Goal: Task Accomplishment & Management: Complete application form

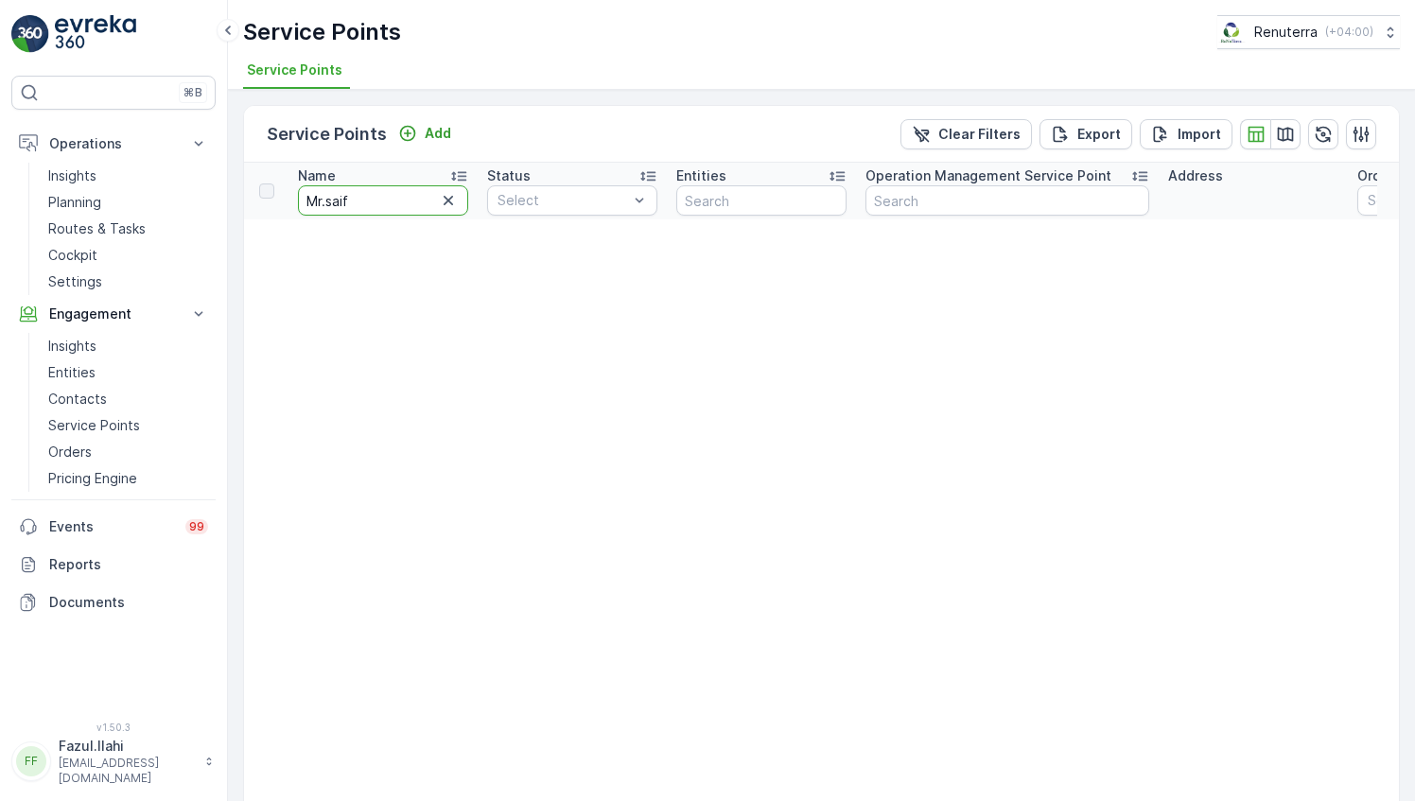
click at [376, 212] on input "Mr.saif" at bounding box center [383, 200] width 170 height 30
type input "better"
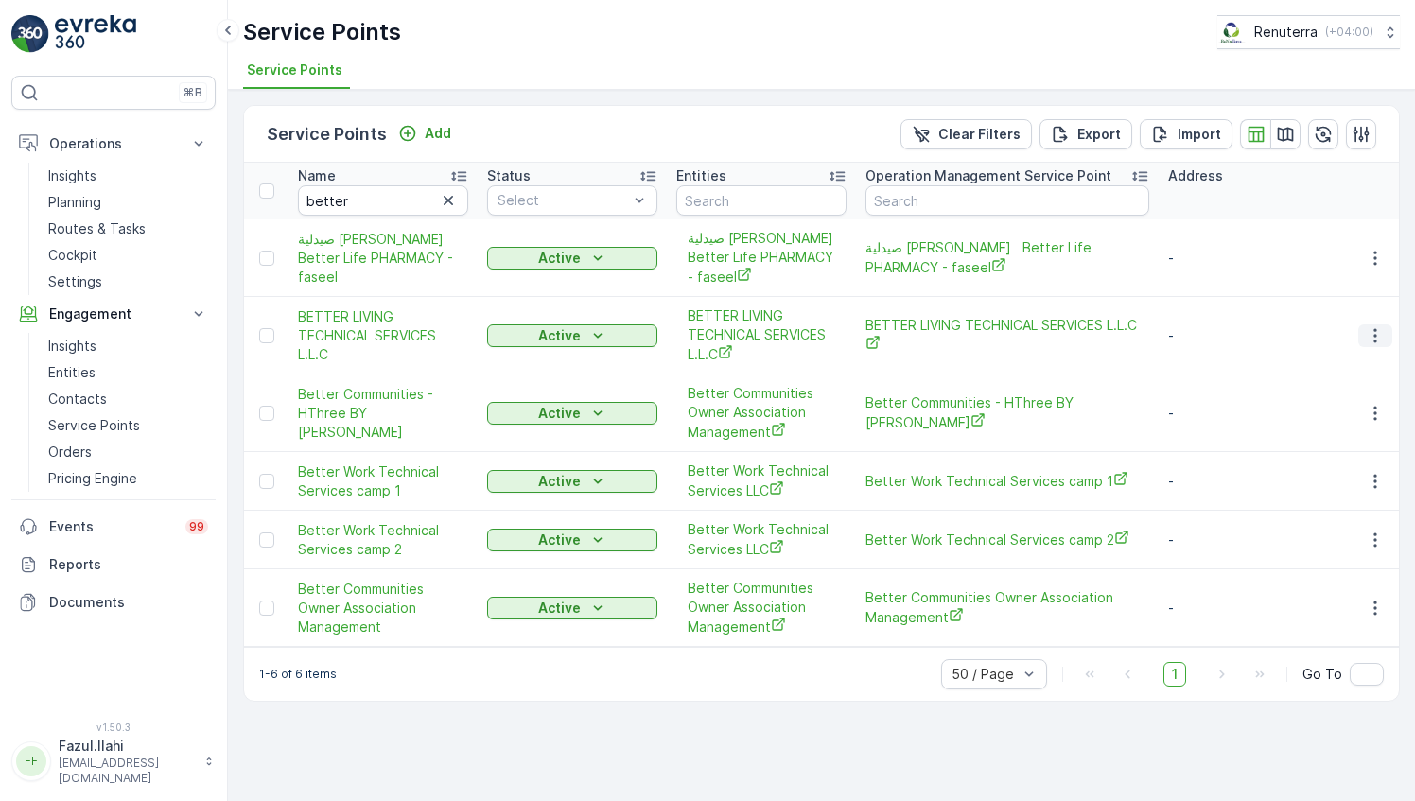
click at [1369, 335] on icon "button" at bounding box center [1375, 335] width 19 height 19
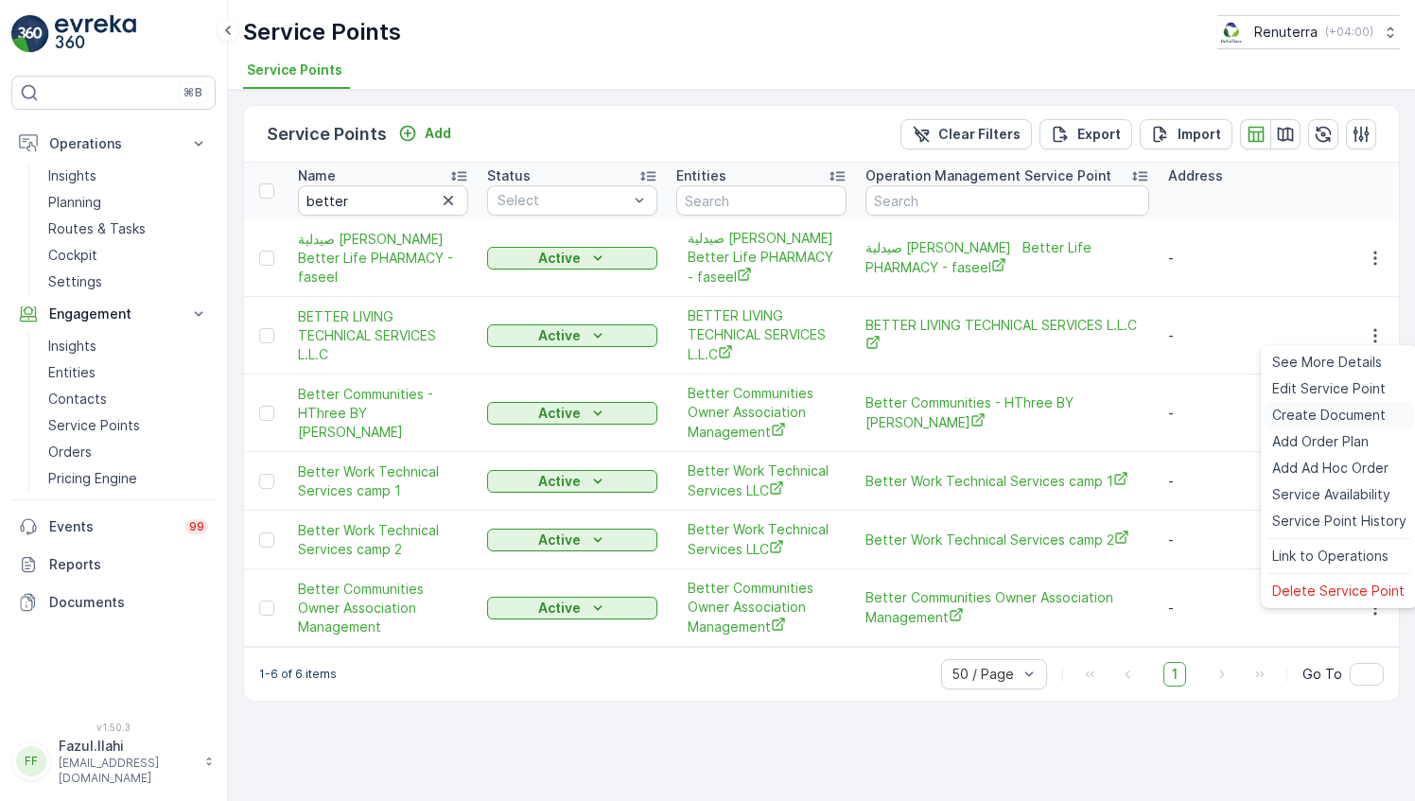
click at [1313, 421] on span "Create Document" at bounding box center [1328, 415] width 113 height 19
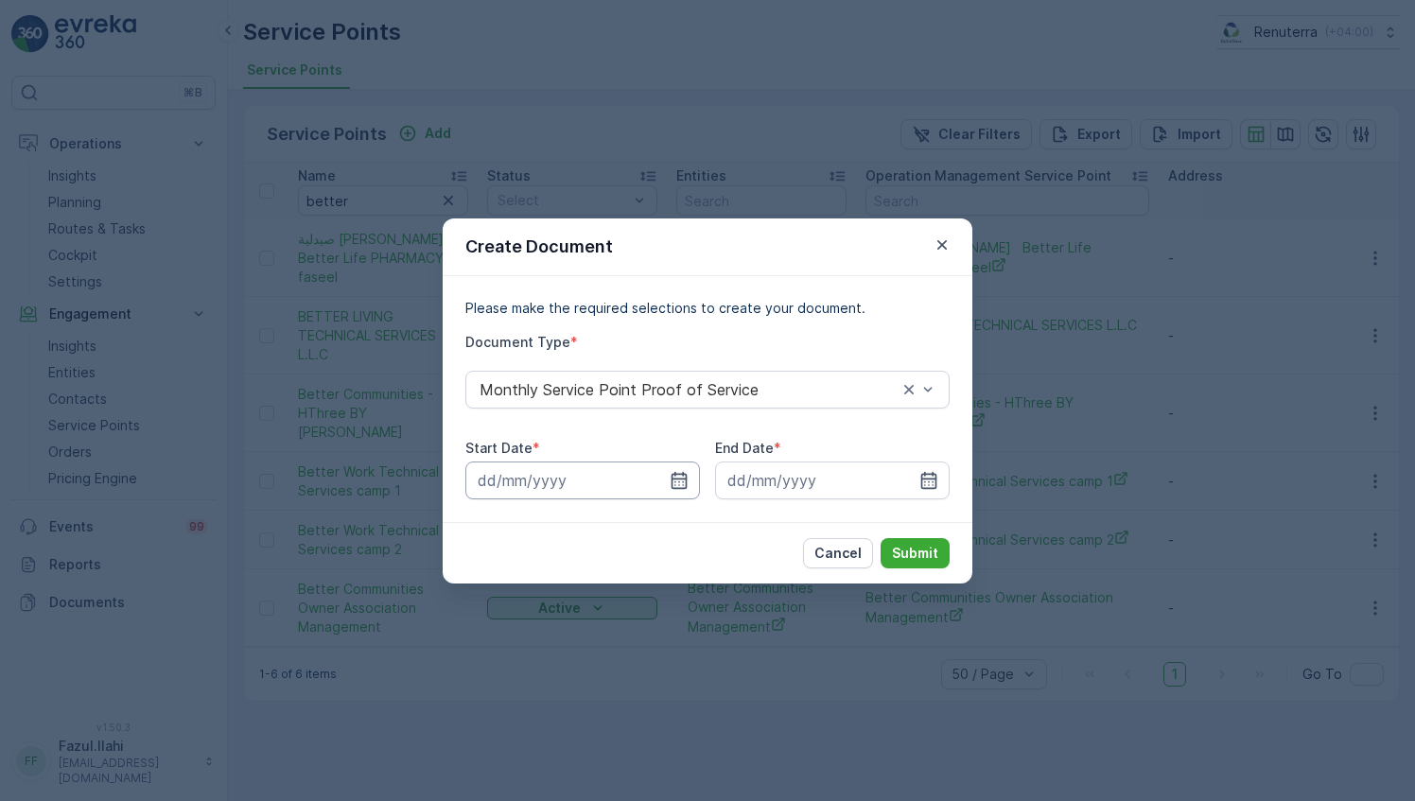
click at [670, 494] on input at bounding box center [582, 480] width 235 height 38
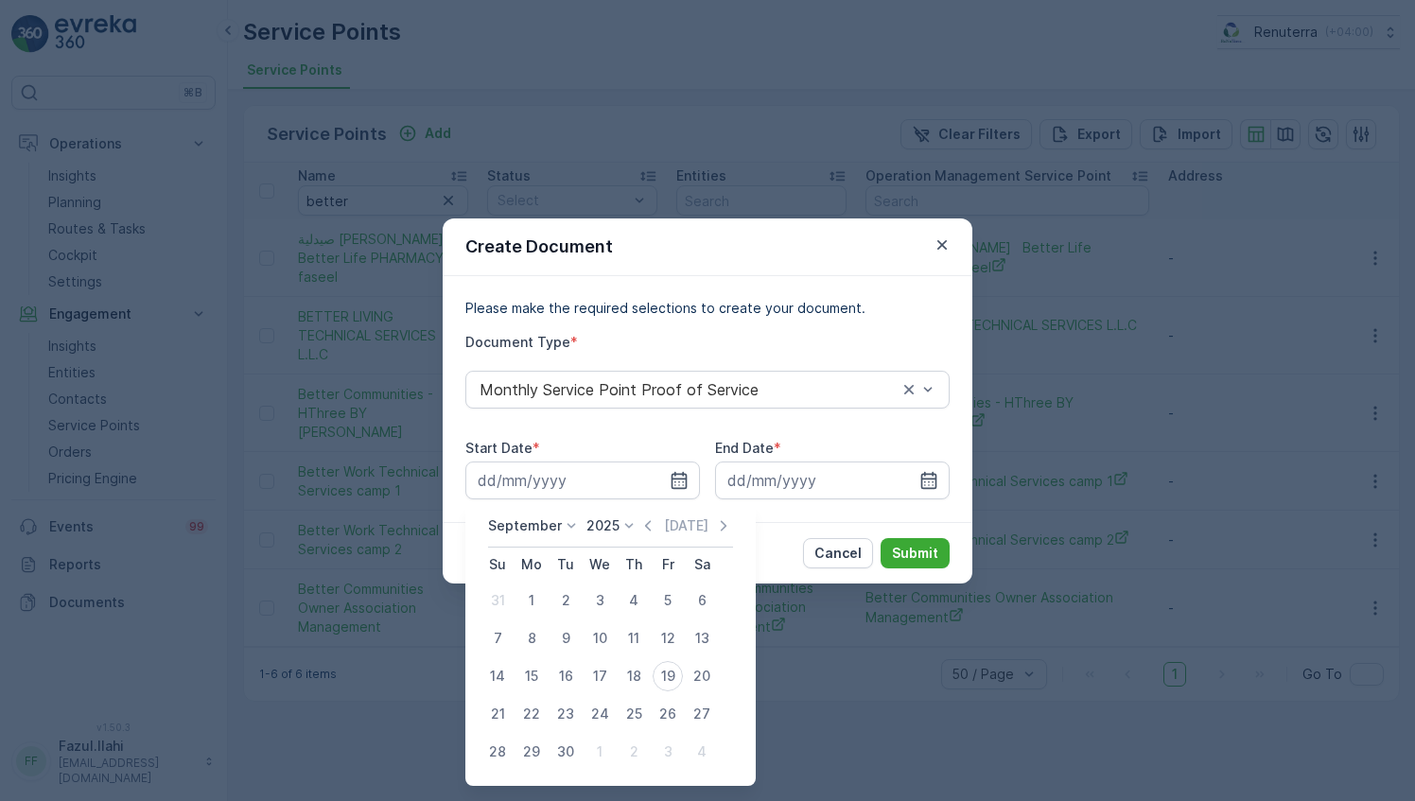
click at [641, 531] on icon "button" at bounding box center [647, 525] width 19 height 19
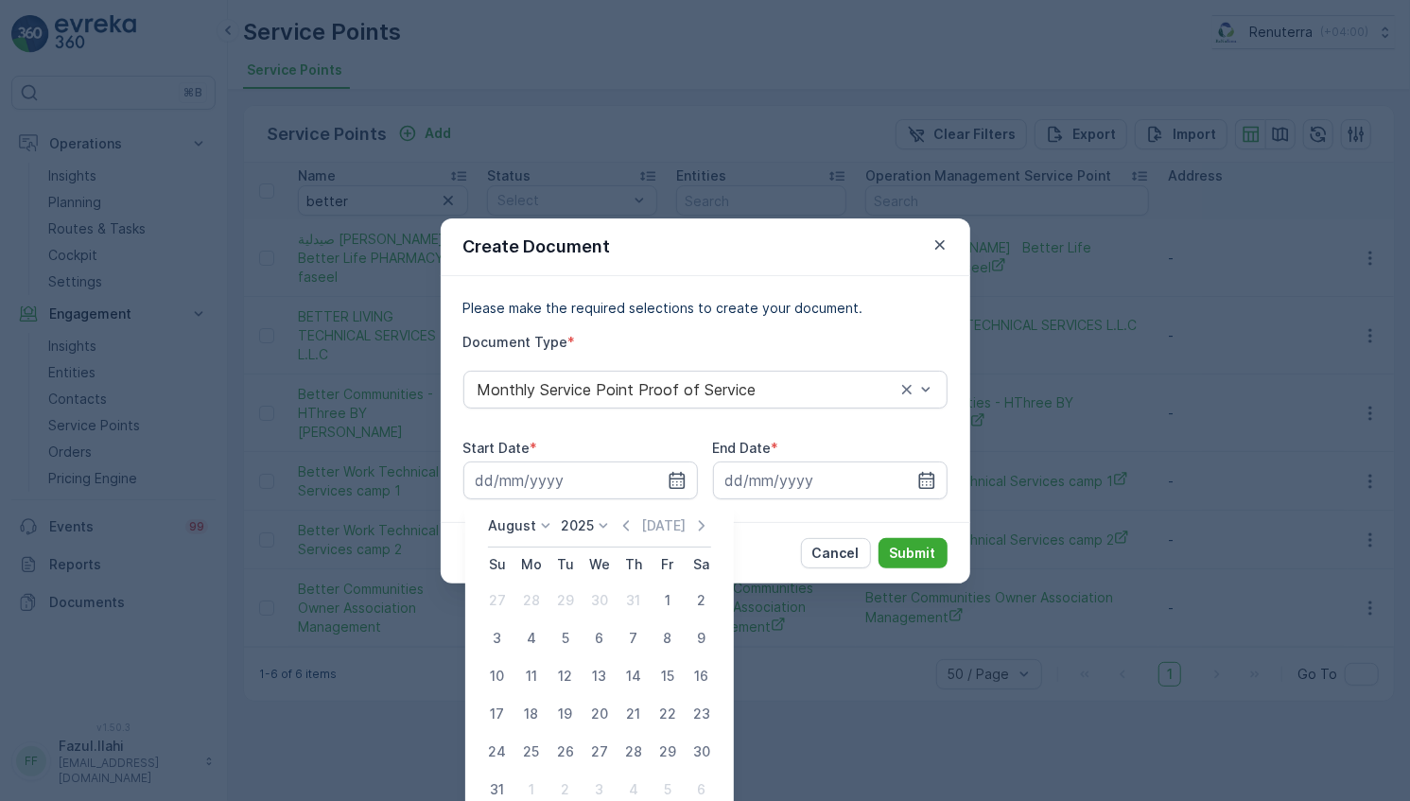
drag, startPoint x: 656, startPoint y: 598, endPoint x: 731, endPoint y: 576, distance: 77.8
click at [657, 599] on div "1" at bounding box center [668, 600] width 30 height 30
type input "01.08.2025"
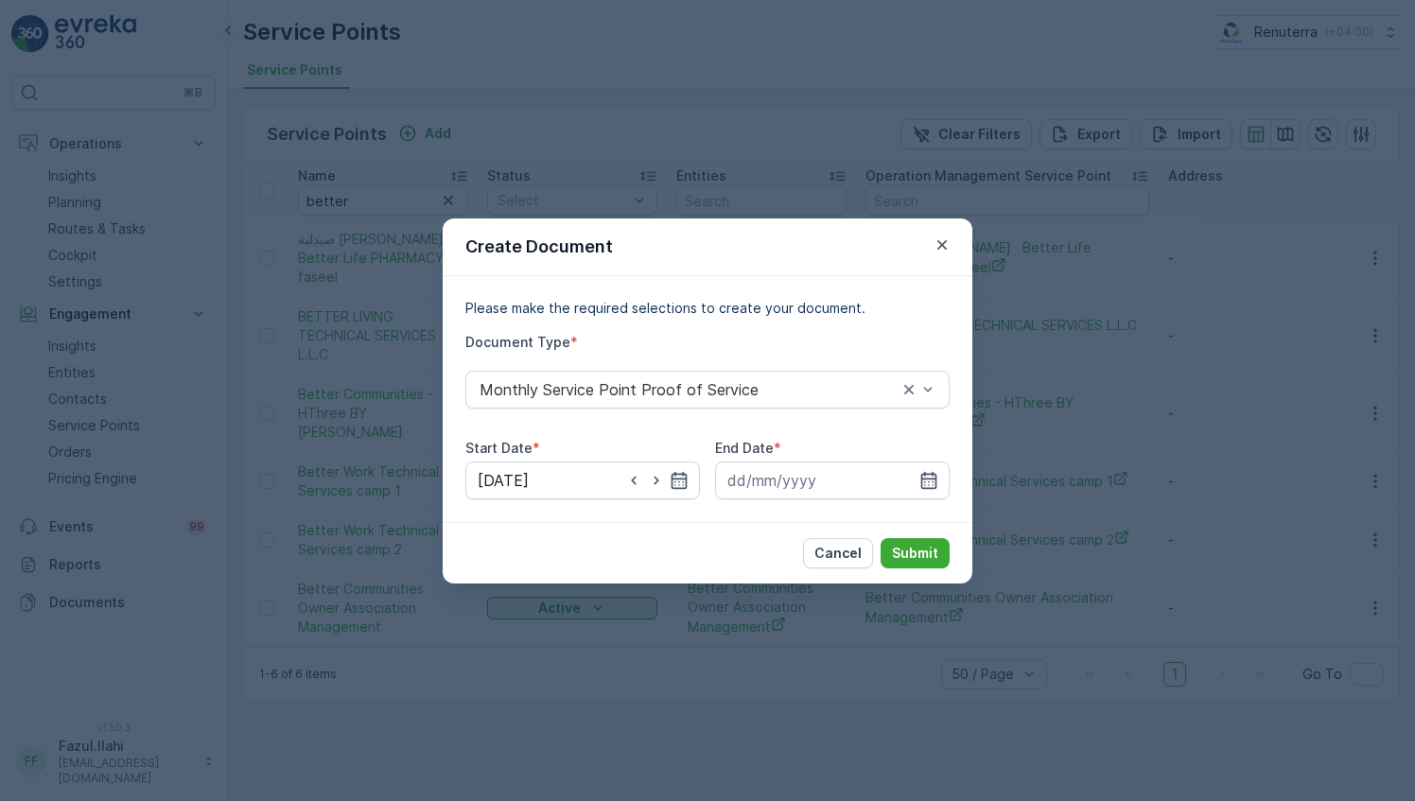
click at [955, 477] on div "Please make the required selections to create your document. Document Type * Mo…" at bounding box center [708, 399] width 530 height 246
click at [932, 480] on icon "button" at bounding box center [928, 480] width 19 height 19
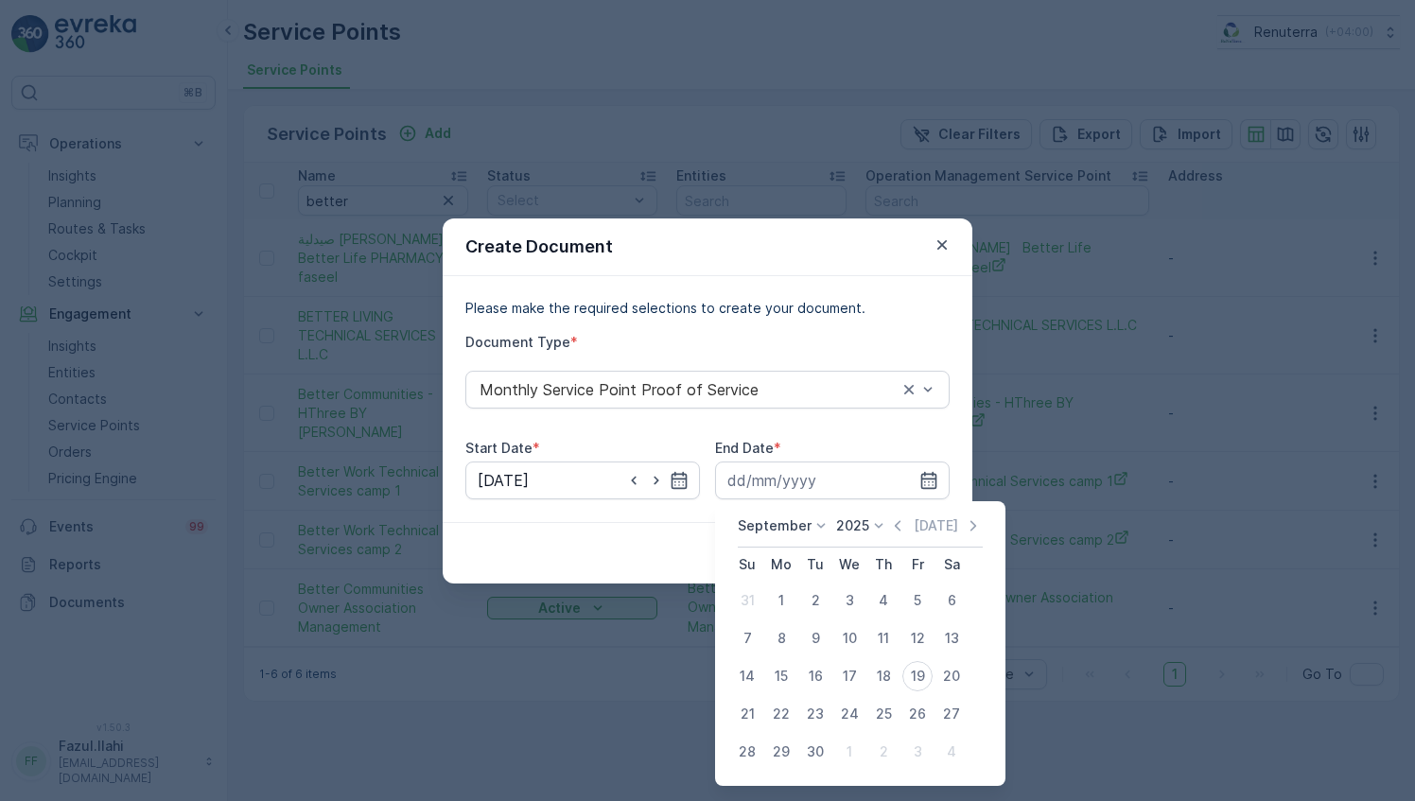
click at [891, 522] on icon "button" at bounding box center [897, 525] width 19 height 19
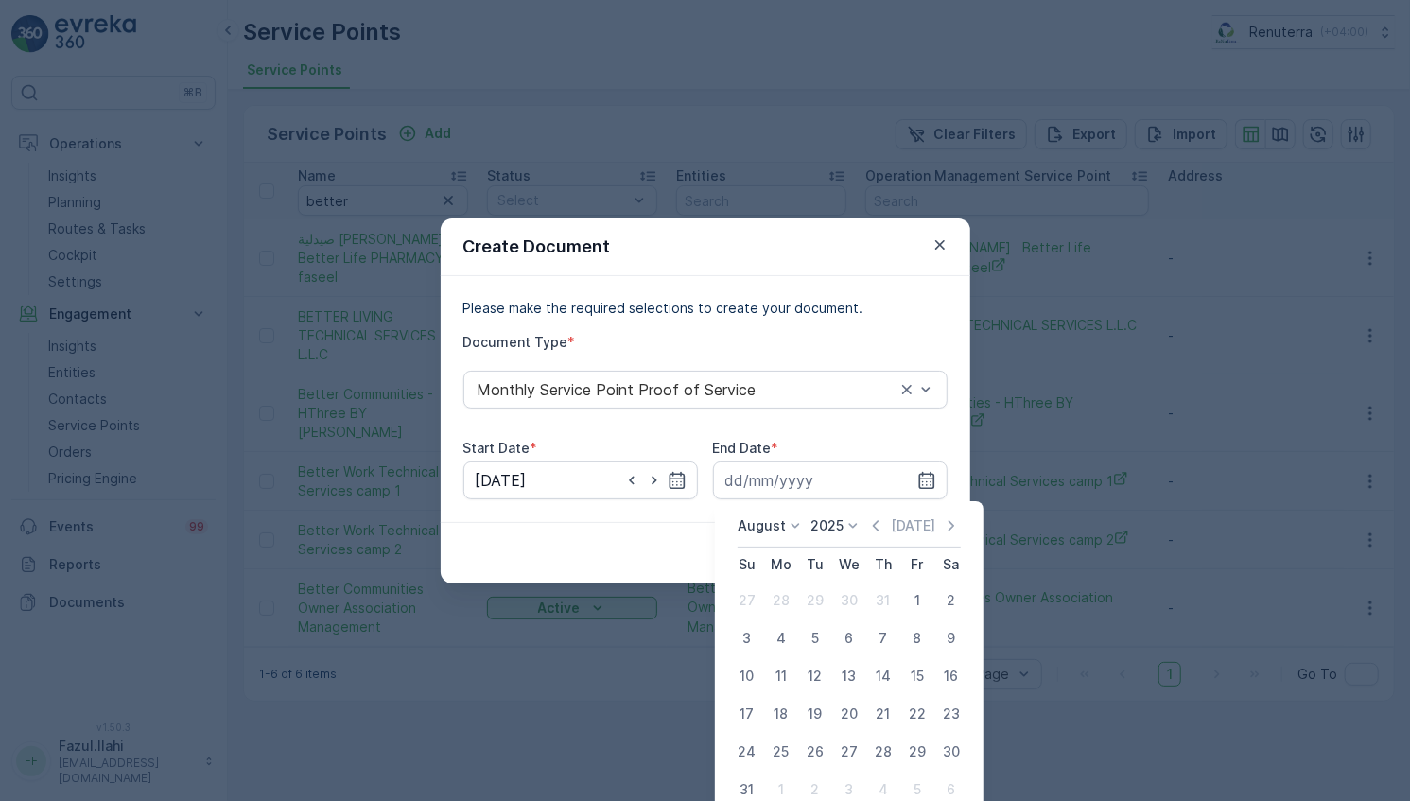
click at [751, 790] on div "31" at bounding box center [747, 790] width 30 height 30
type input "31.08.2025"
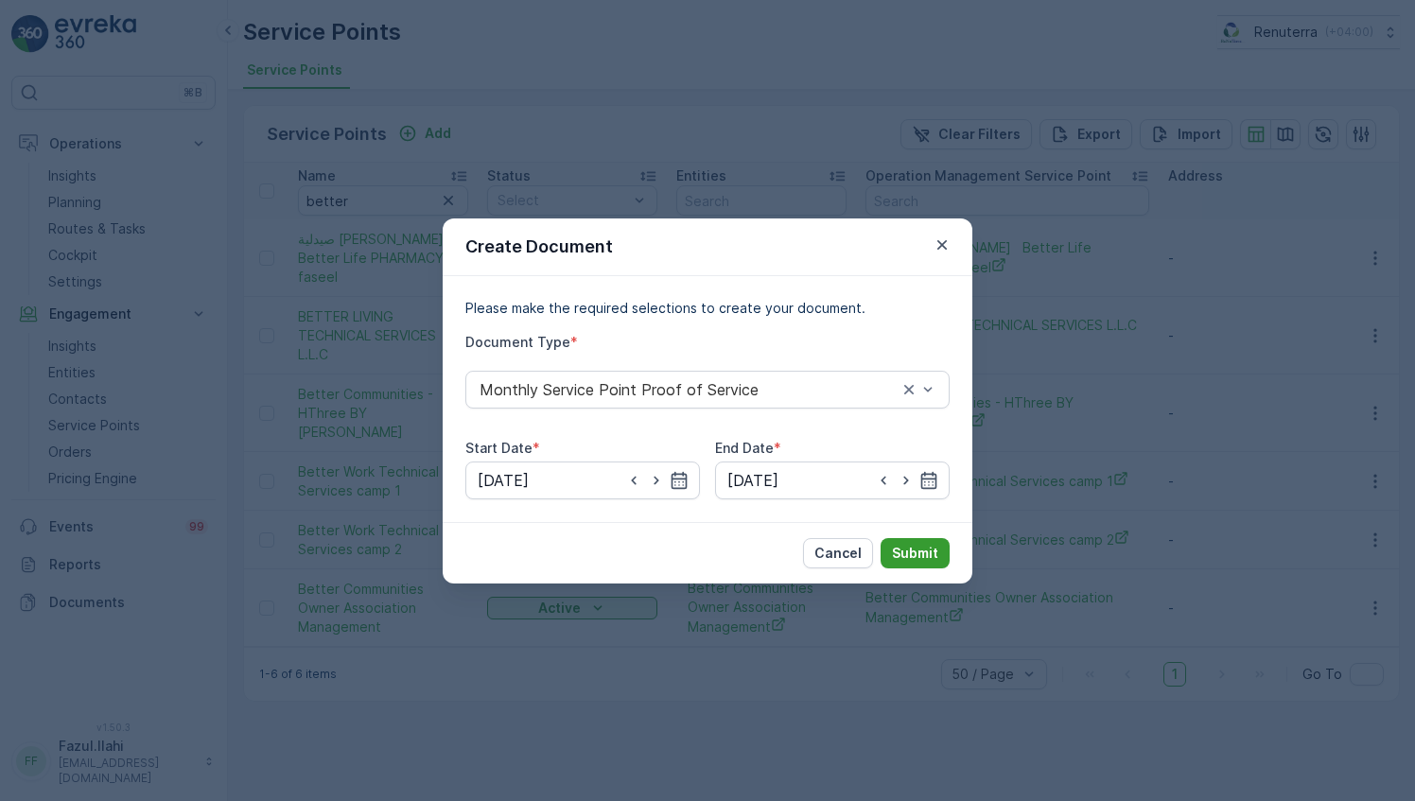
click at [919, 552] on p "Submit" at bounding box center [915, 553] width 46 height 19
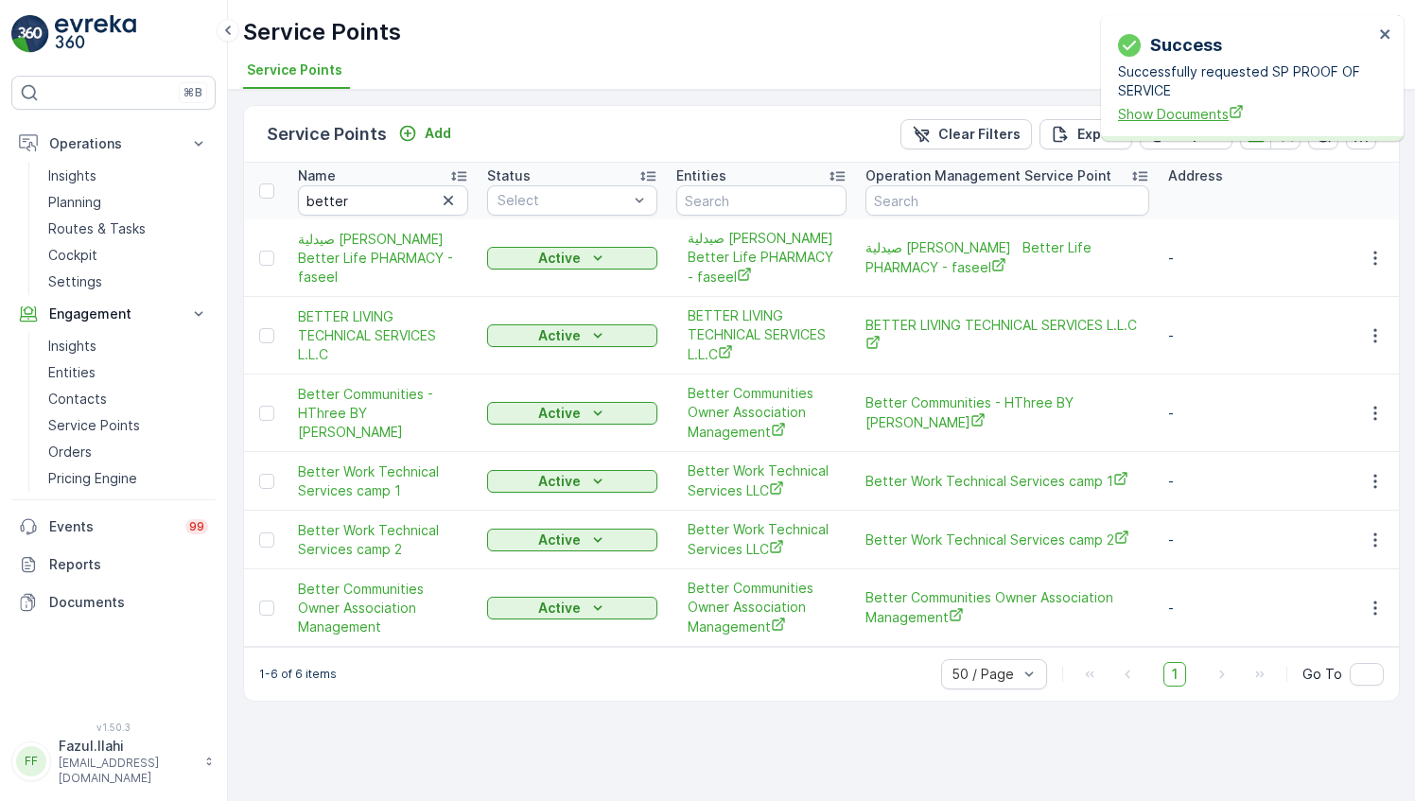
click at [1215, 119] on span "Show Documents" at bounding box center [1245, 114] width 255 height 20
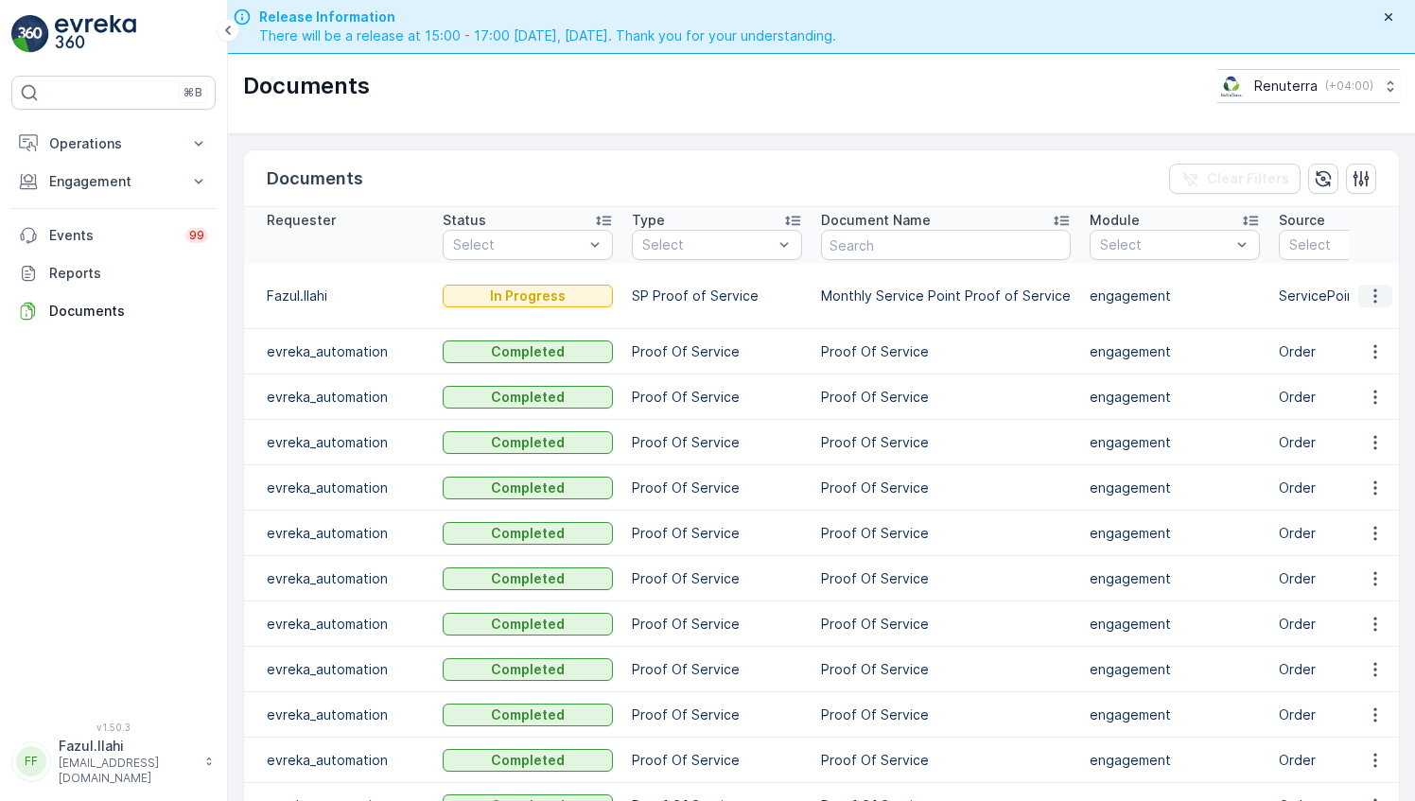
click at [1377, 290] on icon "button" at bounding box center [1375, 296] width 19 height 19
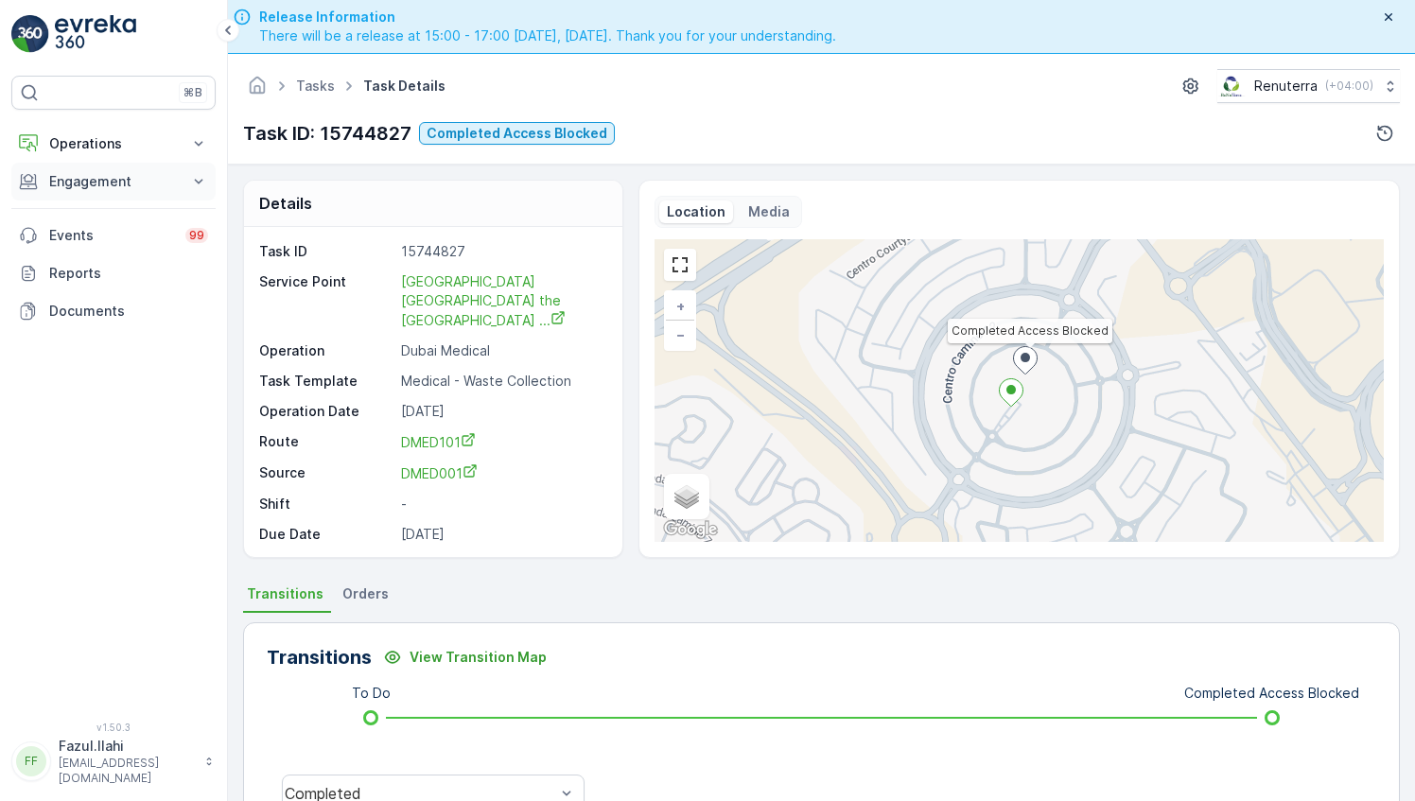
click at [93, 180] on p "Engagement" at bounding box center [113, 181] width 129 height 19
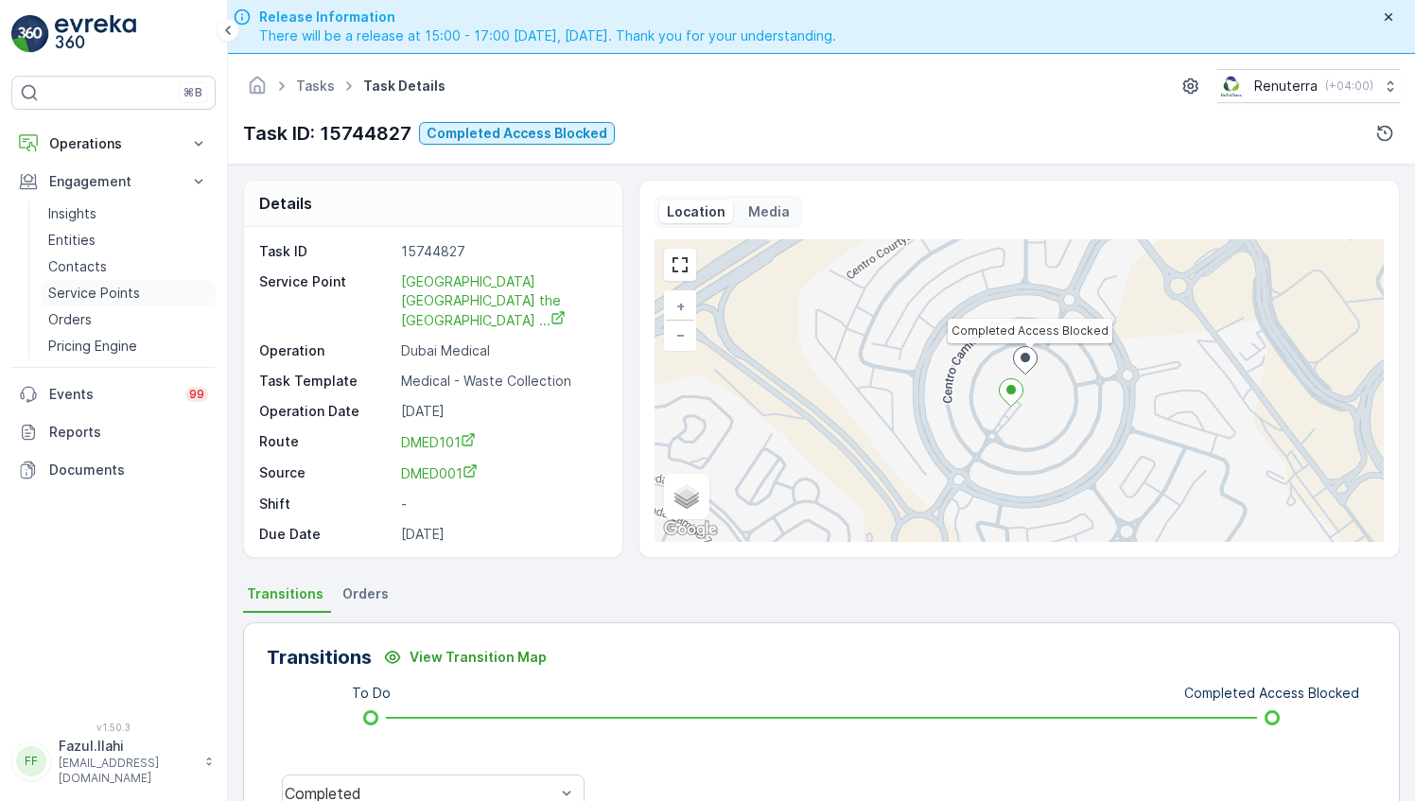
click at [91, 293] on p "Service Points" at bounding box center [94, 293] width 92 height 19
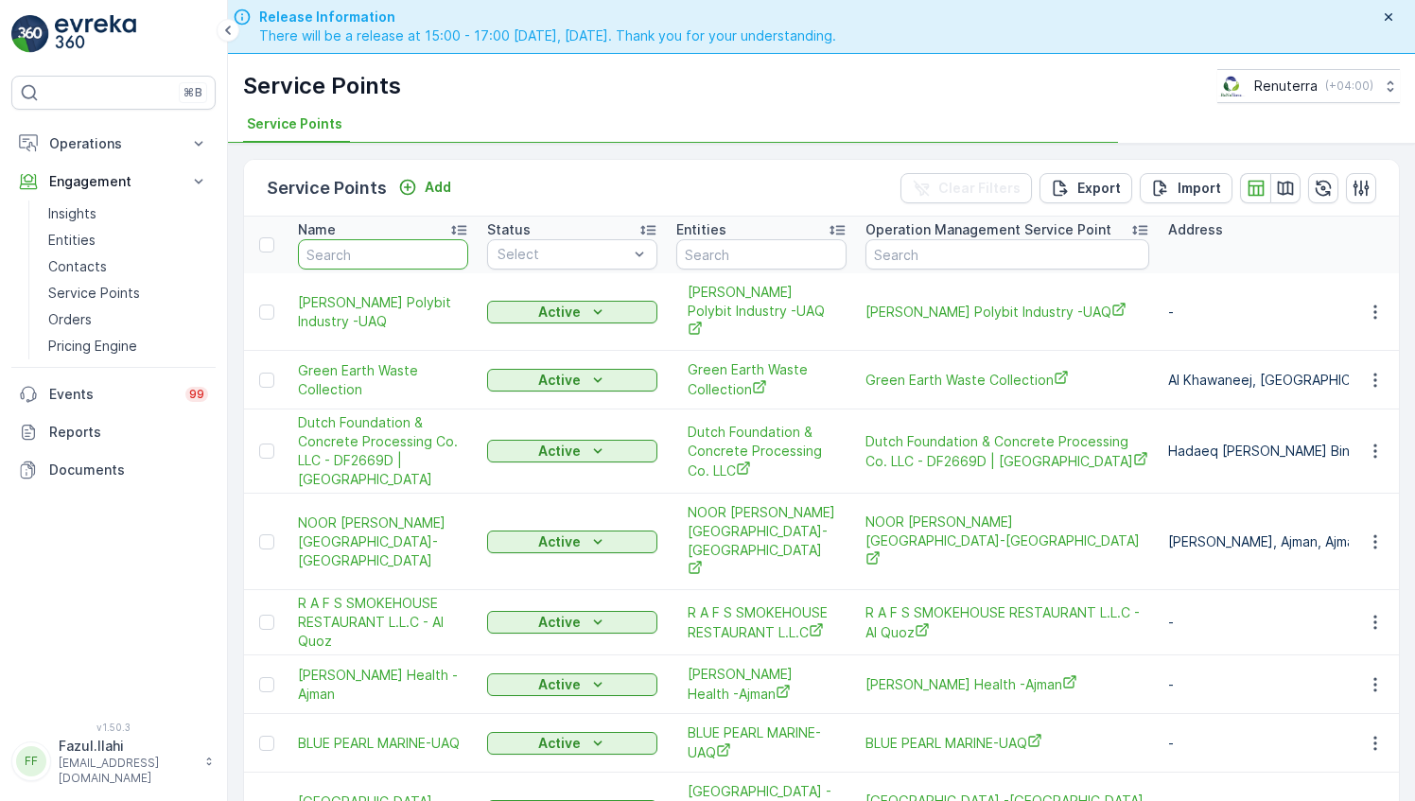
click at [396, 260] on input "text" at bounding box center [383, 254] width 170 height 30
type input "better"
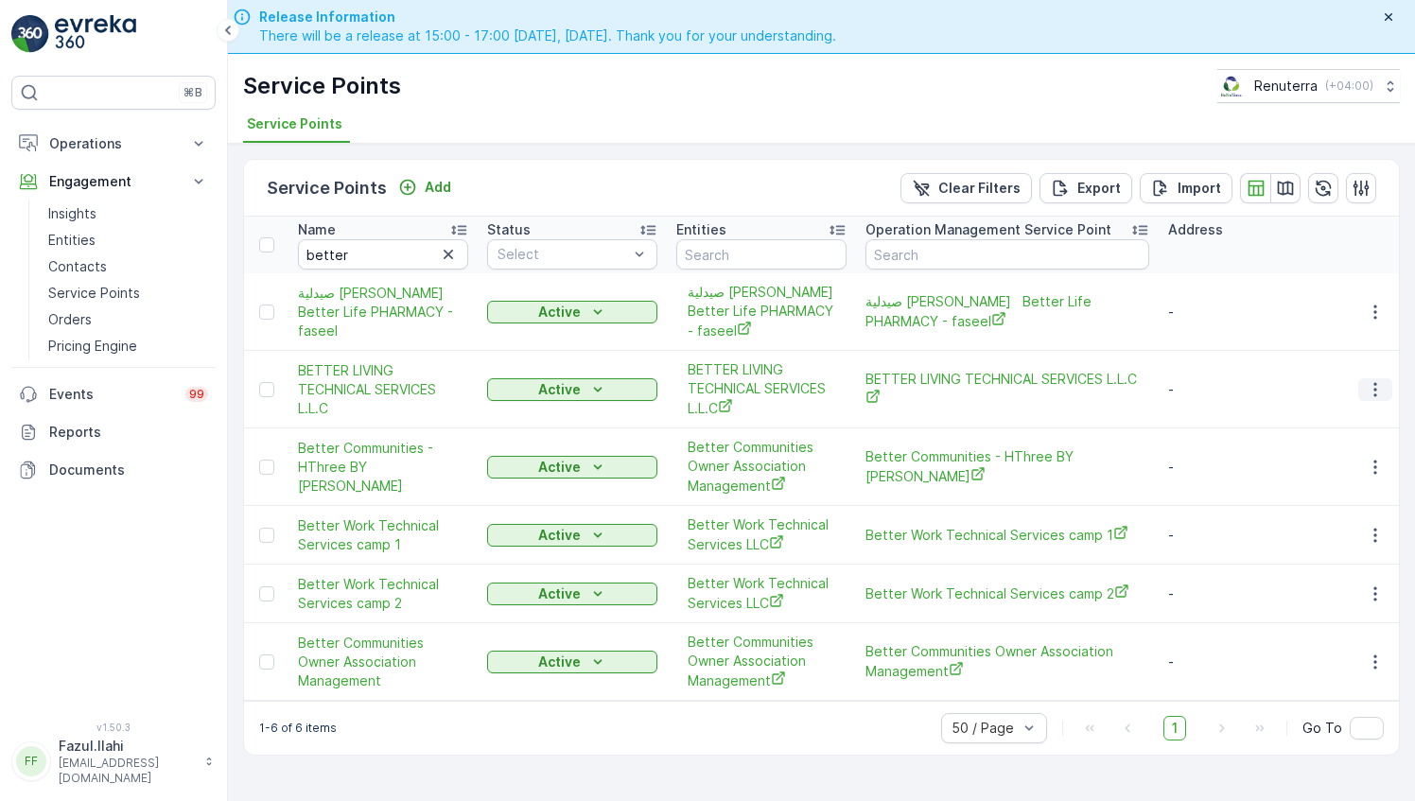
click at [1371, 382] on icon "button" at bounding box center [1375, 389] width 19 height 19
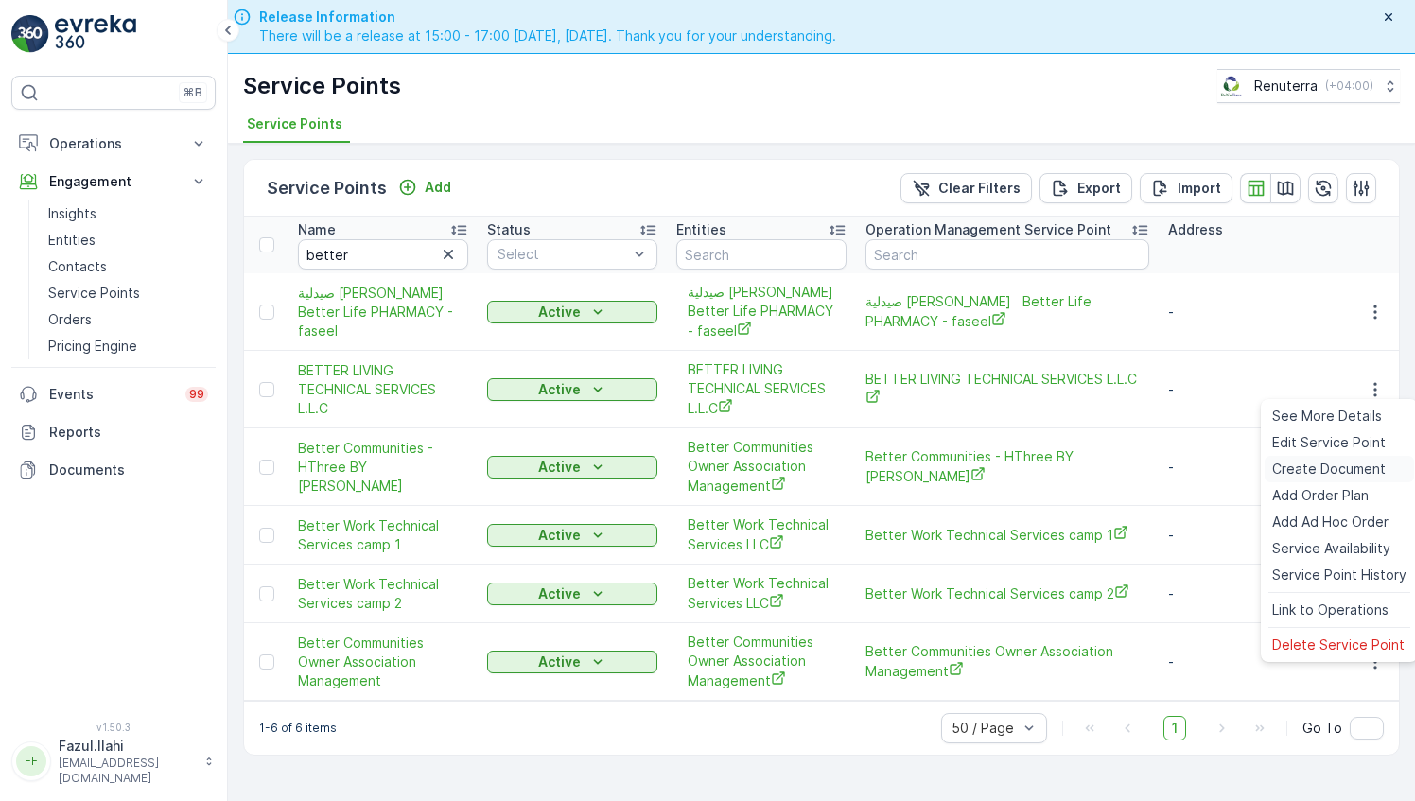
click at [1314, 465] on span "Create Document" at bounding box center [1328, 469] width 113 height 19
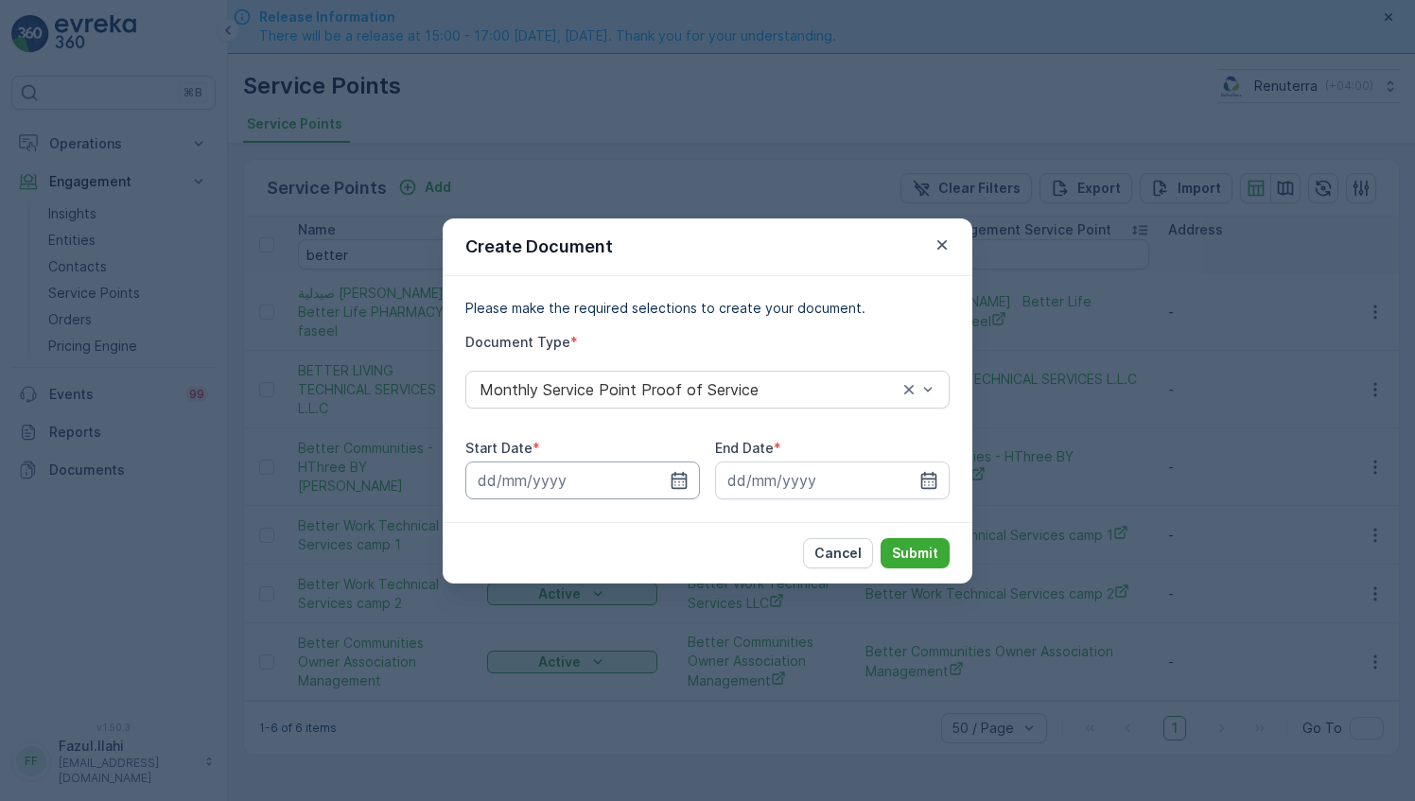
drag, startPoint x: 683, startPoint y: 481, endPoint x: 687, endPoint y: 498, distance: 17.4
click at [683, 480] on icon "button" at bounding box center [679, 479] width 16 height 17
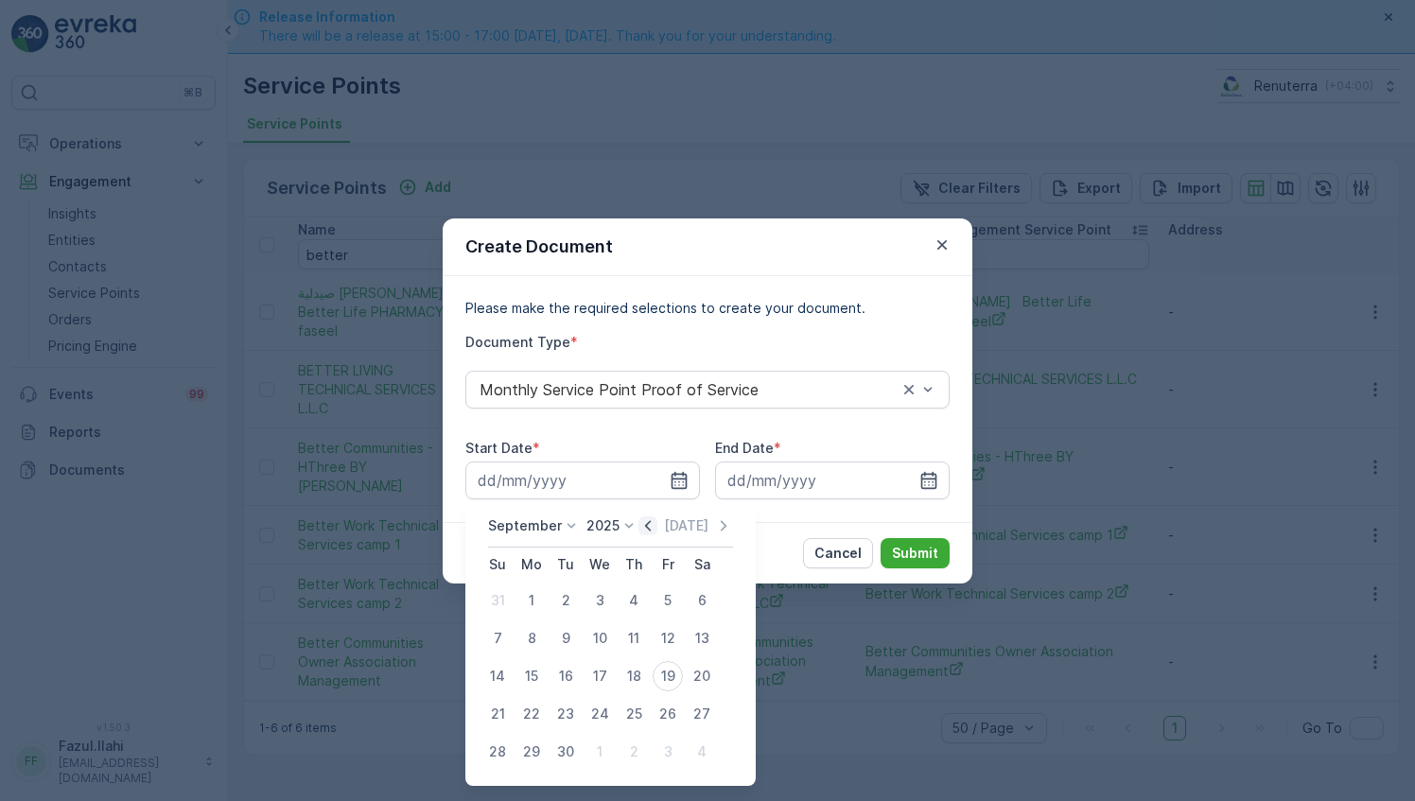
click at [641, 531] on icon "button" at bounding box center [647, 525] width 19 height 19
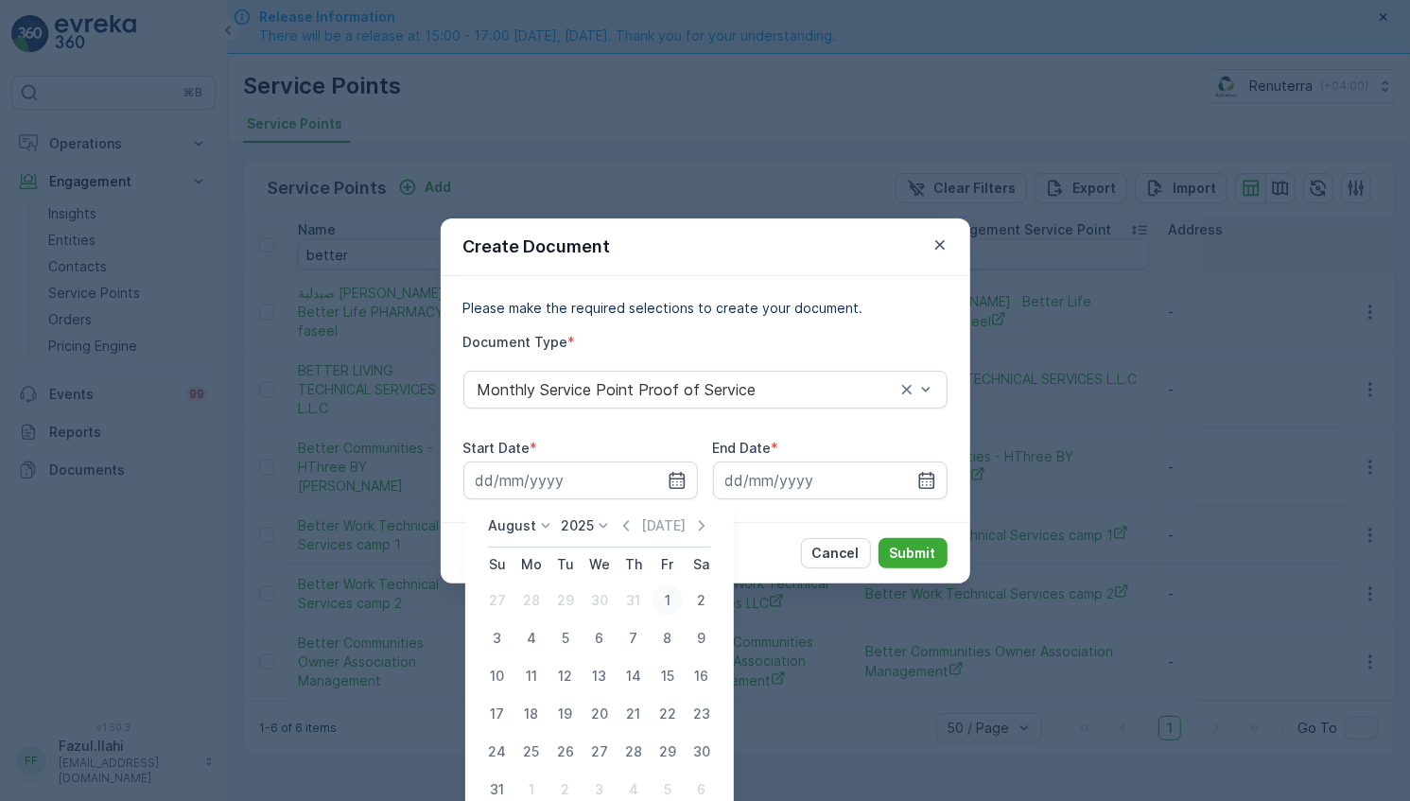
click at [663, 597] on div "1" at bounding box center [668, 600] width 30 height 30
type input "01.08.2025"
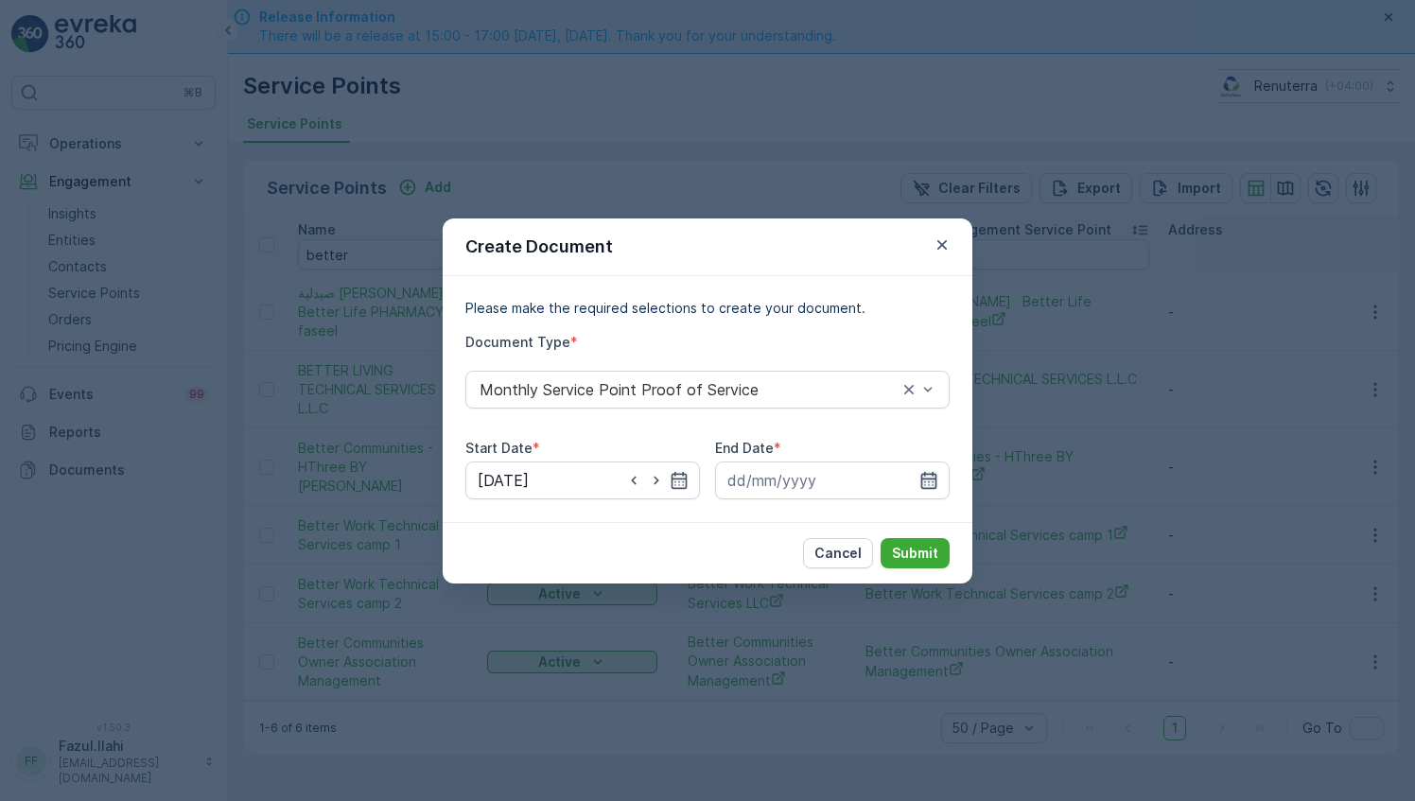
click at [925, 482] on icon "button" at bounding box center [929, 479] width 16 height 17
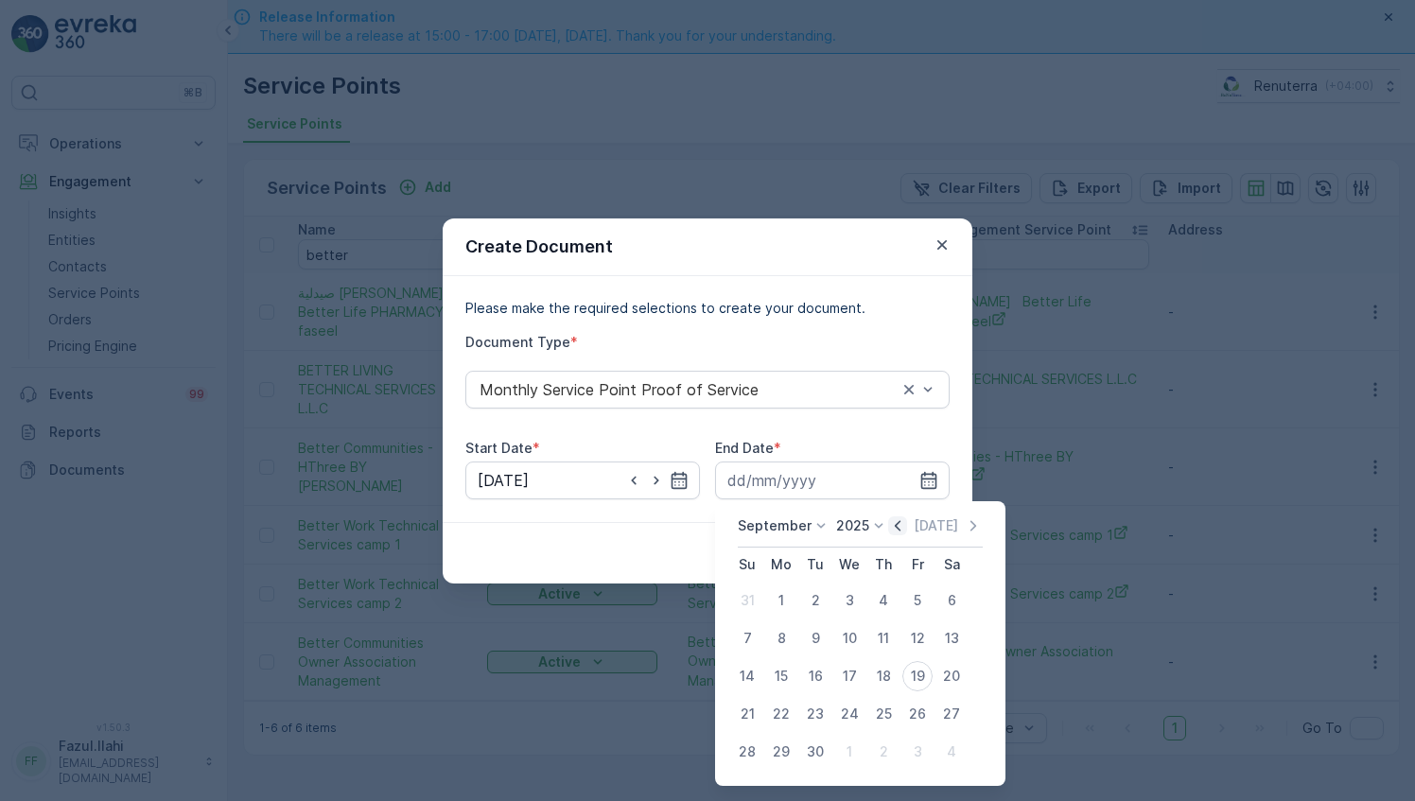
click at [900, 524] on icon "button" at bounding box center [897, 525] width 19 height 19
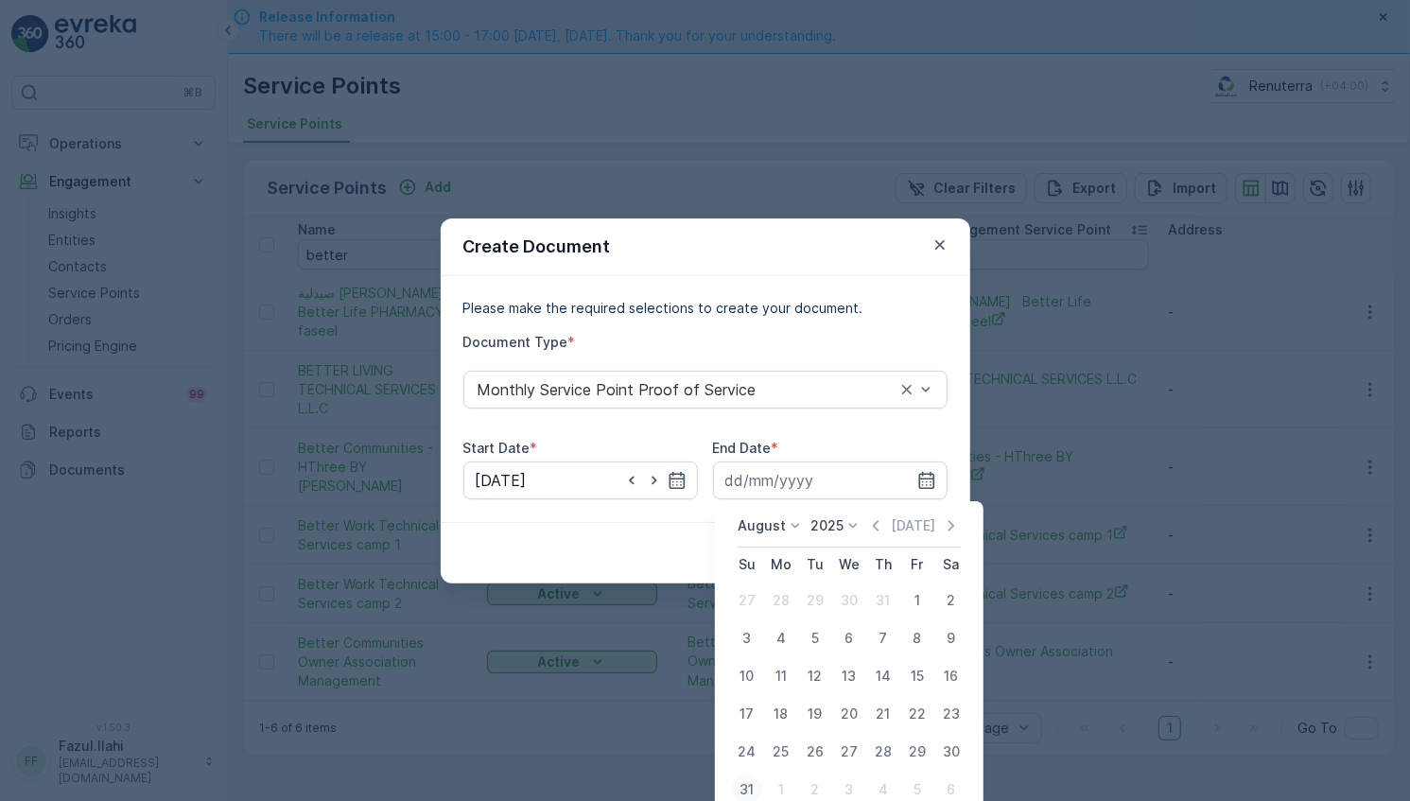
click at [752, 785] on div "31" at bounding box center [747, 790] width 30 height 30
type input "31.08.2025"
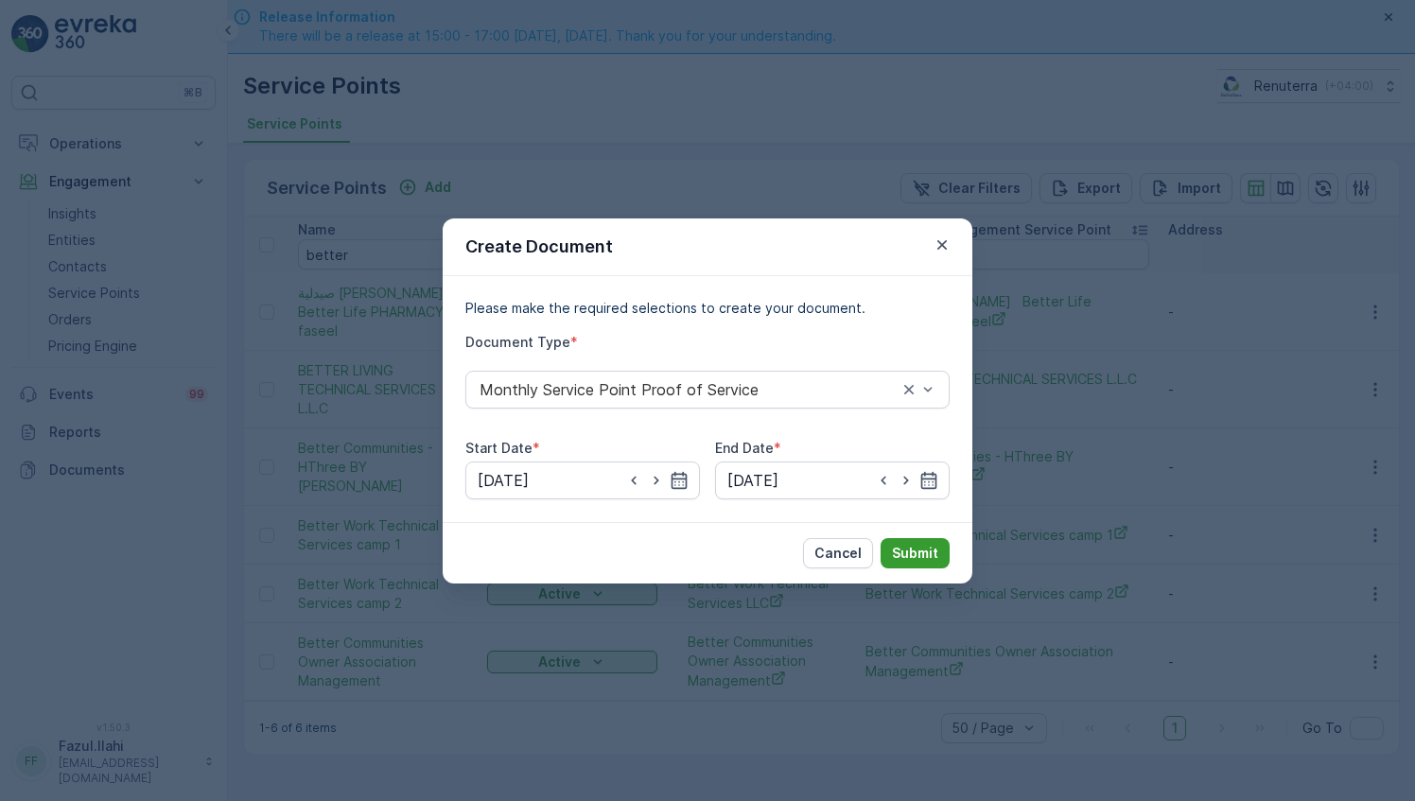
click at [930, 548] on p "Submit" at bounding box center [915, 553] width 46 height 19
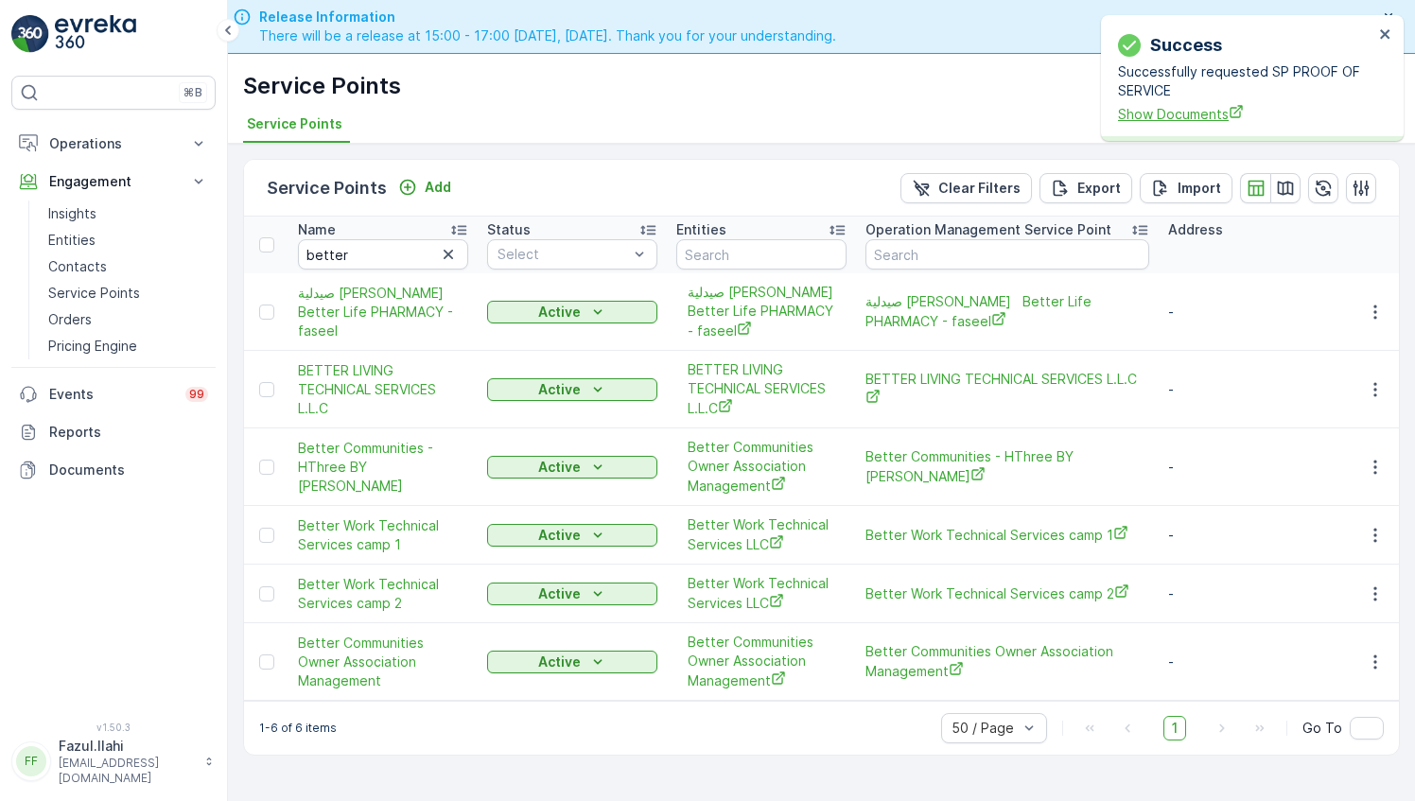
click at [1182, 117] on span "Show Documents" at bounding box center [1245, 114] width 255 height 20
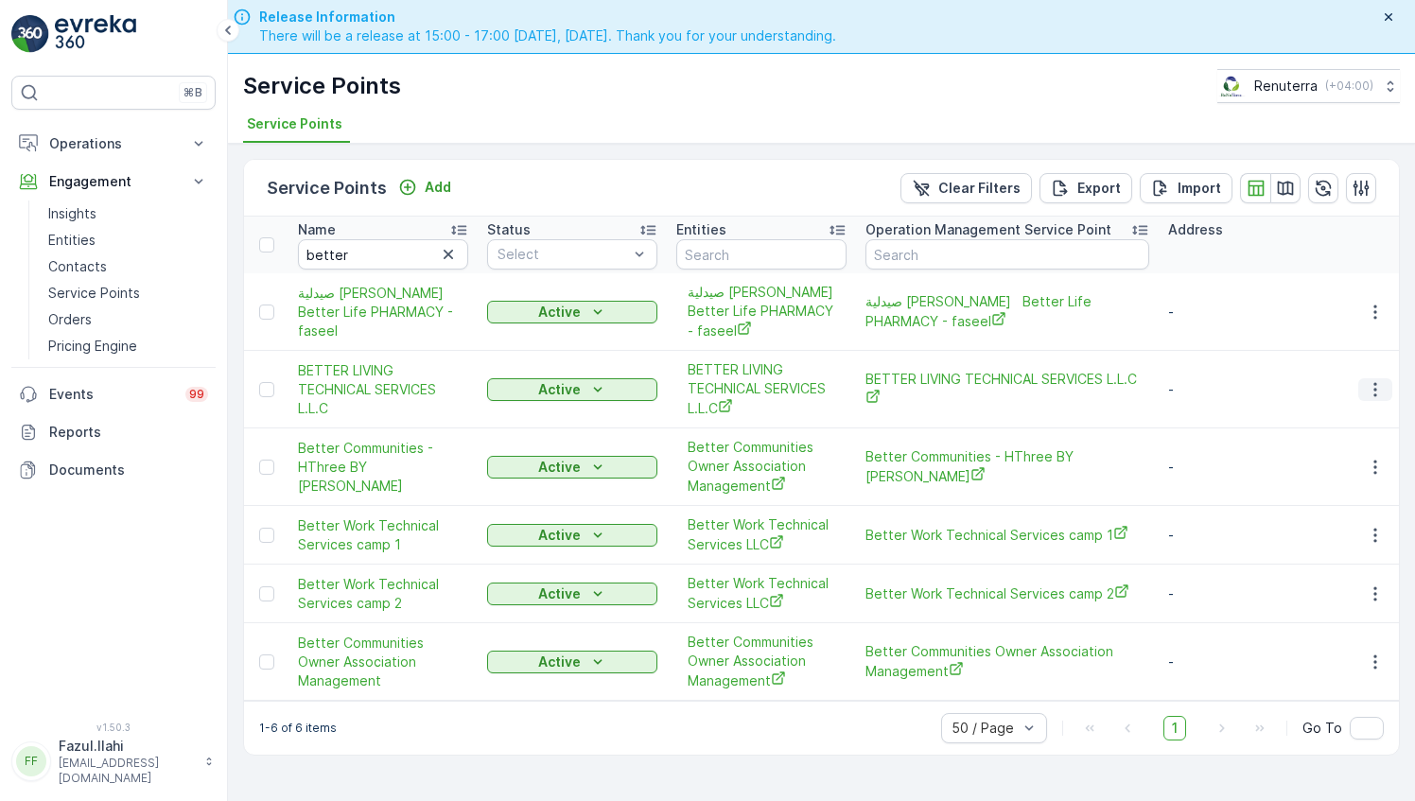
click at [1369, 383] on icon "button" at bounding box center [1375, 389] width 19 height 19
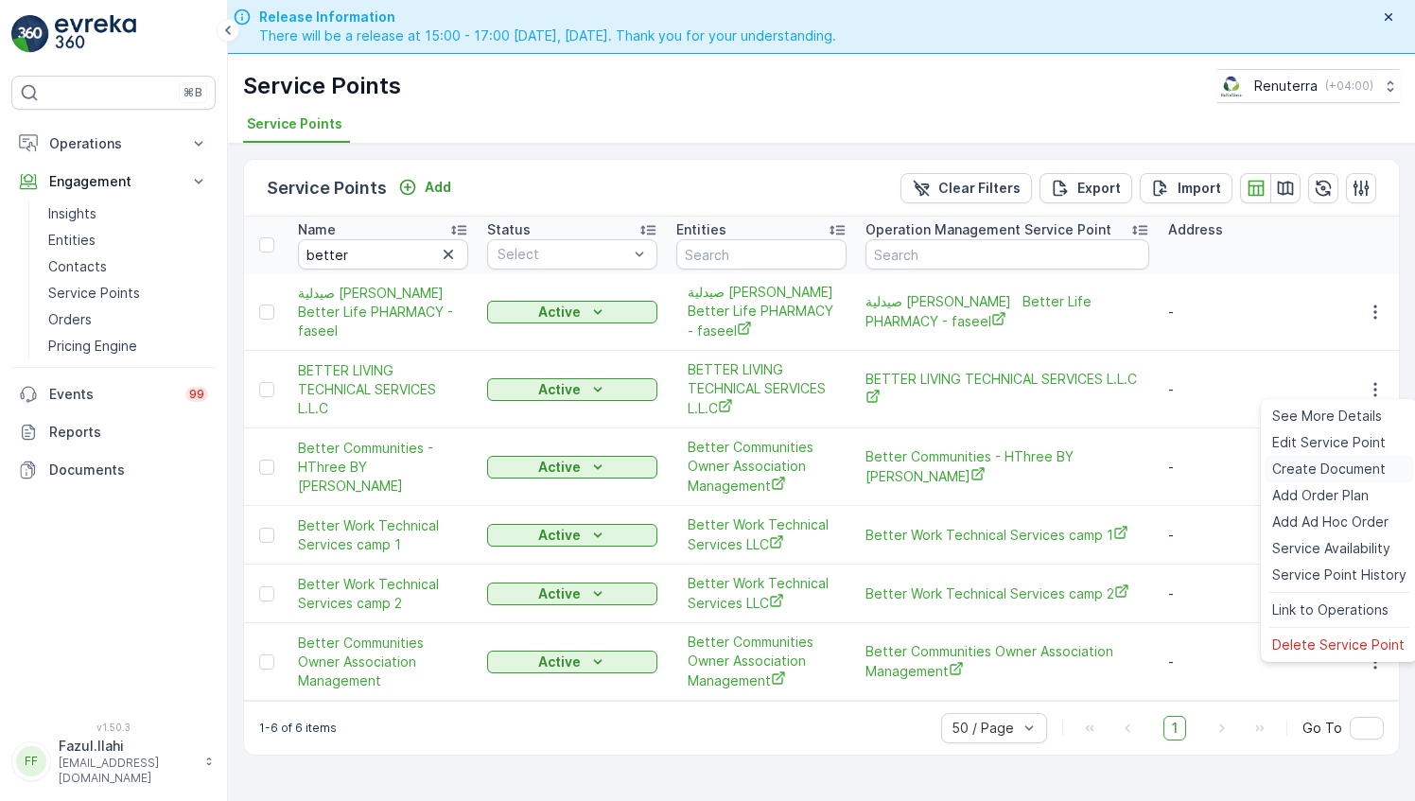
click at [1303, 467] on span "Create Document" at bounding box center [1328, 469] width 113 height 19
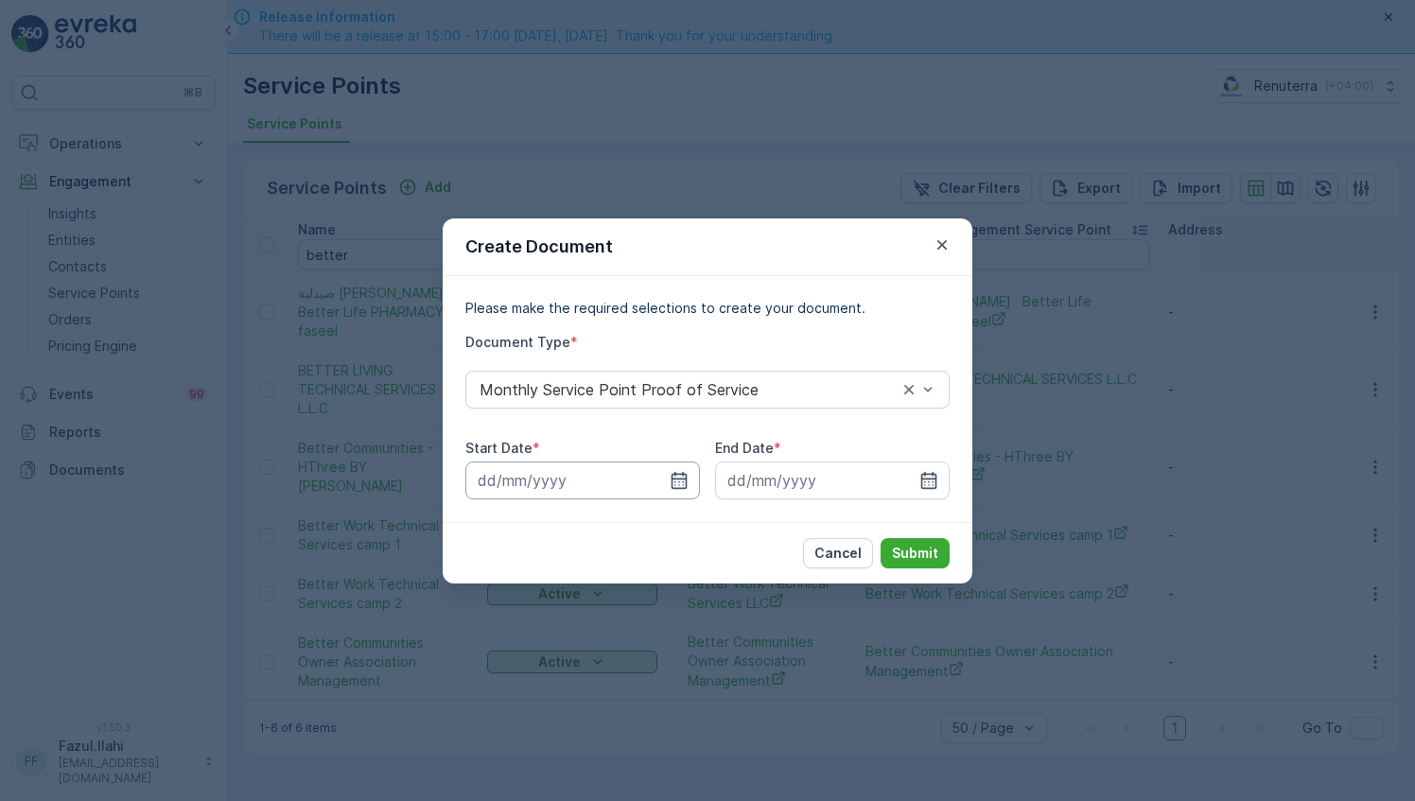
click at [688, 480] on input at bounding box center [582, 480] width 235 height 38
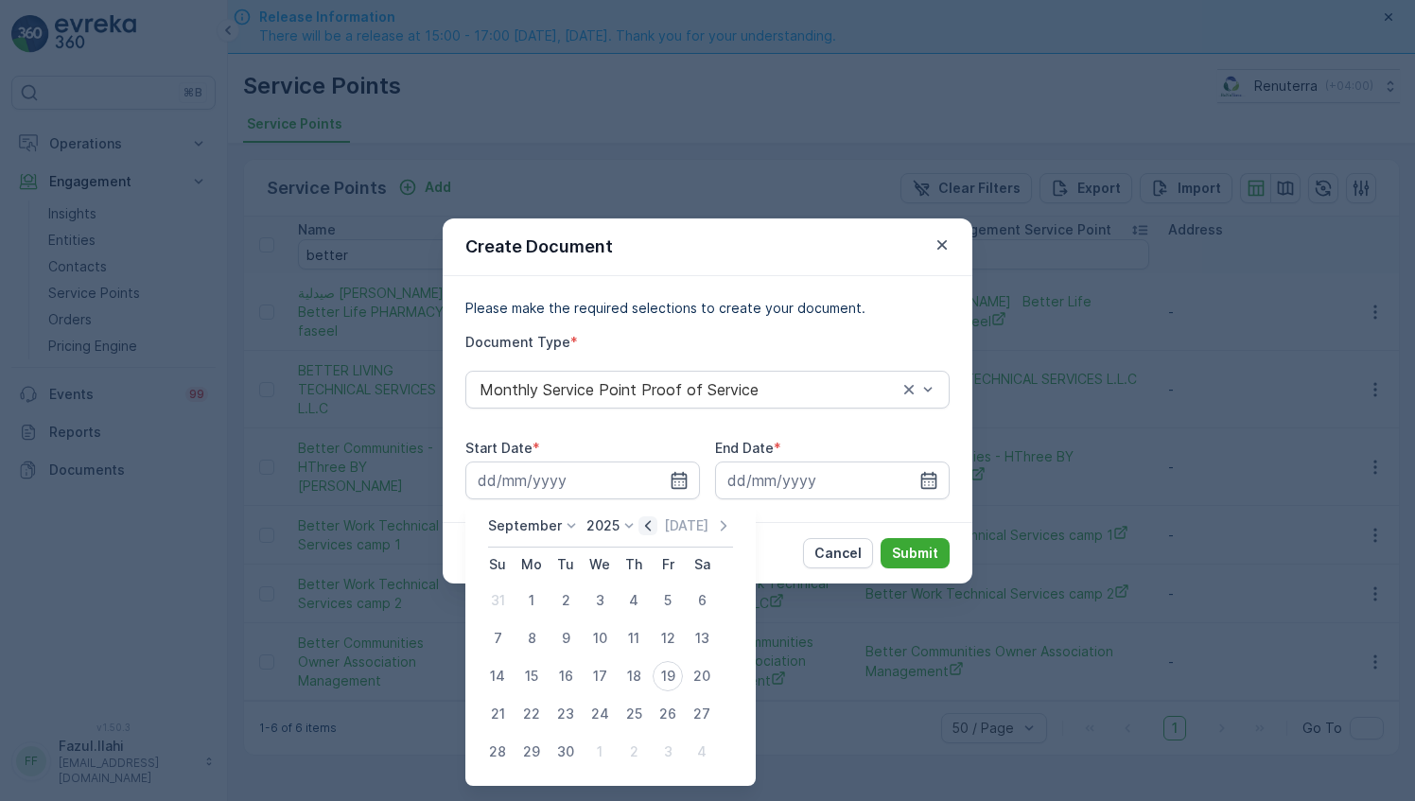
click at [639, 525] on icon "button" at bounding box center [647, 525] width 19 height 19
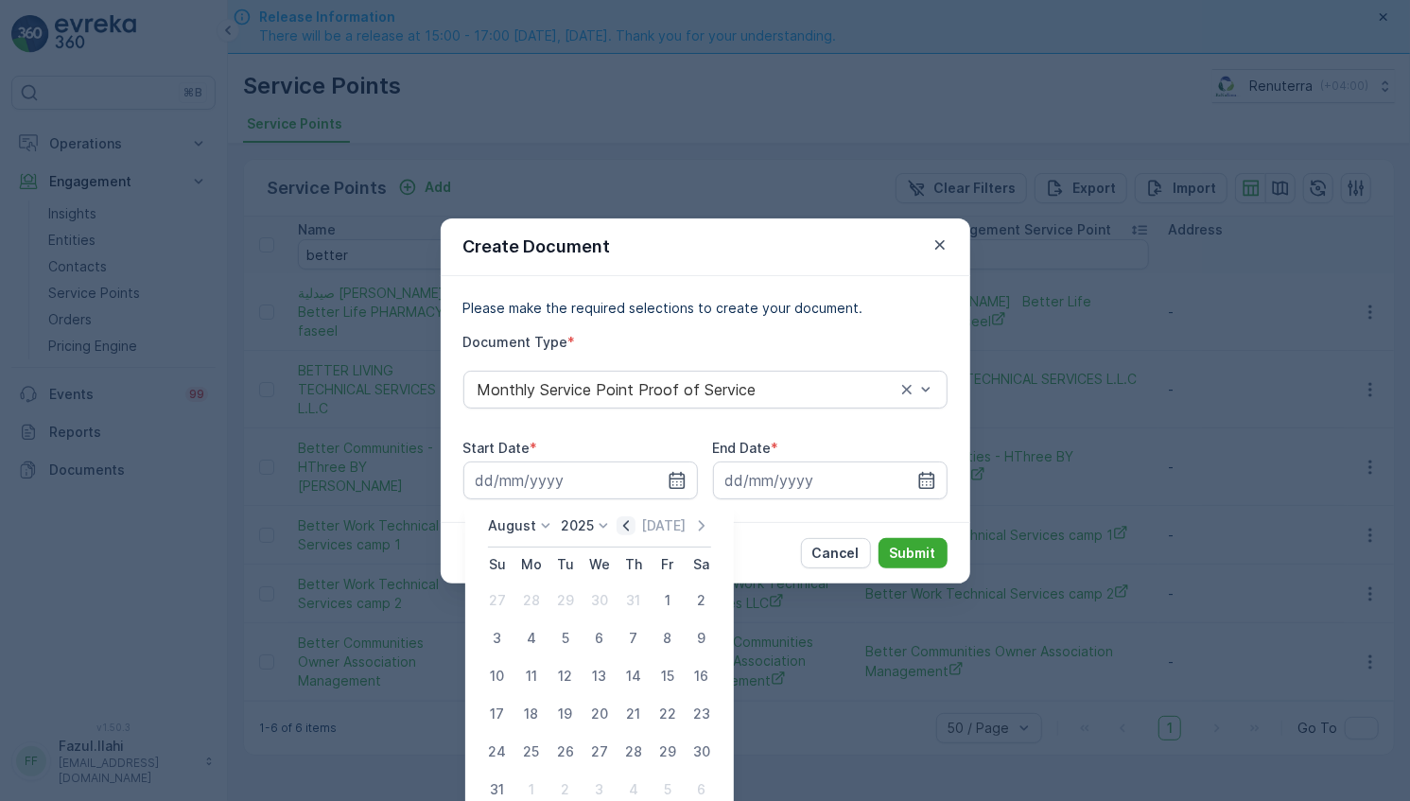
click at [635, 525] on icon "button" at bounding box center [626, 525] width 19 height 19
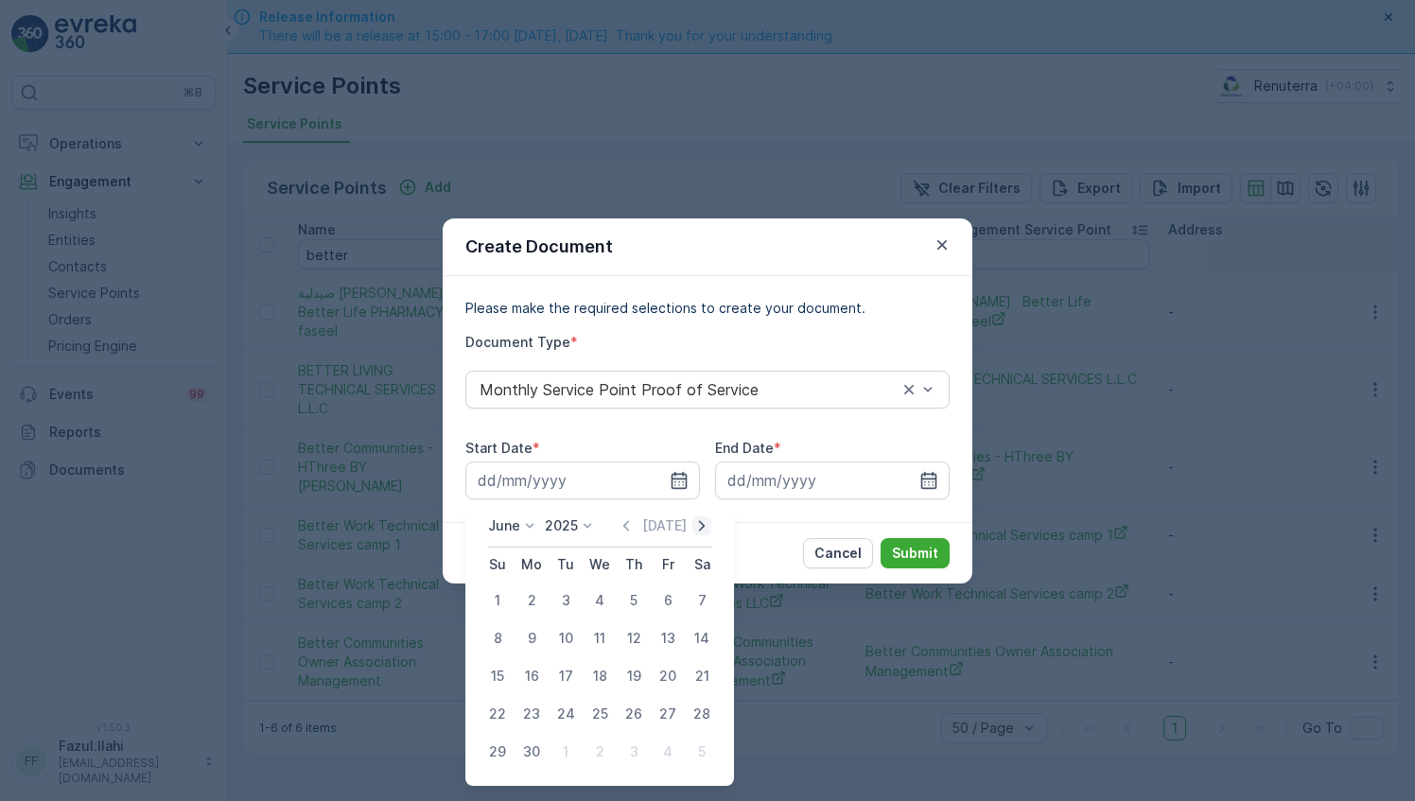
click at [703, 530] on icon "button" at bounding box center [701, 525] width 19 height 19
click at [567, 595] on div "1" at bounding box center [565, 600] width 30 height 30
type input "01.07.2025"
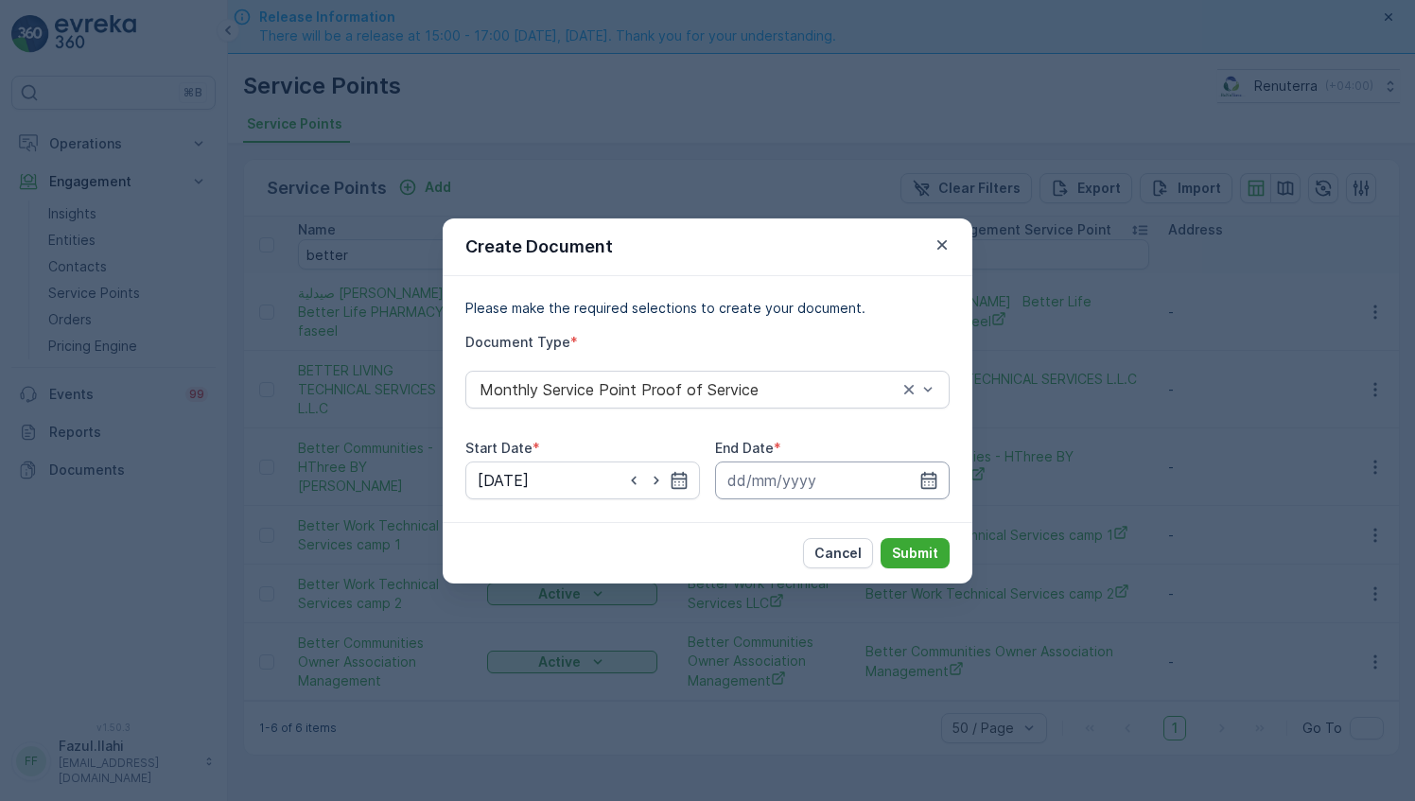
click at [918, 483] on input at bounding box center [832, 480] width 235 height 38
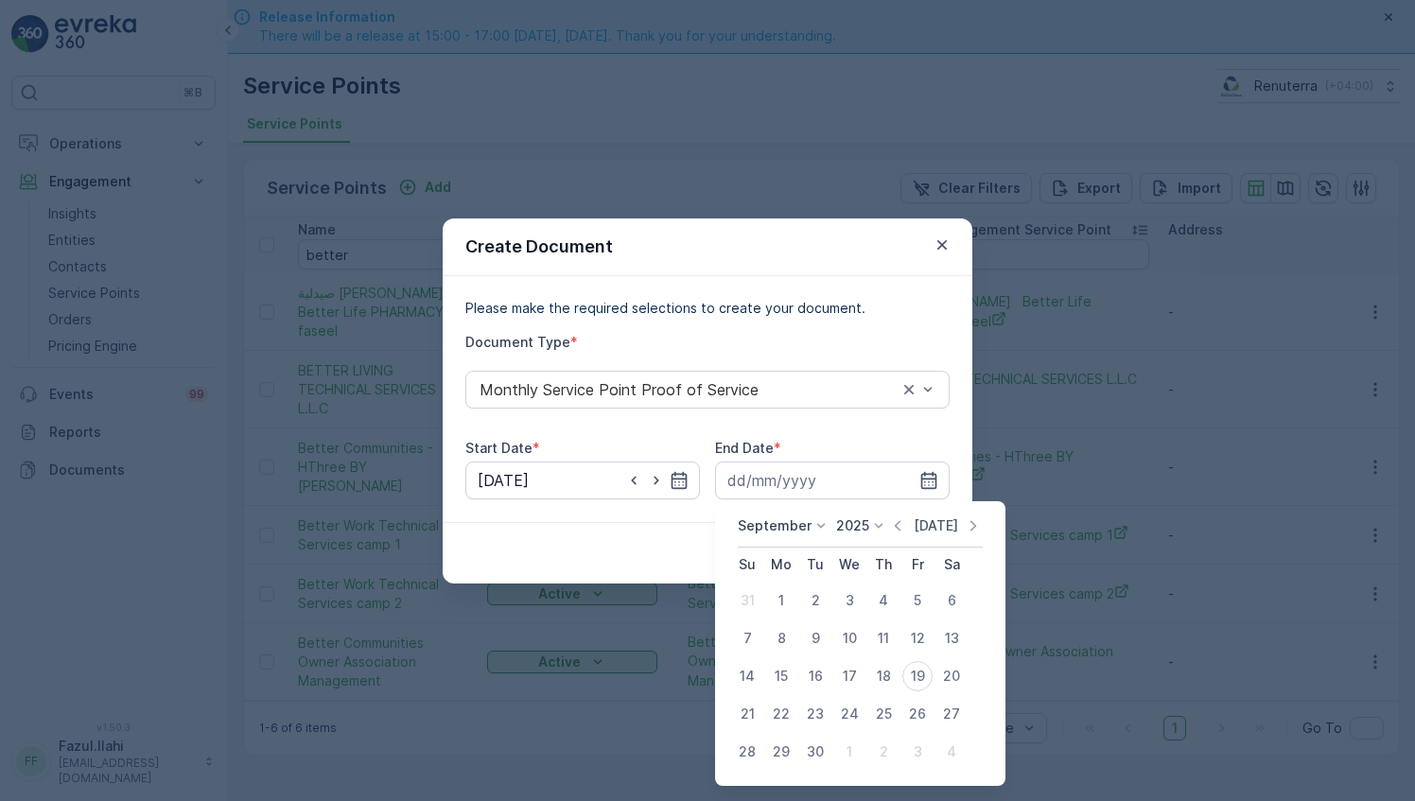
click at [902, 522] on icon "button" at bounding box center [897, 525] width 19 height 19
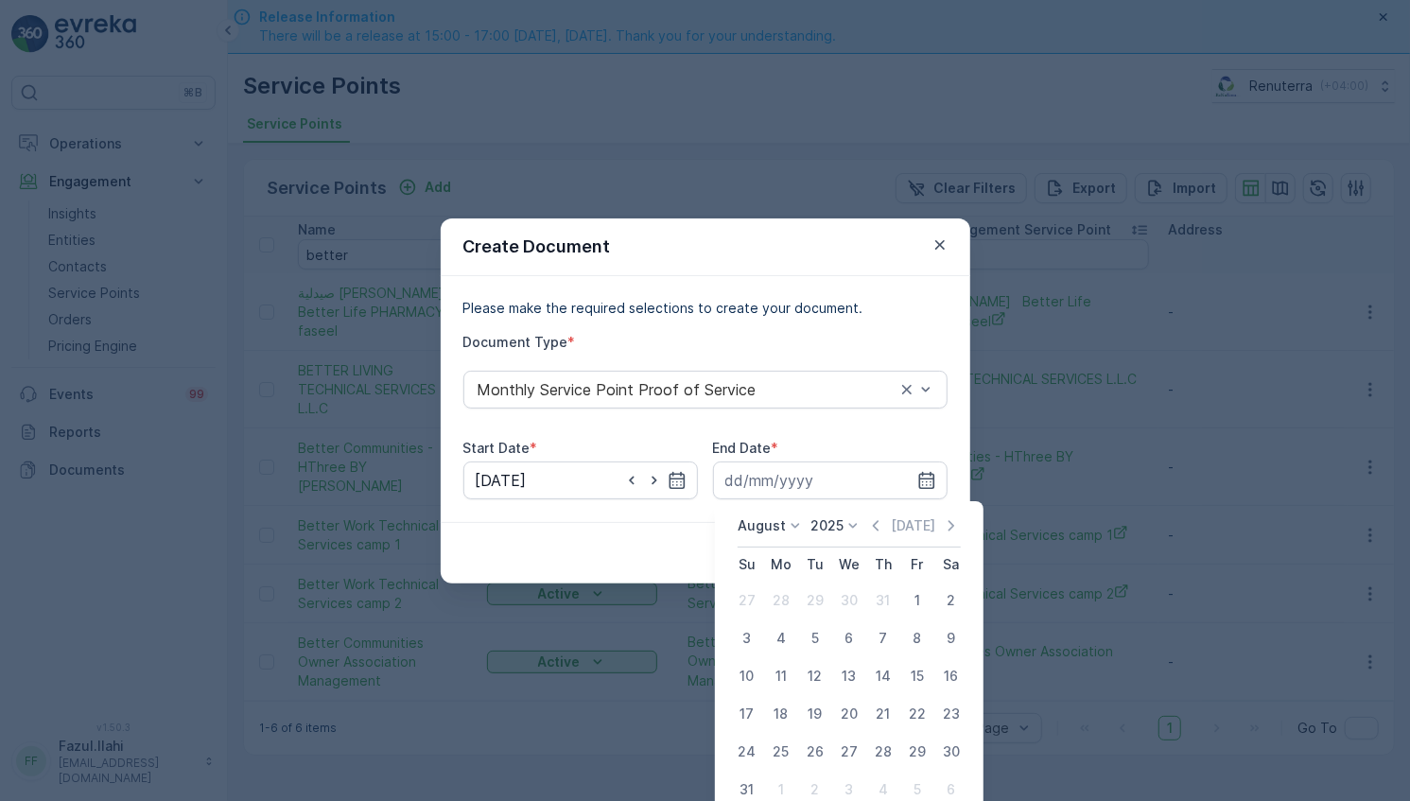
drag, startPoint x: 886, startPoint y: 529, endPoint x: 889, endPoint y: 512, distance: 17.3
click at [888, 513] on div "August 2025 Today Su Mo Tu We Th Fr Sa 27 28 29 30 31 1 2 3 4 5 6 7 8 9 10 11 1…" at bounding box center [849, 662] width 269 height 322
click at [879, 521] on icon "button" at bounding box center [876, 525] width 6 height 10
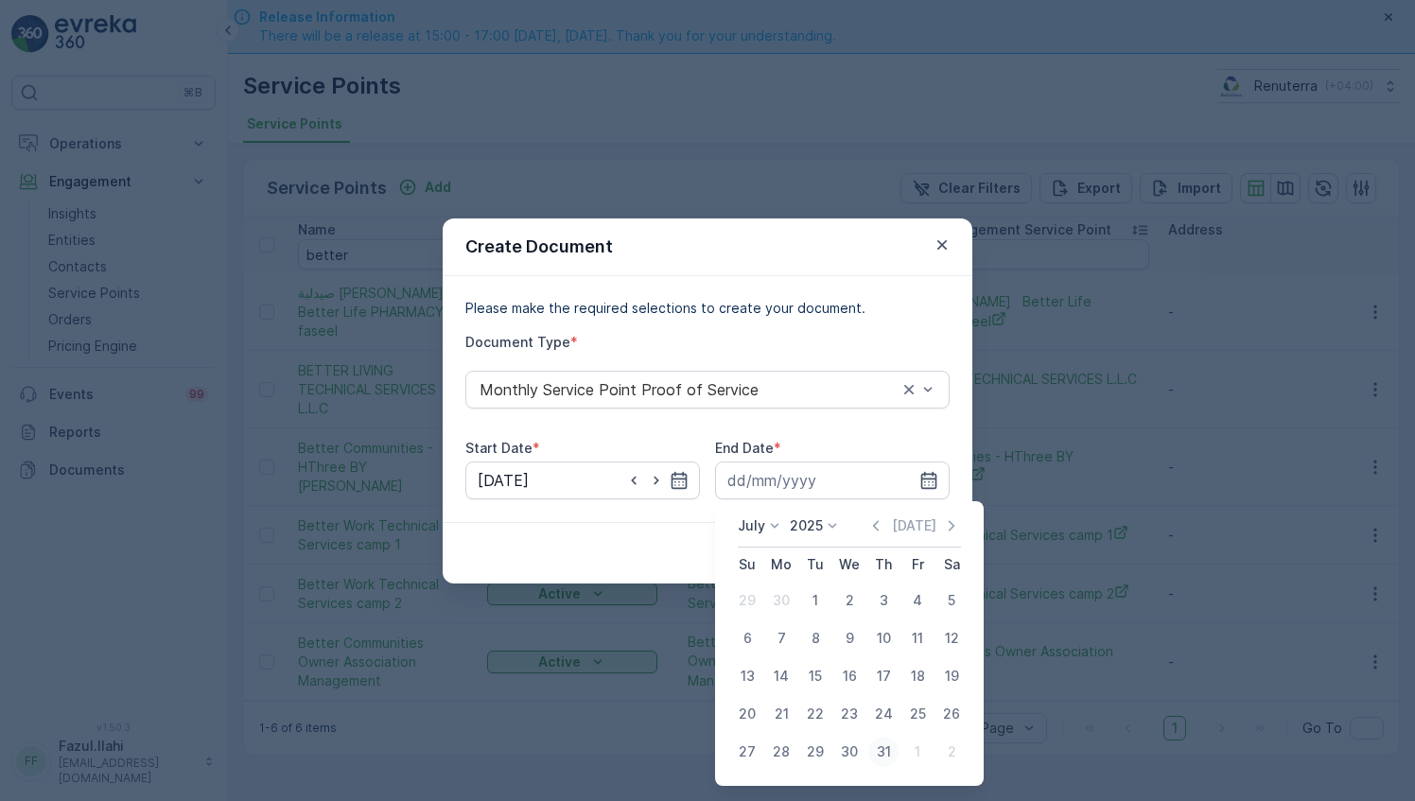
click at [883, 749] on div "31" at bounding box center [883, 752] width 30 height 30
type input "31.07.2025"
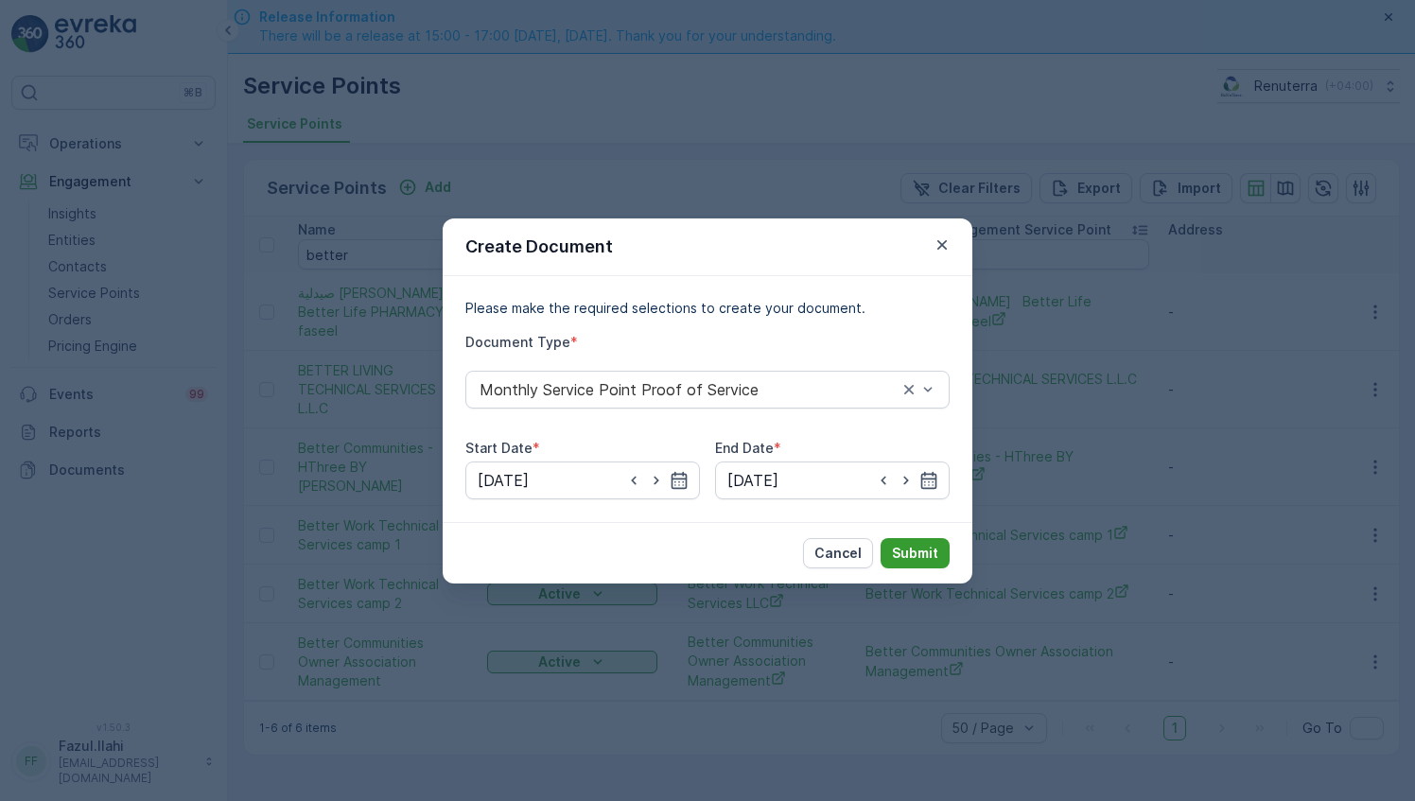
click at [906, 549] on p "Submit" at bounding box center [915, 553] width 46 height 19
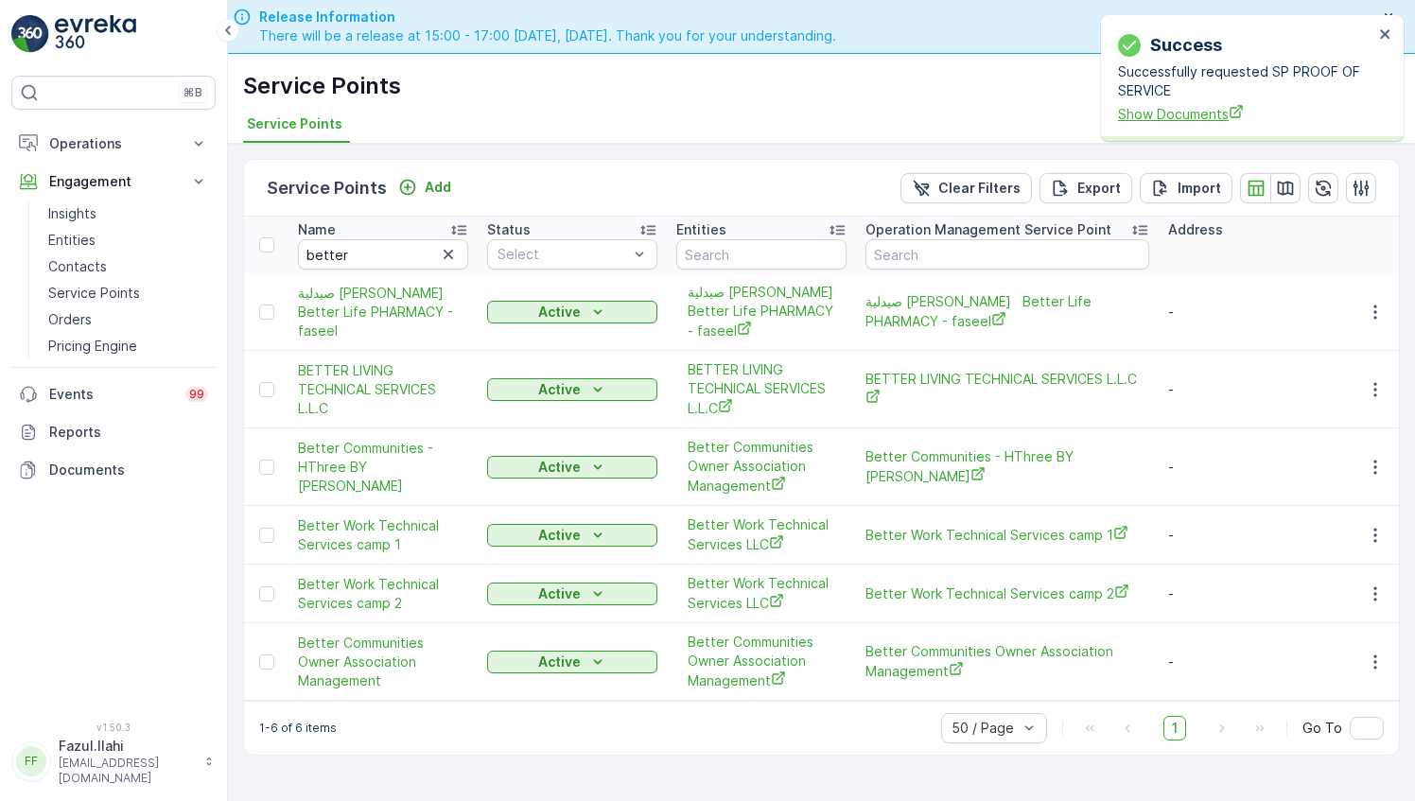
click at [1204, 116] on span "Show Documents" at bounding box center [1245, 114] width 255 height 20
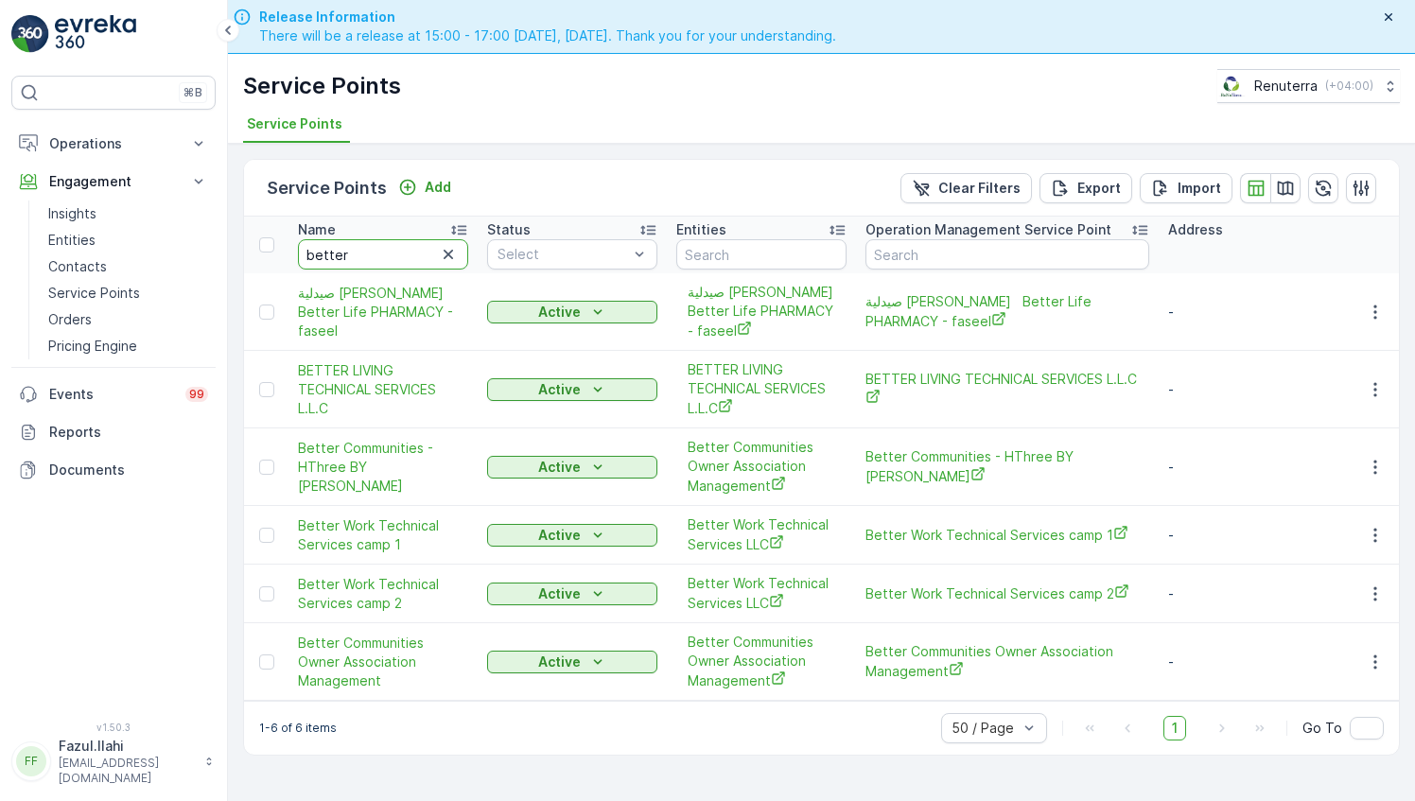
click at [376, 246] on input "better" at bounding box center [383, 254] width 170 height 30
type input "print"
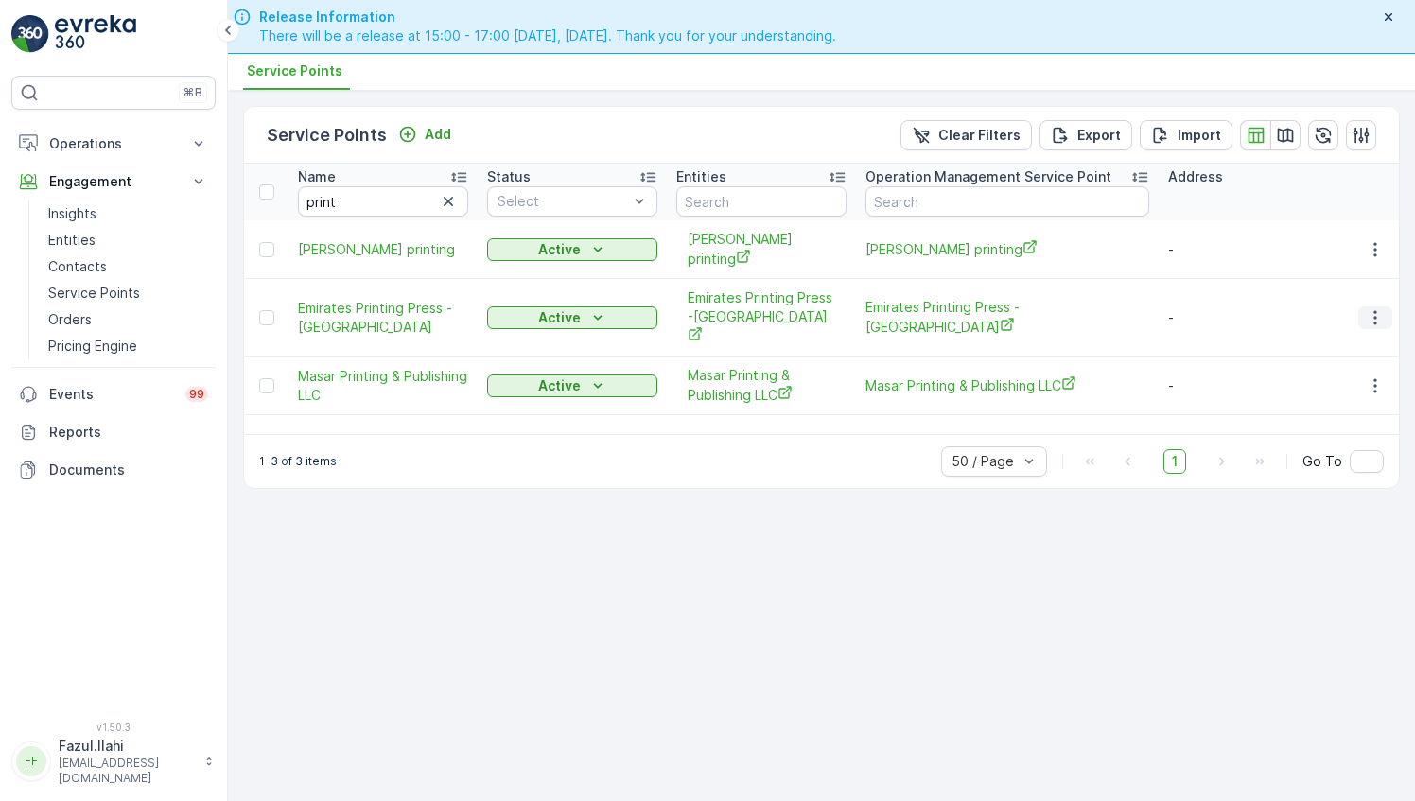
click at [1373, 308] on icon "button" at bounding box center [1375, 317] width 19 height 19
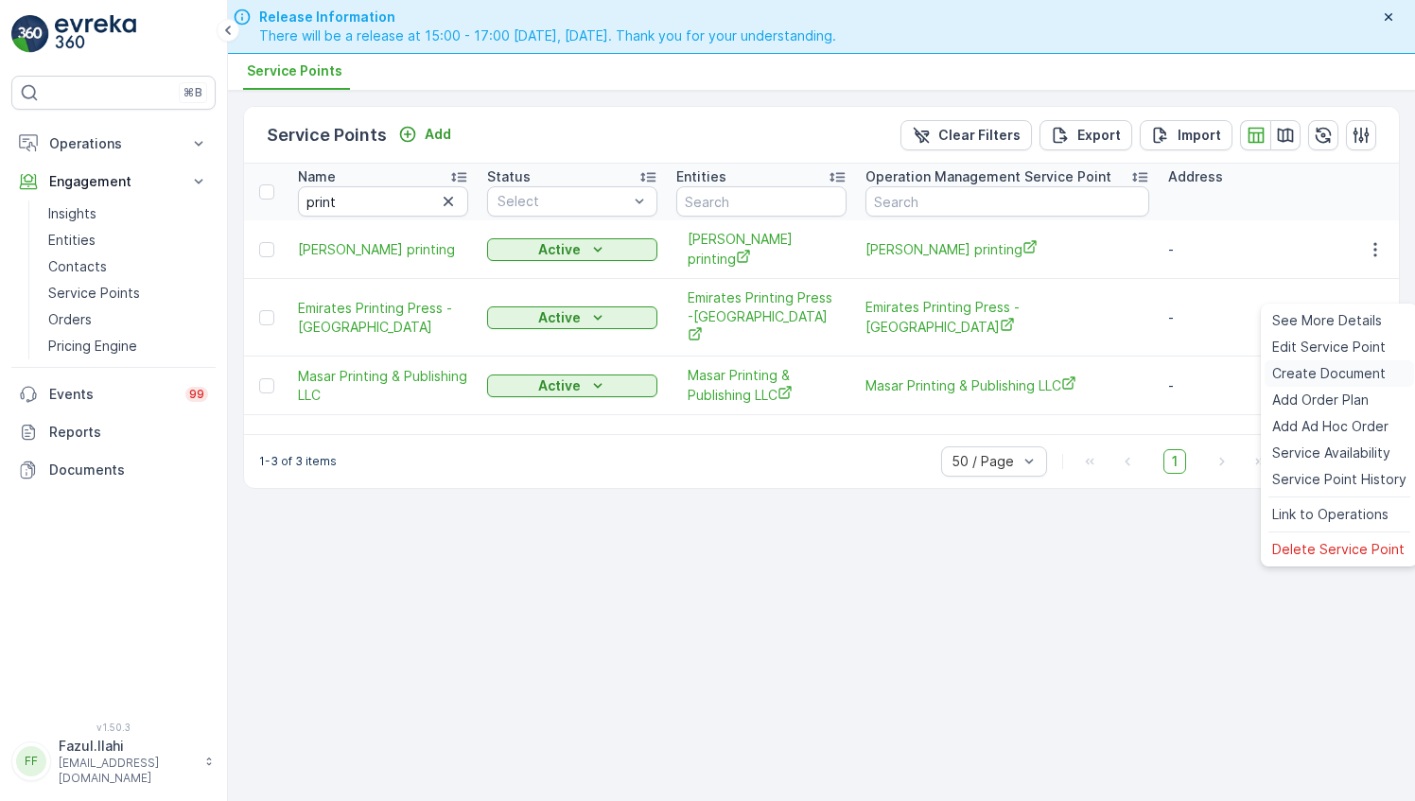
click at [1311, 373] on span "Create Document" at bounding box center [1328, 373] width 113 height 19
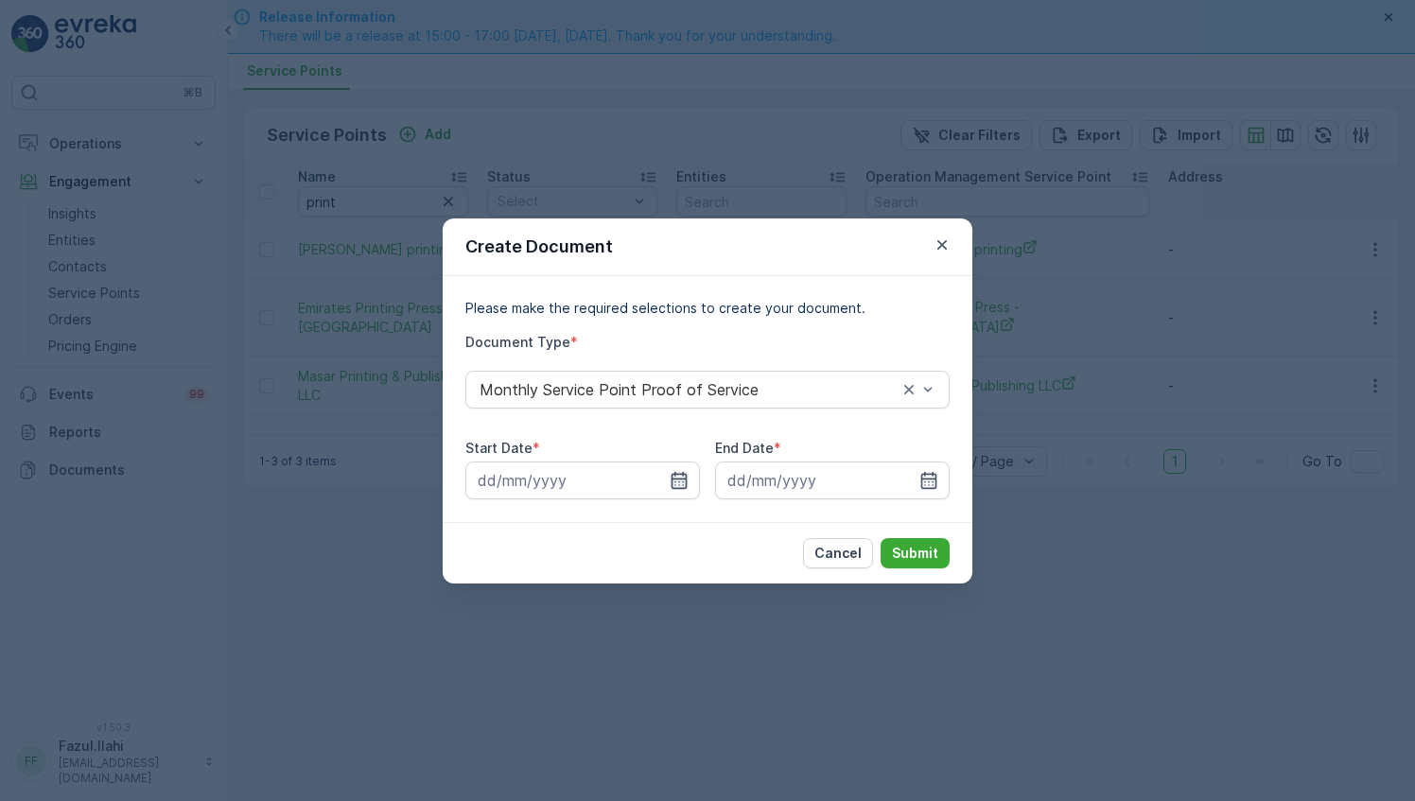
click at [677, 477] on icon "button" at bounding box center [679, 480] width 19 height 19
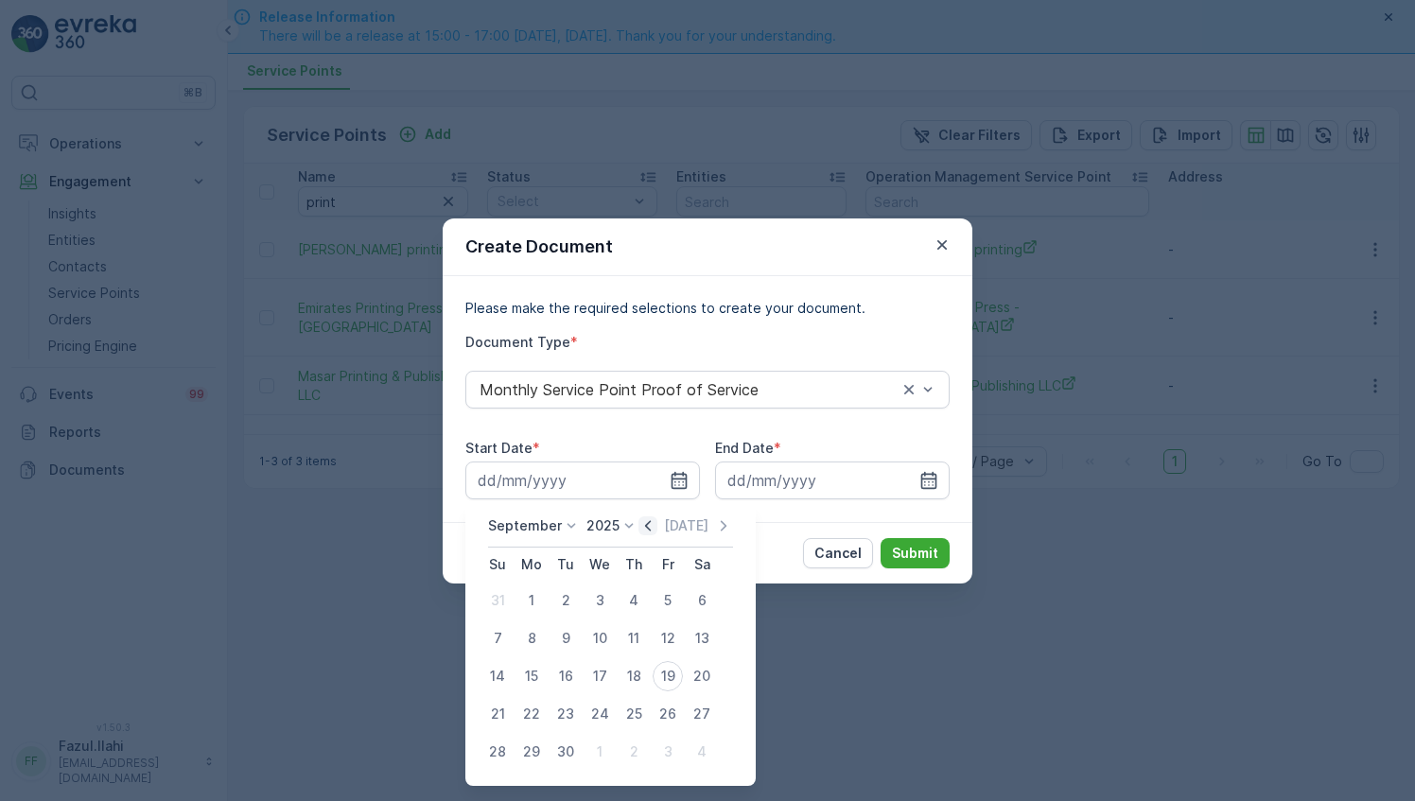
click at [646, 527] on icon "button" at bounding box center [647, 525] width 19 height 19
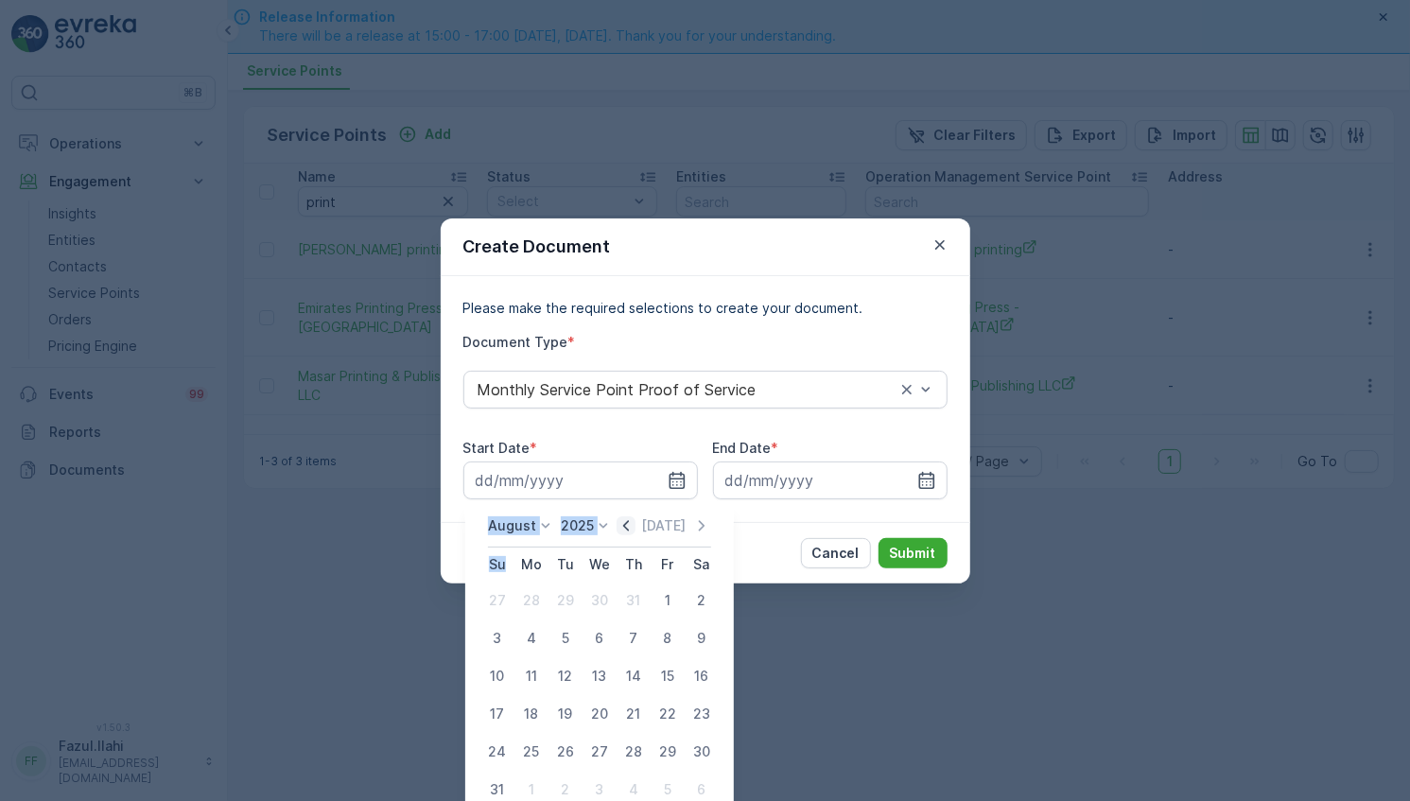
click at [646, 527] on div "Today" at bounding box center [664, 525] width 95 height 19
click at [629, 528] on icon "button" at bounding box center [626, 525] width 6 height 10
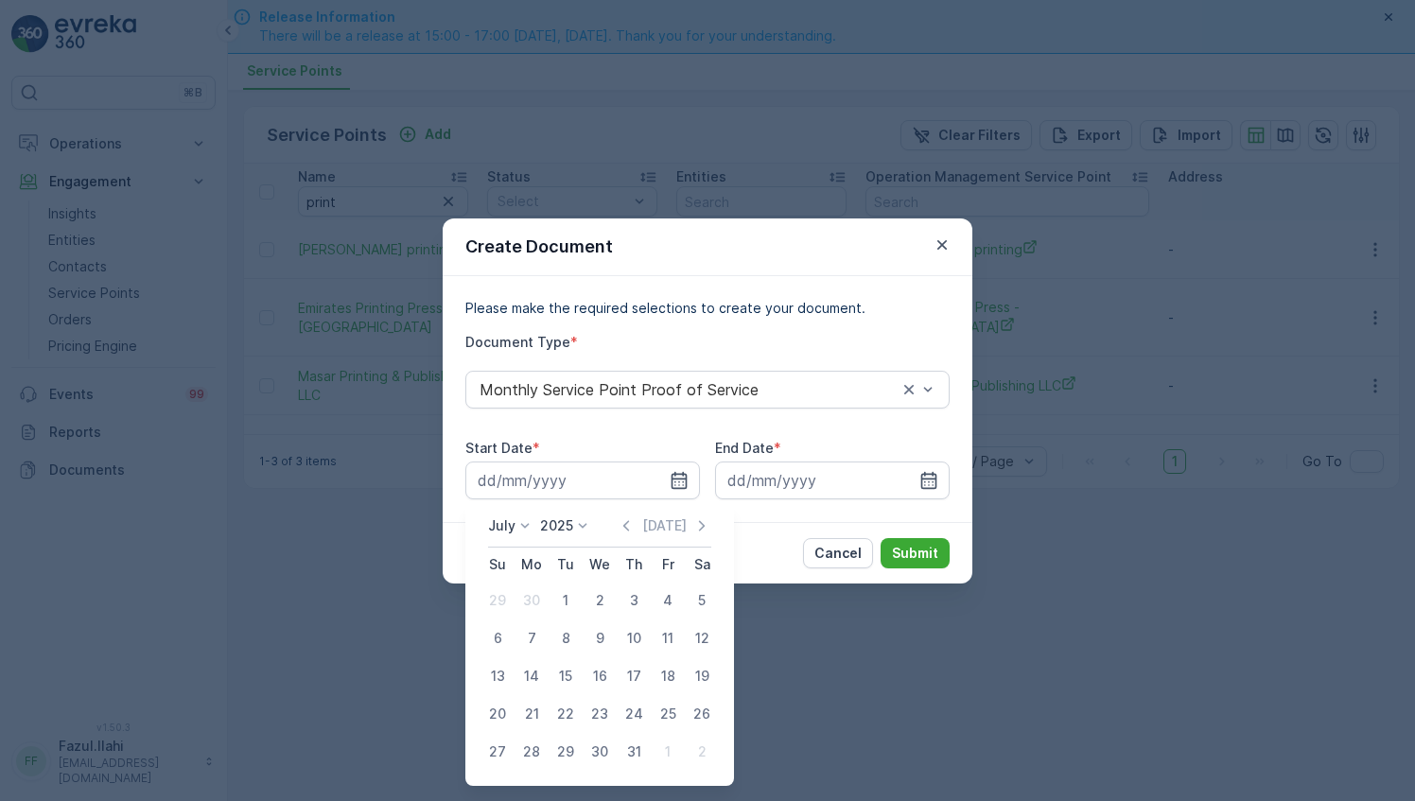
drag, startPoint x: 569, startPoint y: 598, endPoint x: 583, endPoint y: 588, distance: 17.0
click at [569, 588] on div "1" at bounding box center [565, 600] width 30 height 30
type input "01.07.2025"
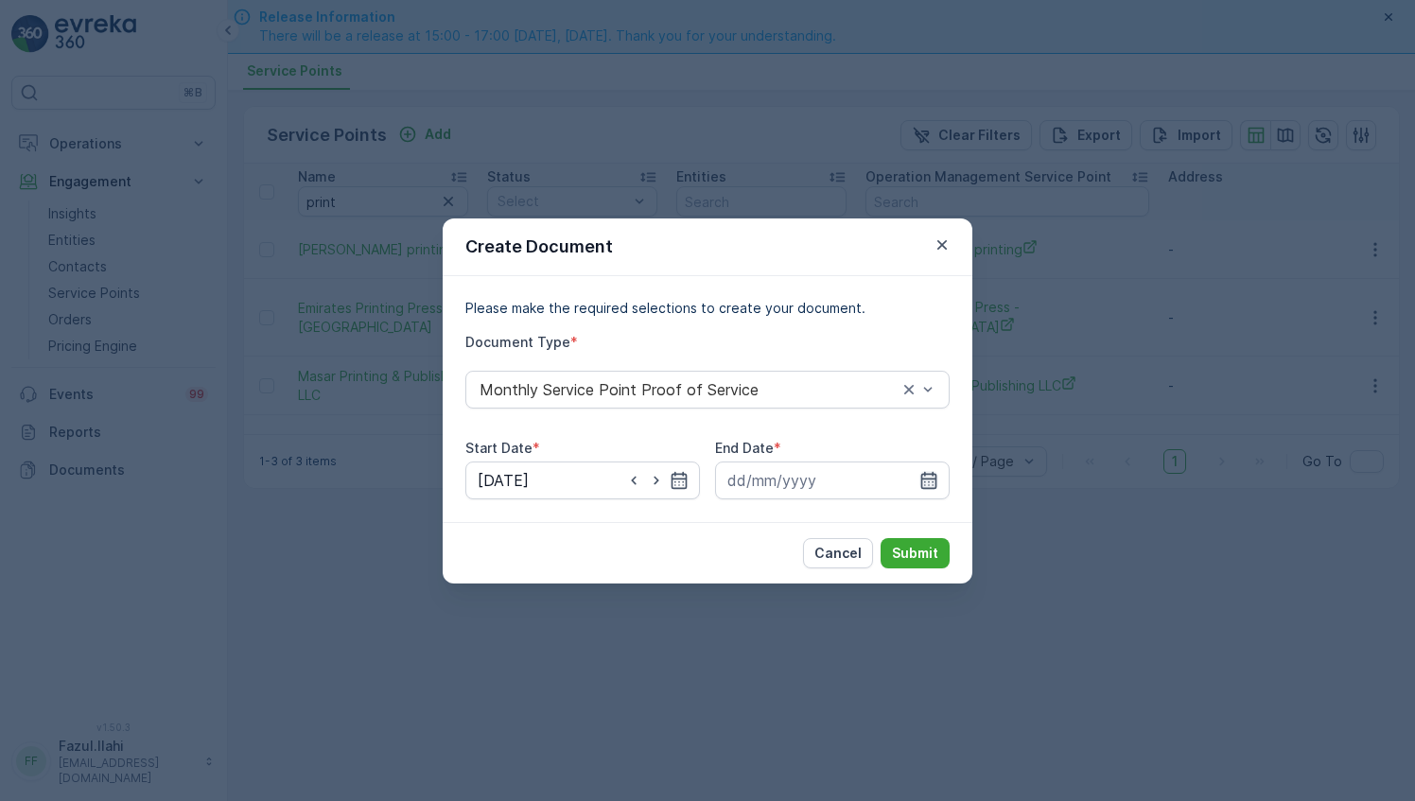
click at [931, 482] on icon "button" at bounding box center [928, 480] width 19 height 19
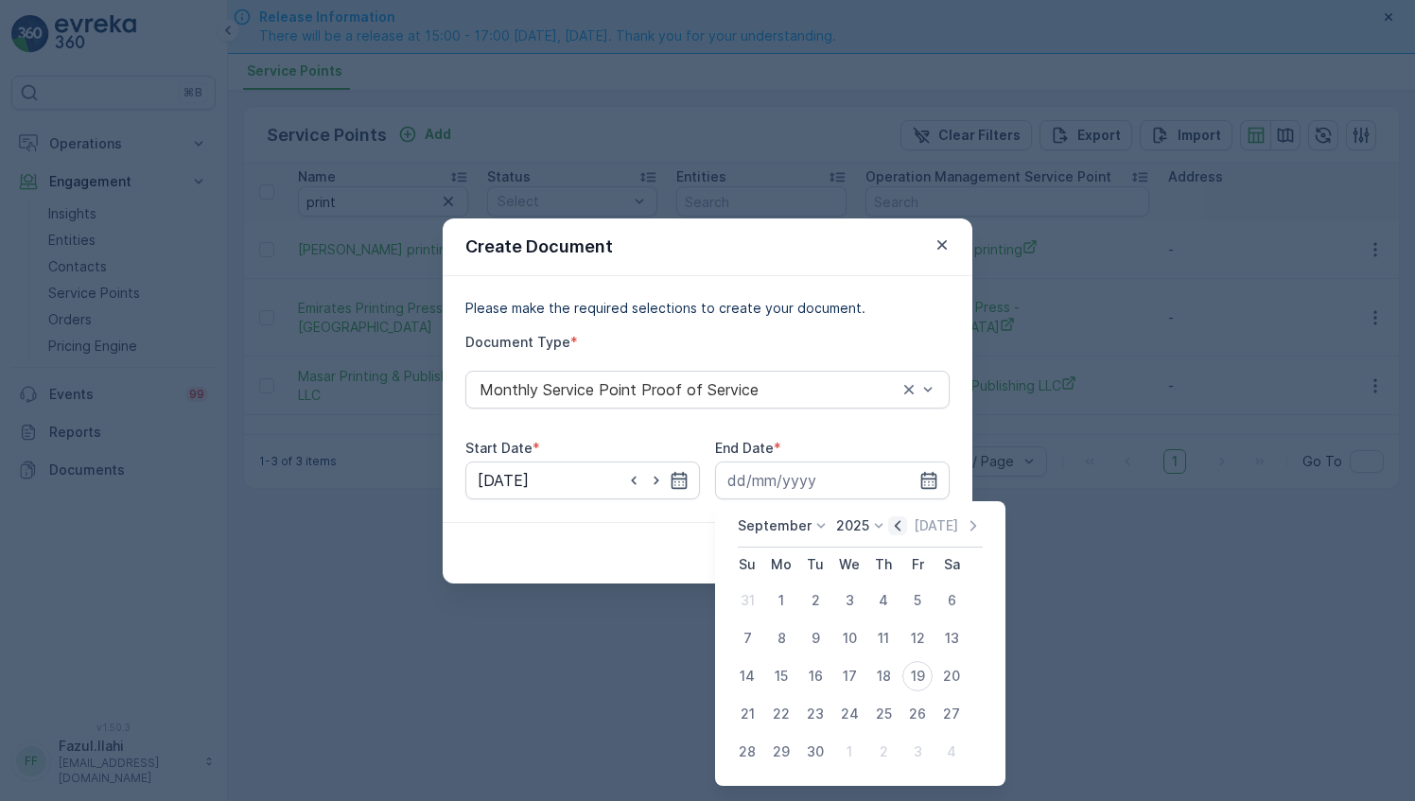
click at [898, 525] on icon "button" at bounding box center [897, 525] width 19 height 19
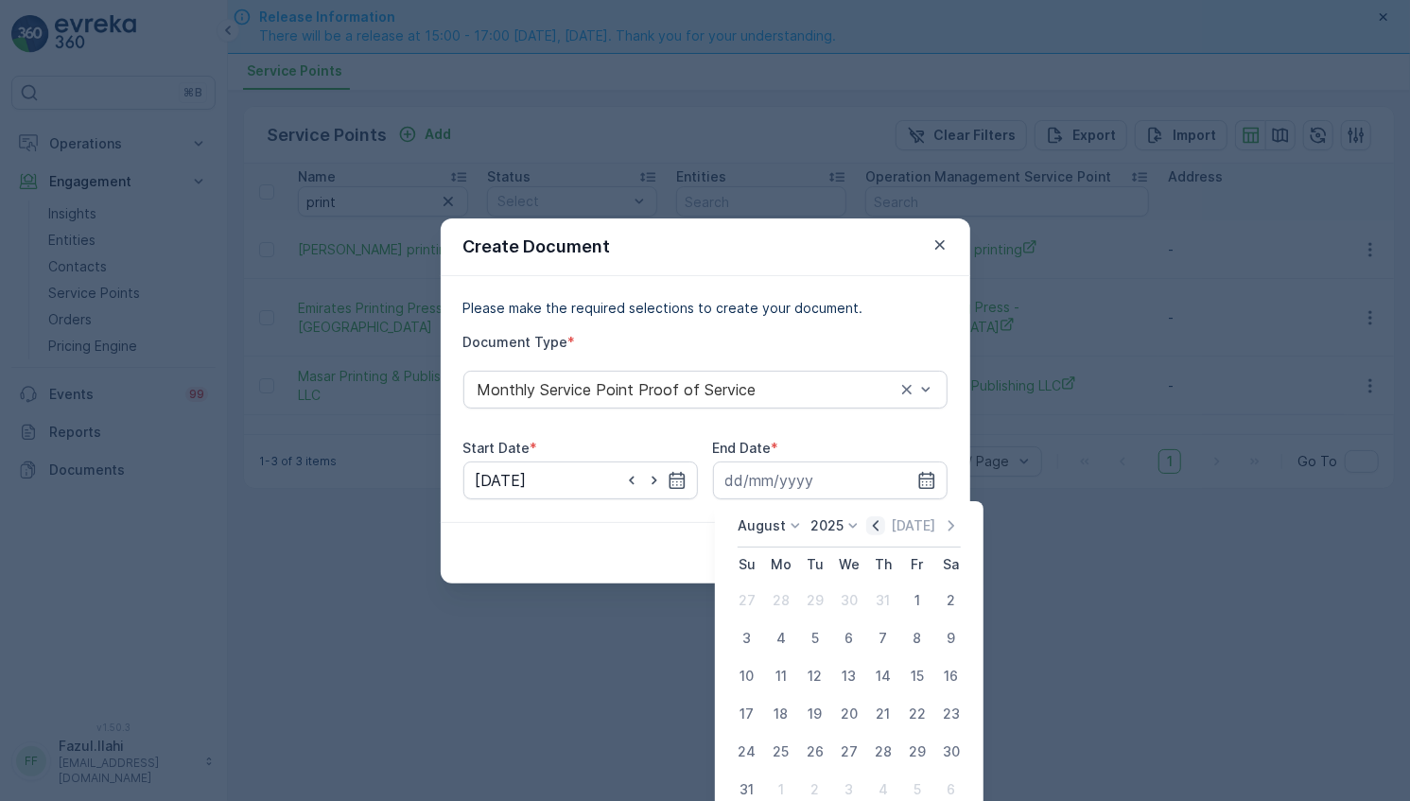
click at [885, 524] on icon "button" at bounding box center [875, 525] width 19 height 19
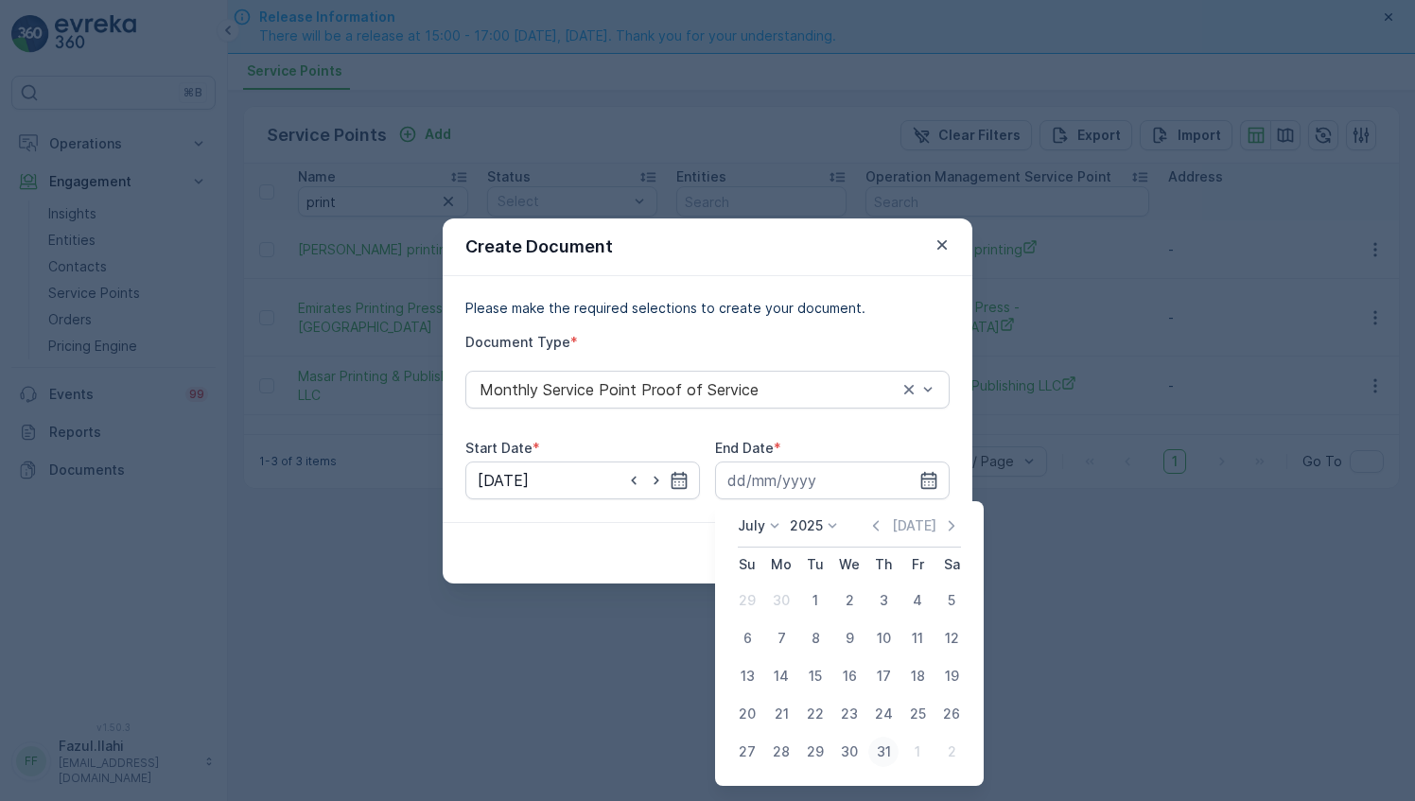
click at [885, 750] on div "31" at bounding box center [883, 752] width 30 height 30
type input "31.07.2025"
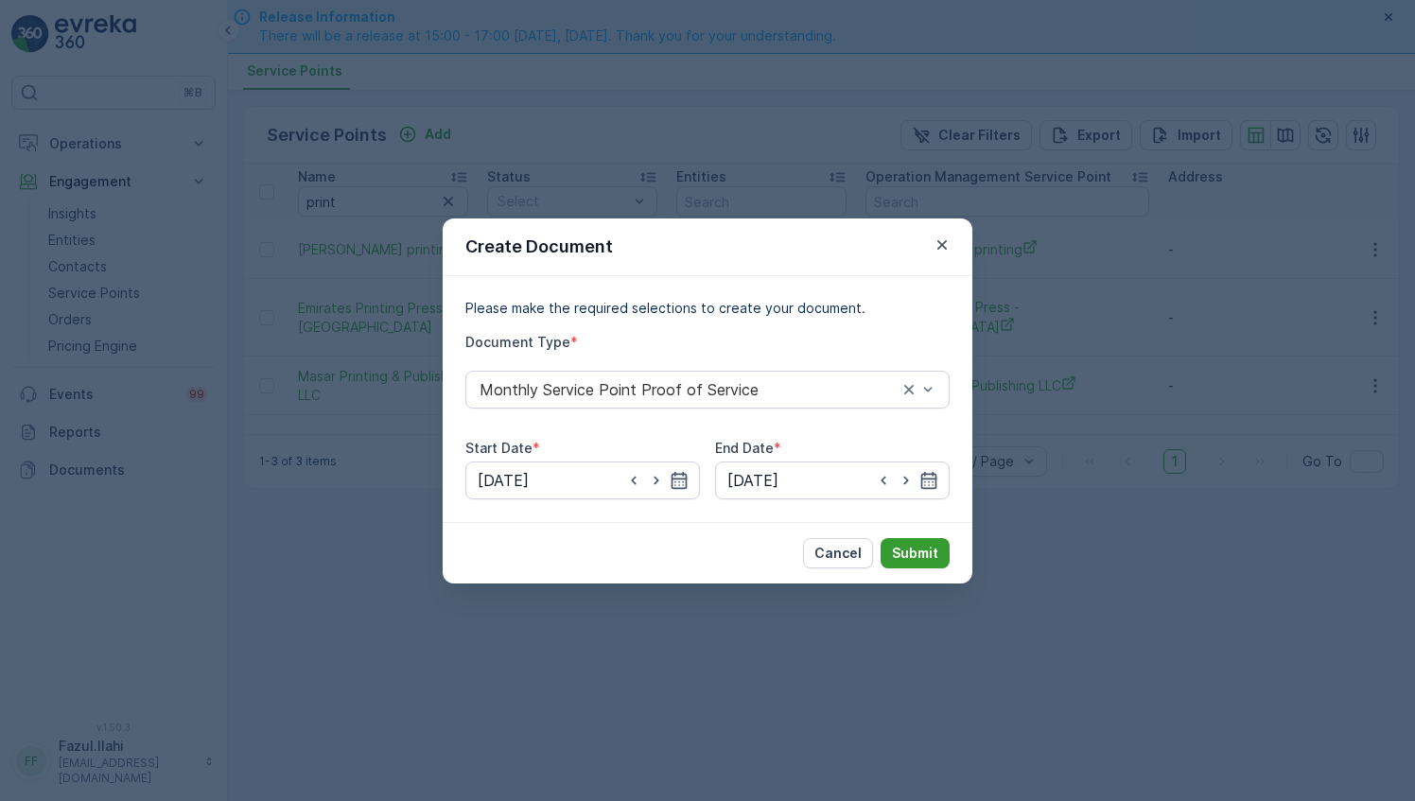
click at [937, 541] on button "Submit" at bounding box center [914, 553] width 69 height 30
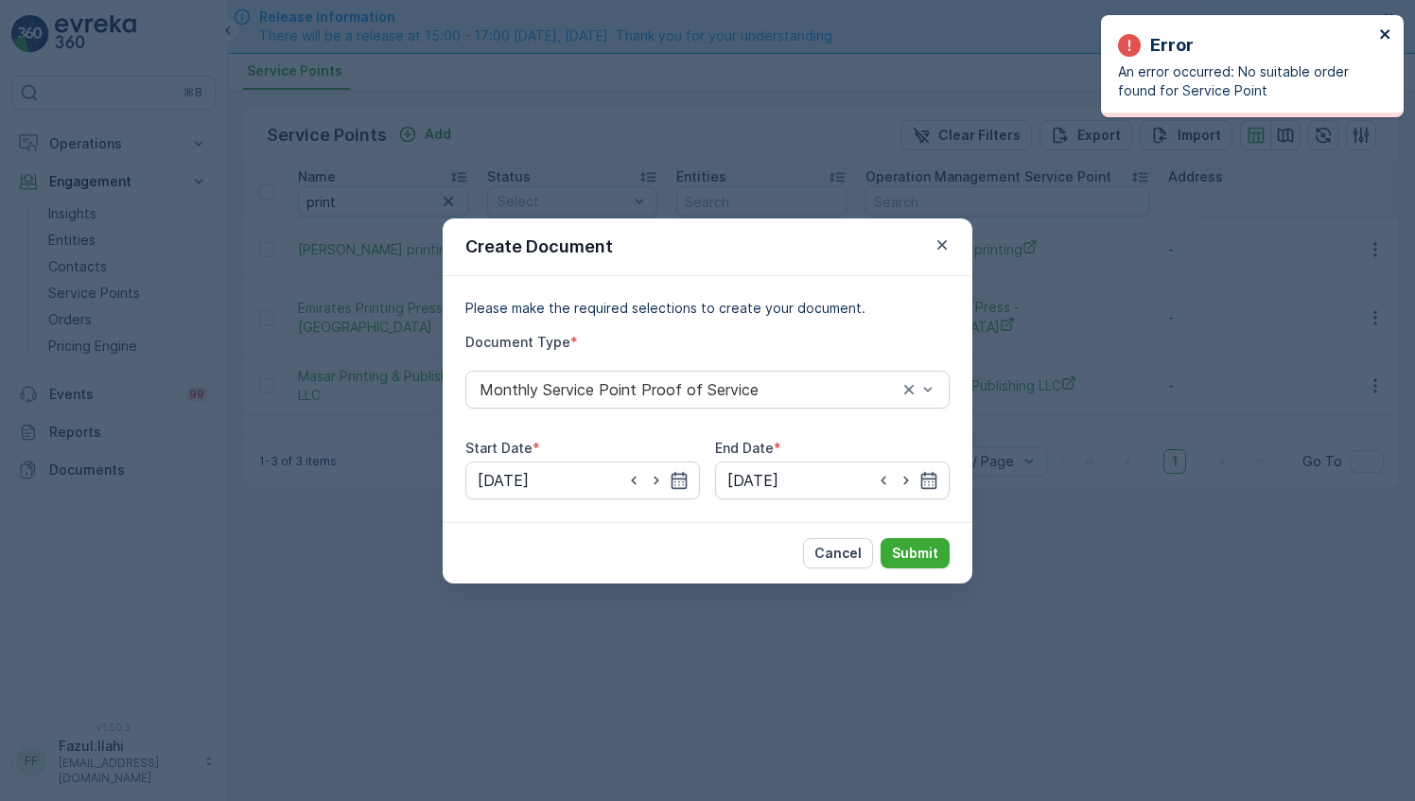
click at [1388, 35] on icon "close" at bounding box center [1385, 33] width 13 height 15
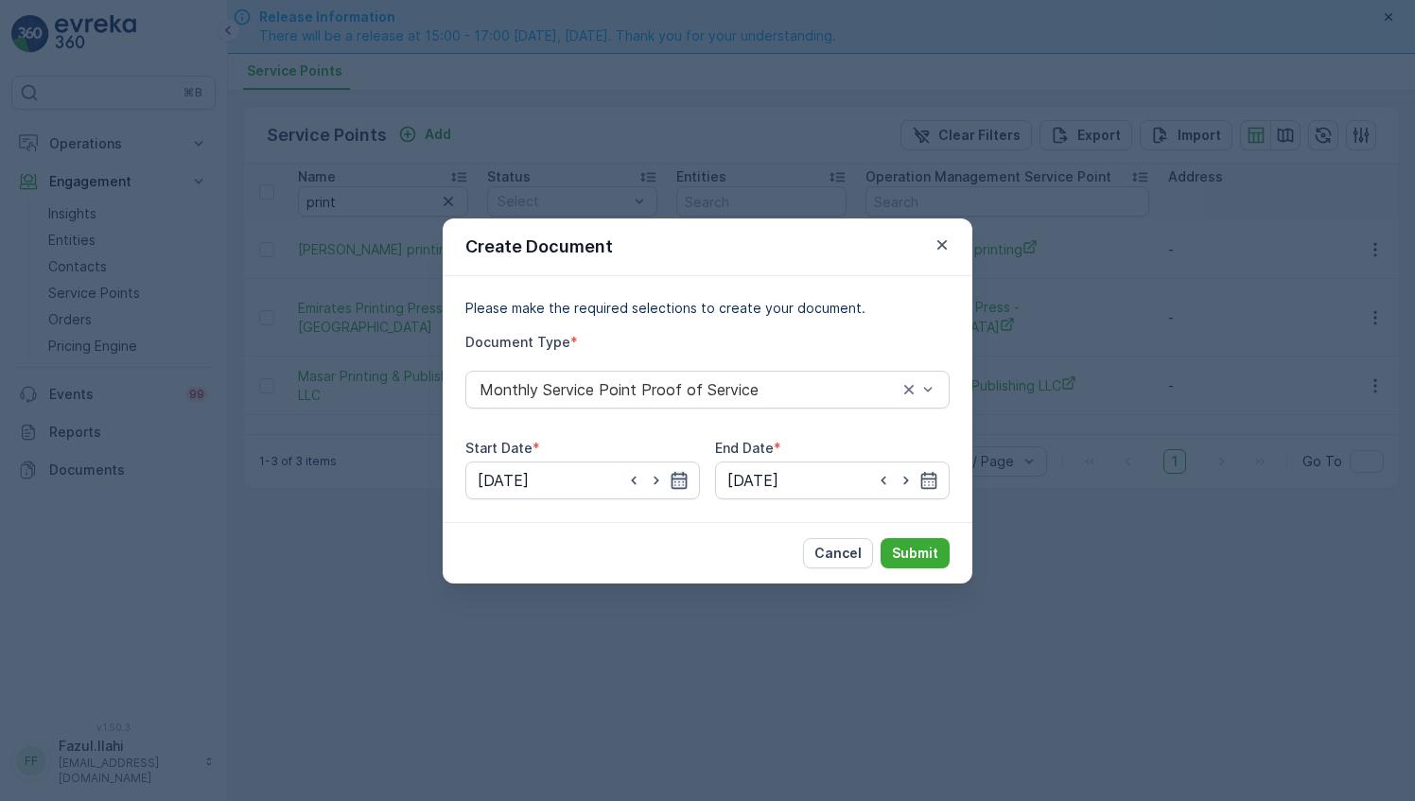
click at [675, 479] on icon "button" at bounding box center [679, 479] width 16 height 17
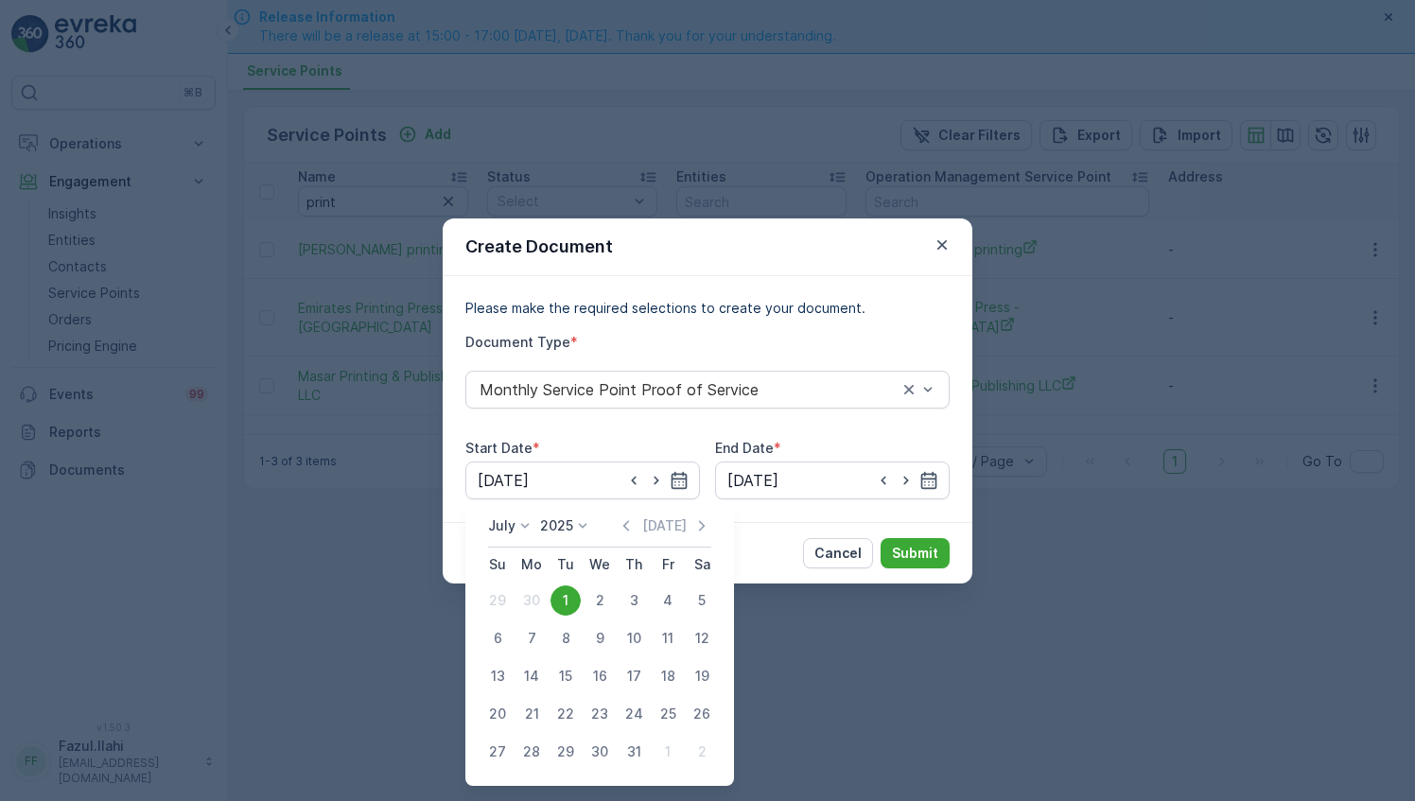
click at [691, 530] on div "Today" at bounding box center [664, 525] width 95 height 19
click at [694, 526] on icon "button" at bounding box center [701, 525] width 19 height 19
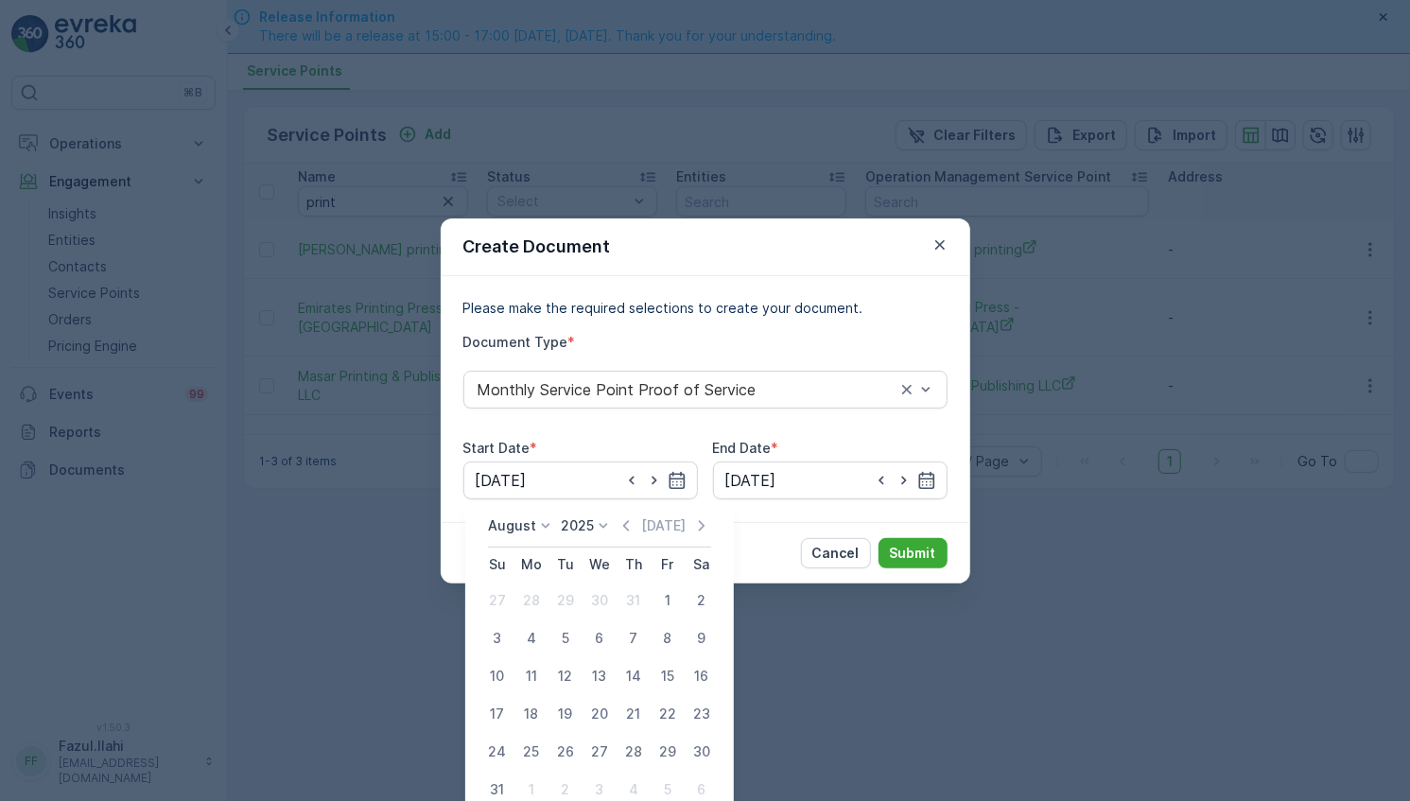
click at [665, 587] on div "1" at bounding box center [668, 600] width 30 height 30
type input "01.08.2025"
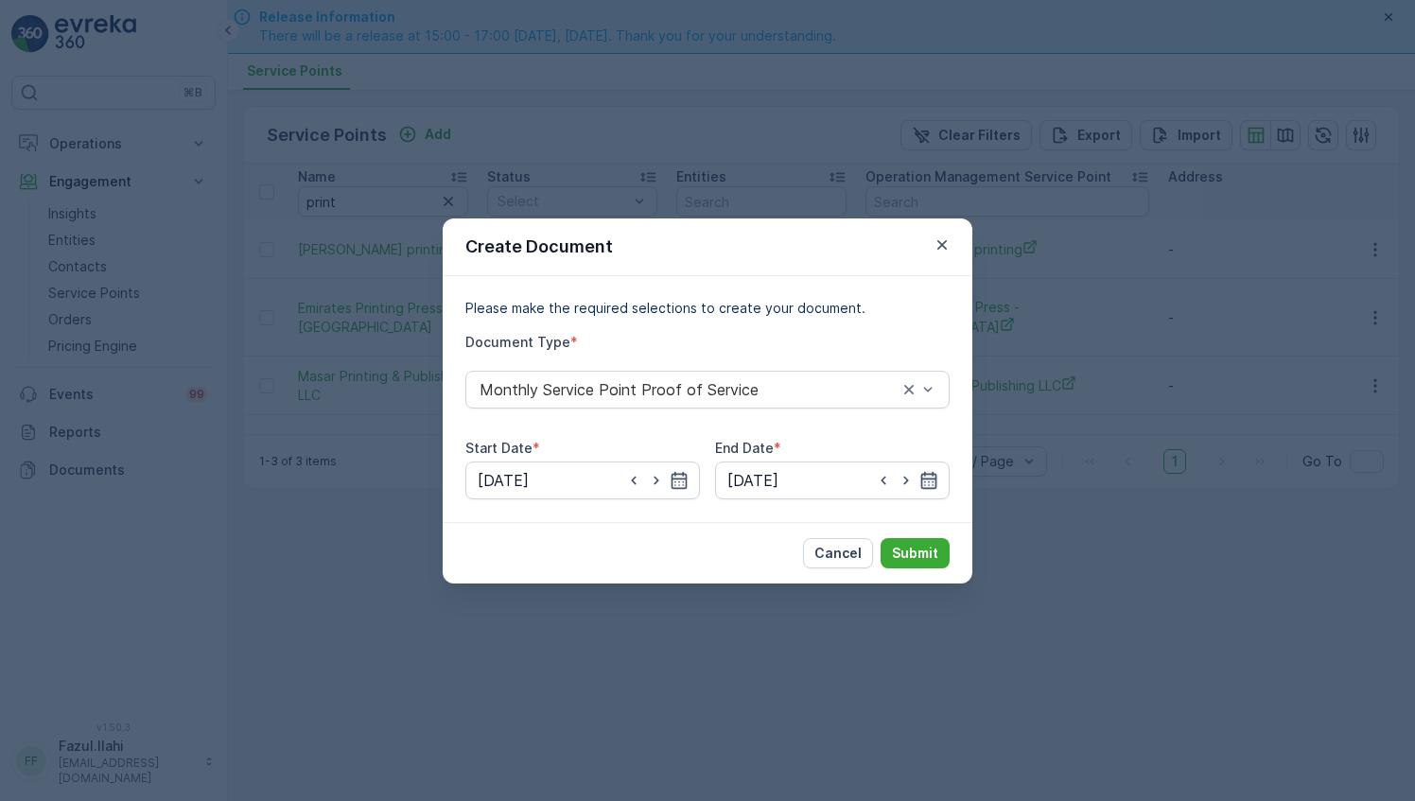
click at [927, 478] on icon "button" at bounding box center [929, 479] width 16 height 17
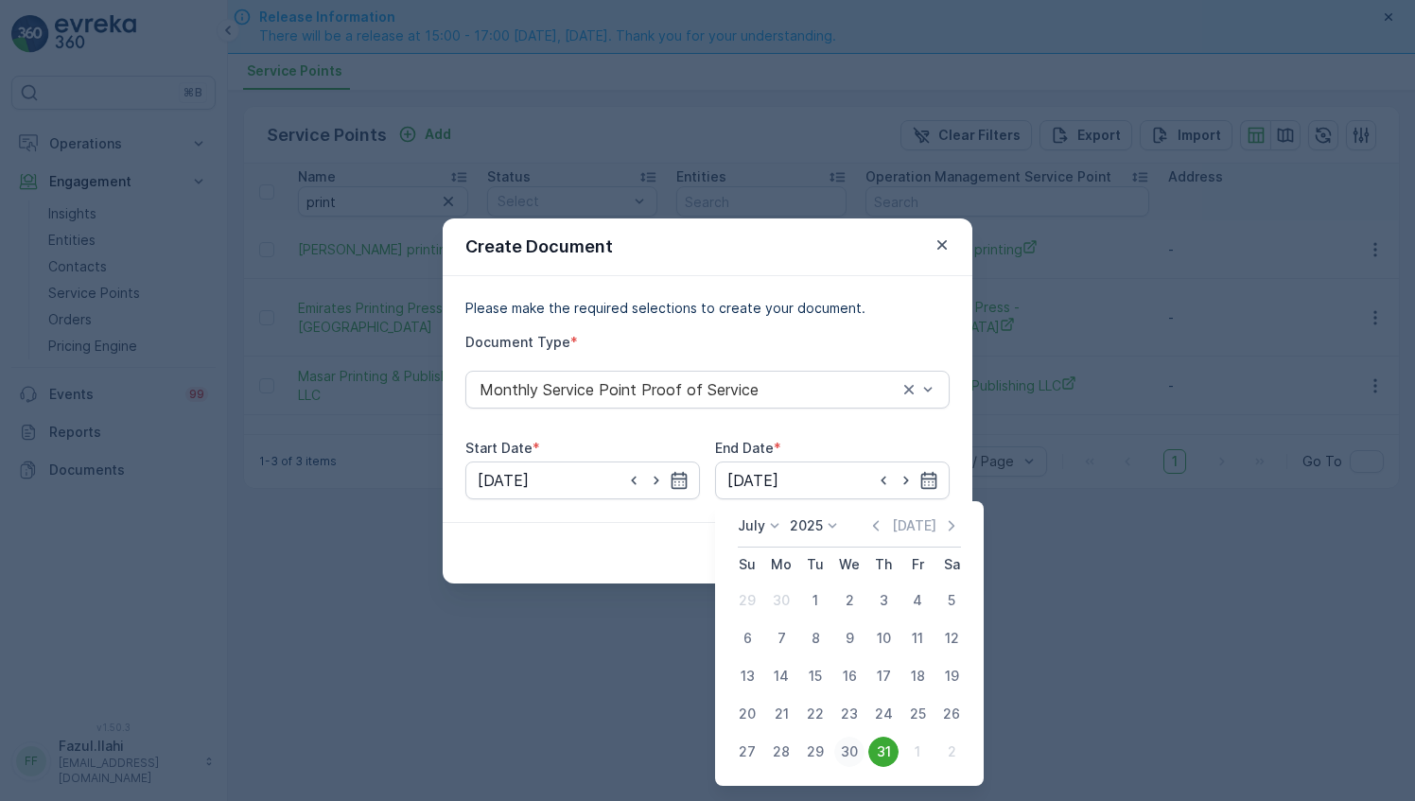
click at [844, 753] on div "30" at bounding box center [849, 752] width 30 height 30
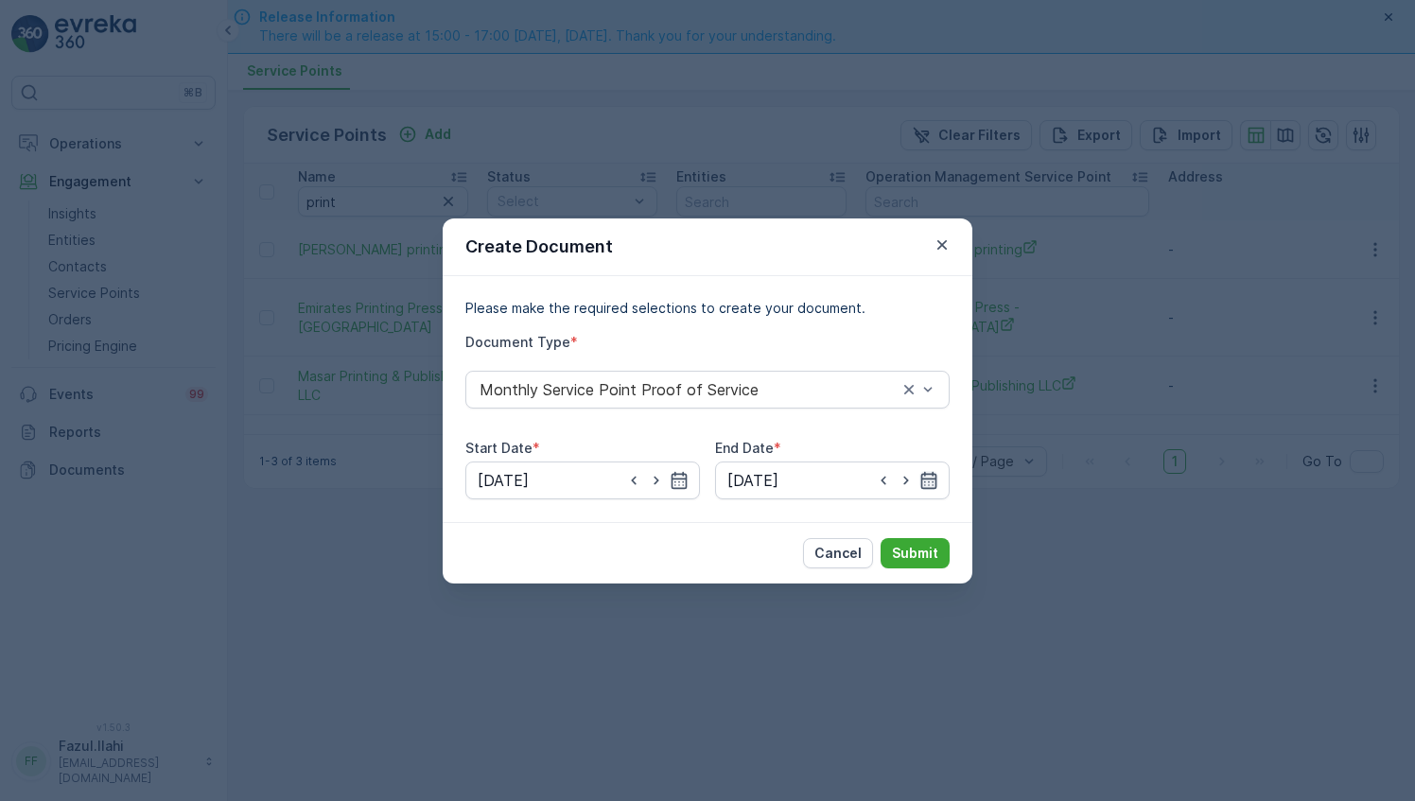
click at [931, 473] on icon "button" at bounding box center [929, 479] width 16 height 17
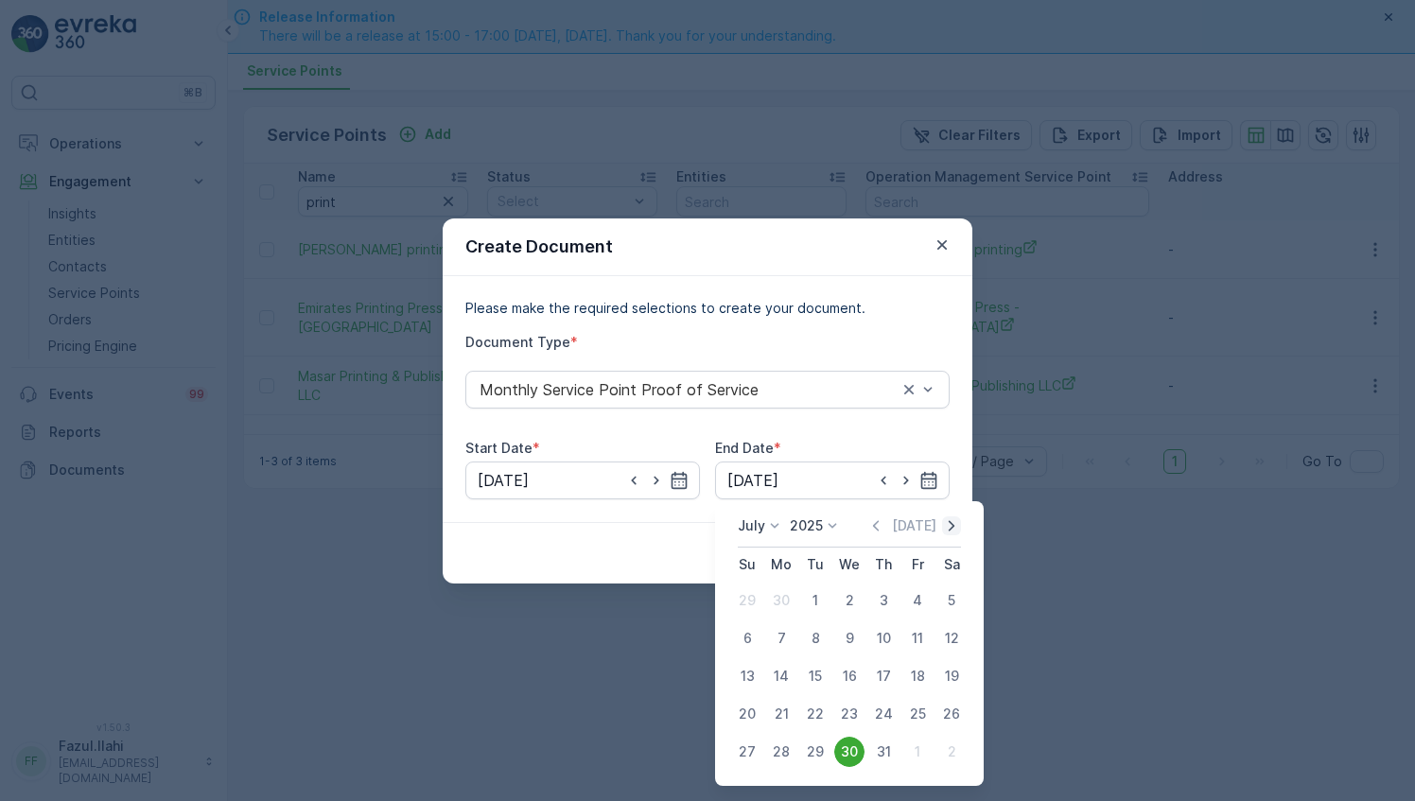
click at [955, 521] on icon "button" at bounding box center [951, 525] width 19 height 19
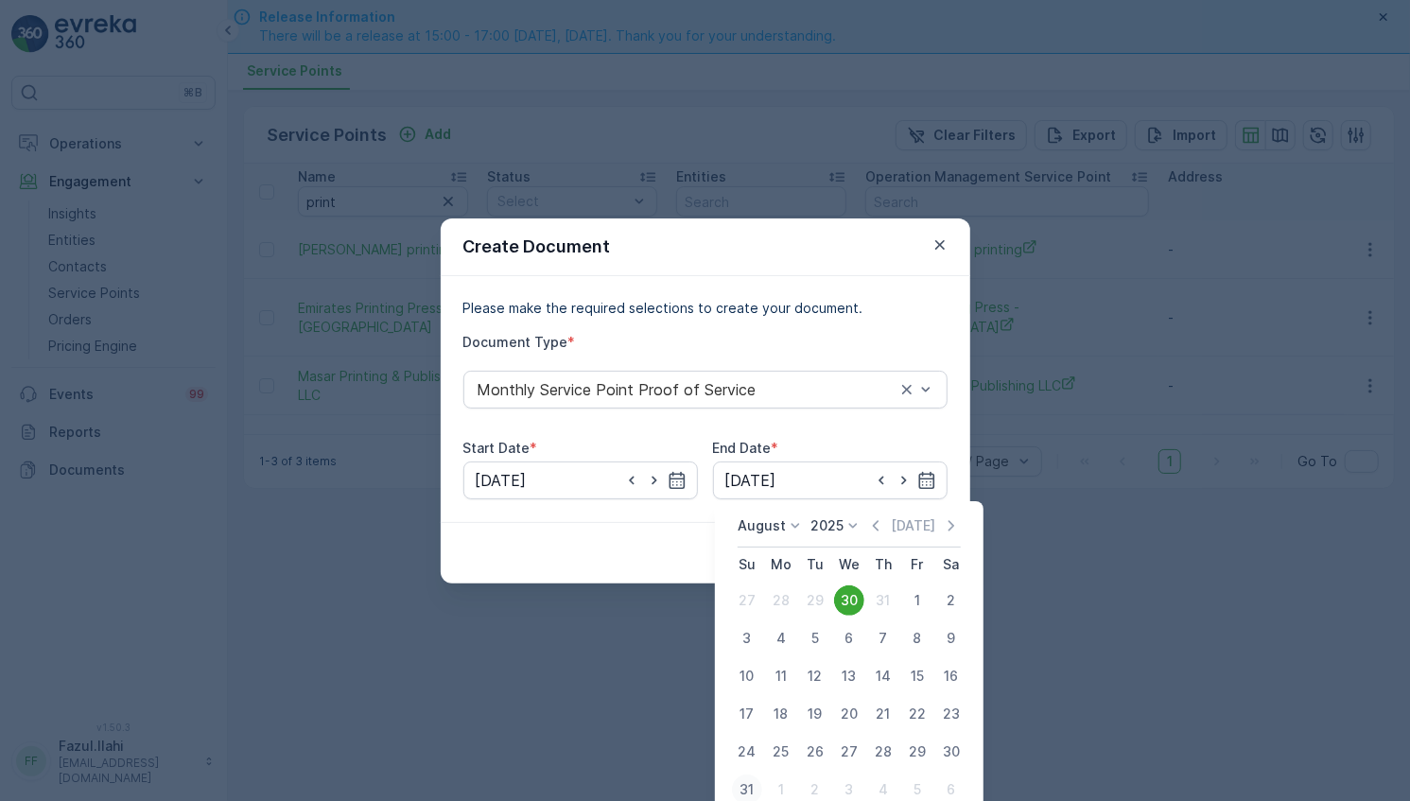
click at [754, 794] on div "31" at bounding box center [747, 790] width 30 height 30
type input "31.08.2025"
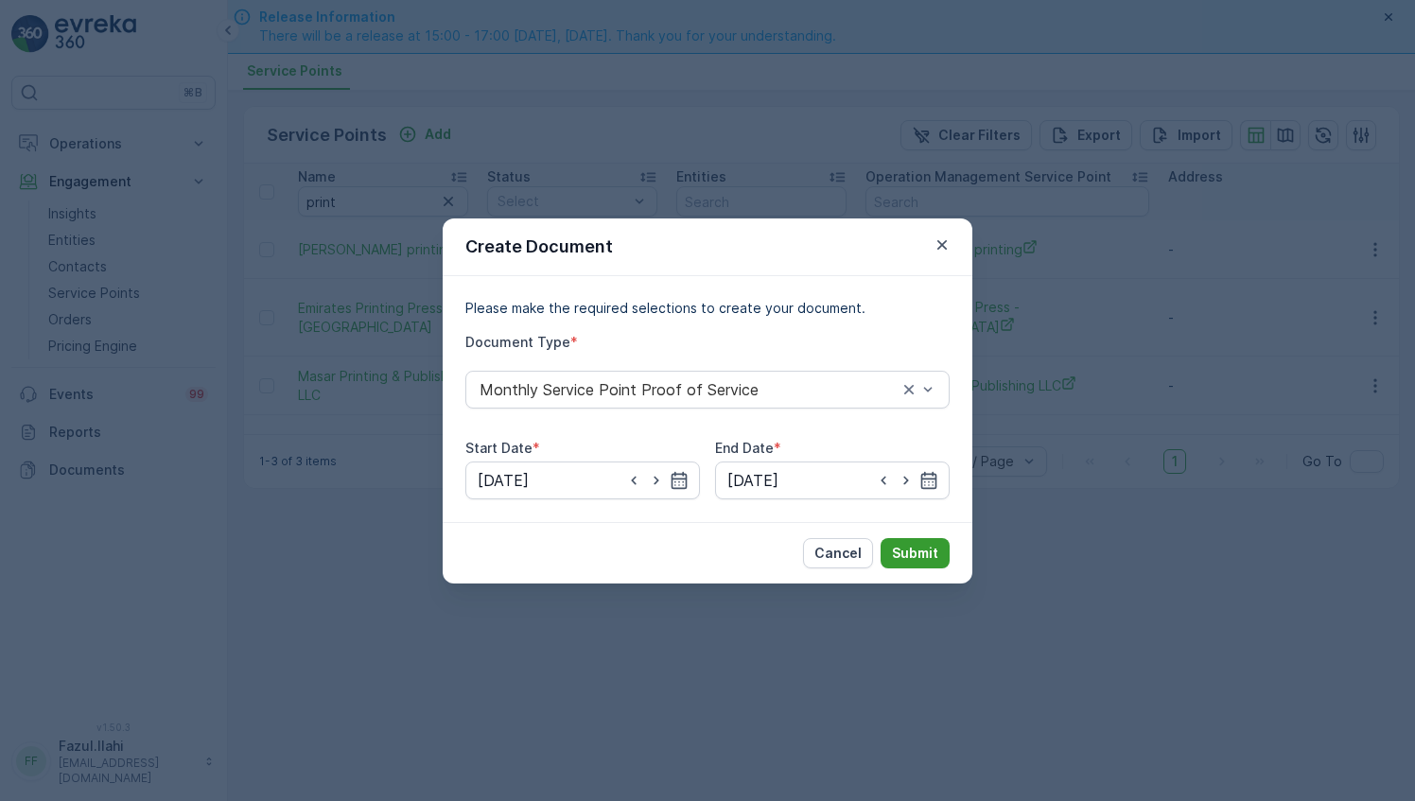
click at [917, 556] on p "Submit" at bounding box center [915, 553] width 46 height 19
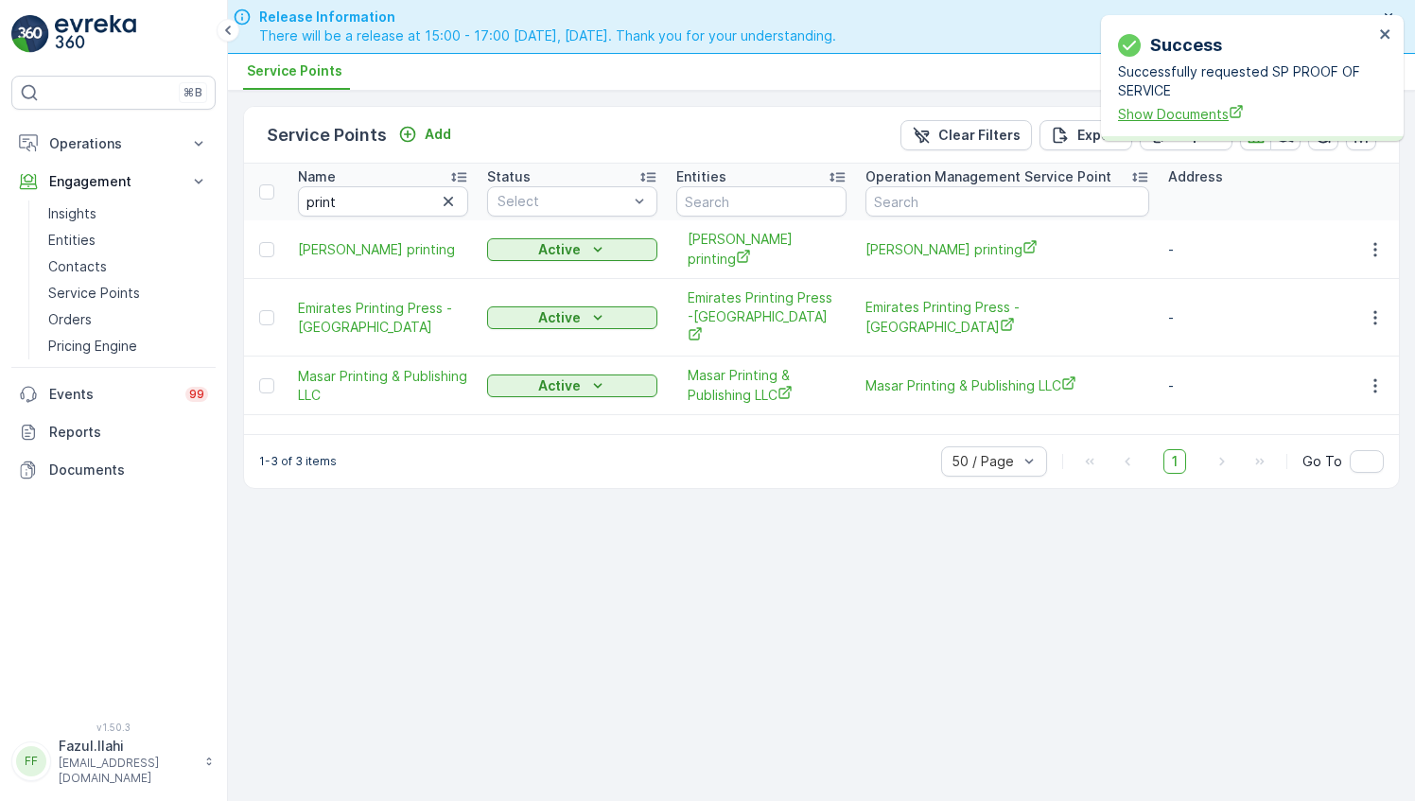
click at [1204, 118] on span "Show Documents" at bounding box center [1245, 114] width 255 height 20
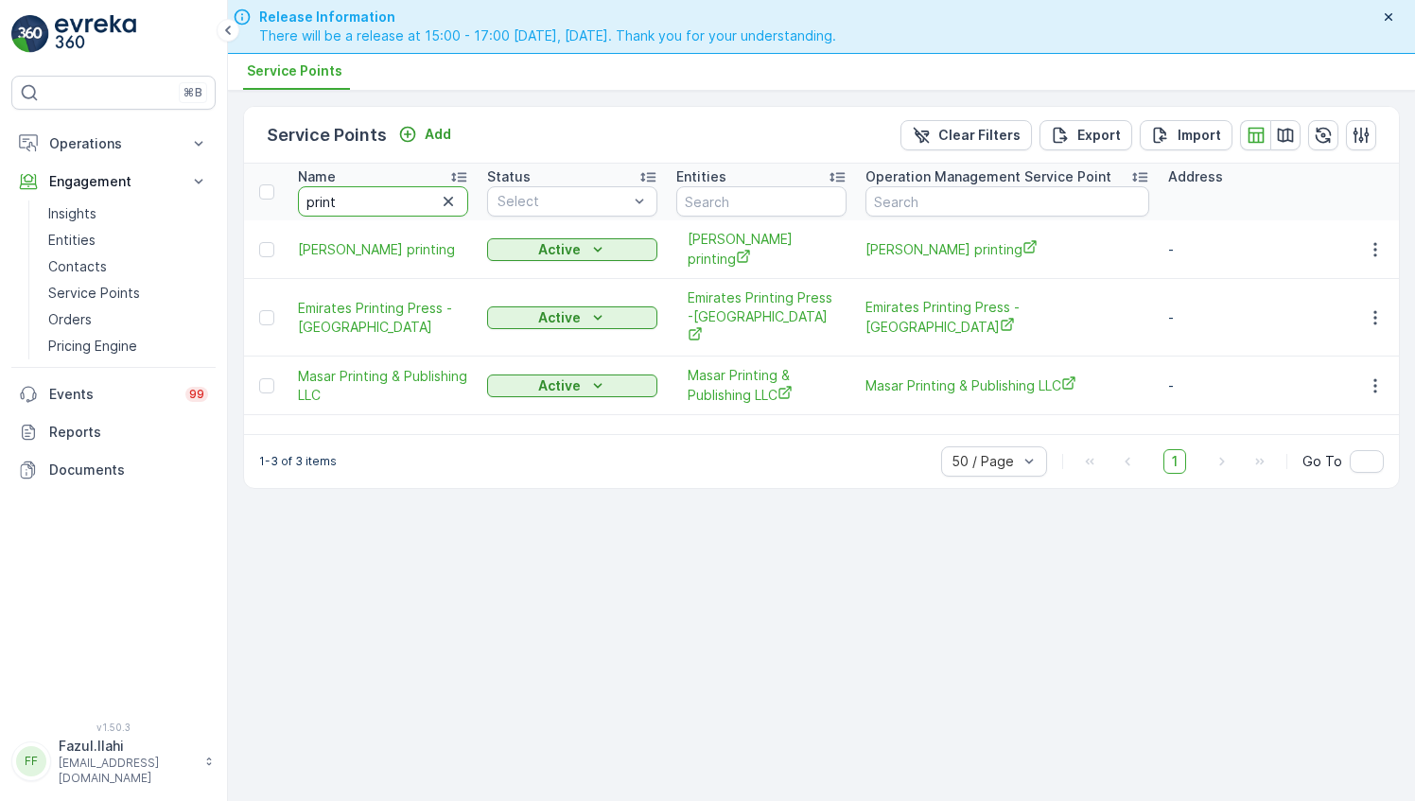
click at [373, 200] on input "print" at bounding box center [383, 201] width 170 height 30
paste input "ECOLAB-DIP TAD"
type input "ECOLAB-DIP TAD"
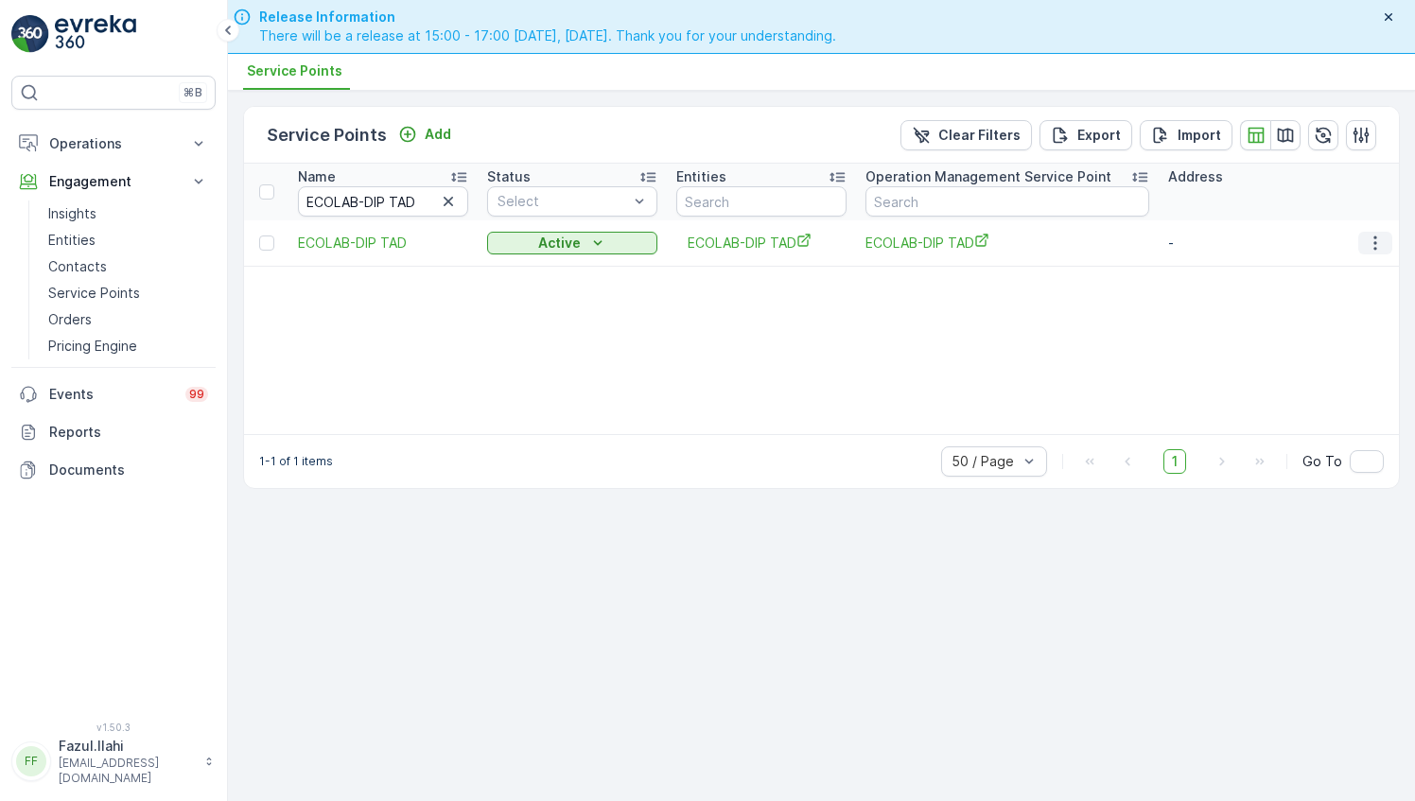
click at [1374, 234] on icon "button" at bounding box center [1375, 243] width 19 height 19
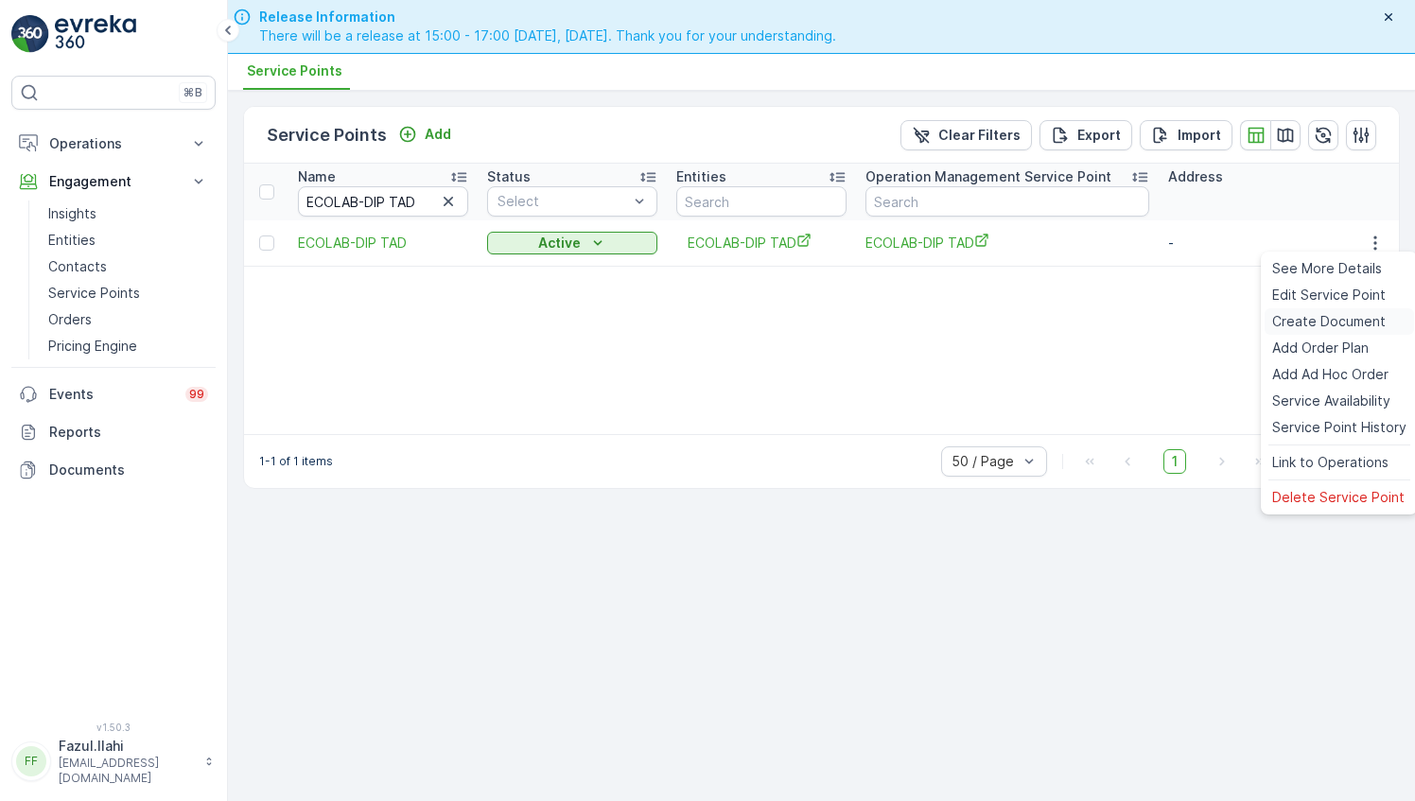
click at [1307, 314] on span "Create Document" at bounding box center [1328, 321] width 113 height 19
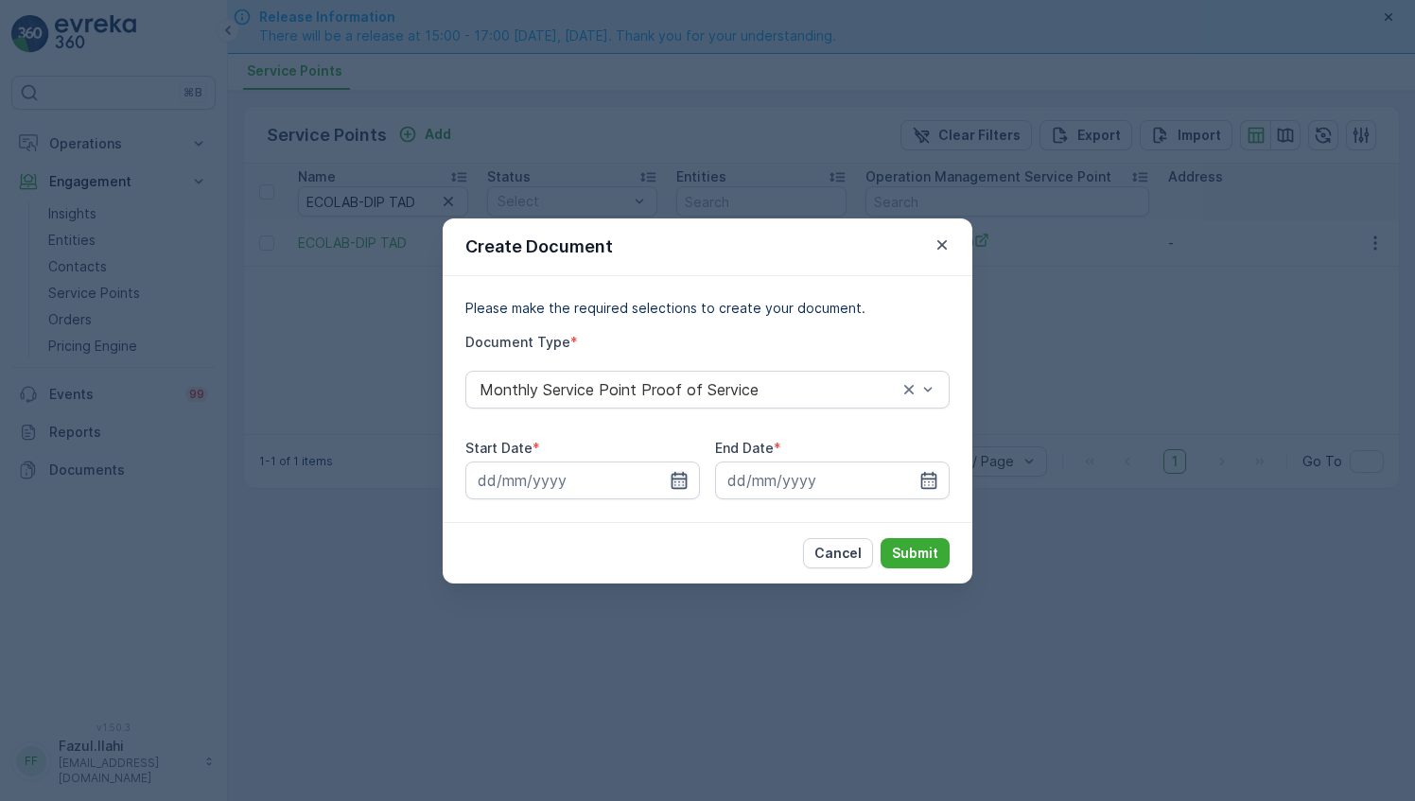
click at [678, 482] on icon "button" at bounding box center [679, 480] width 19 height 19
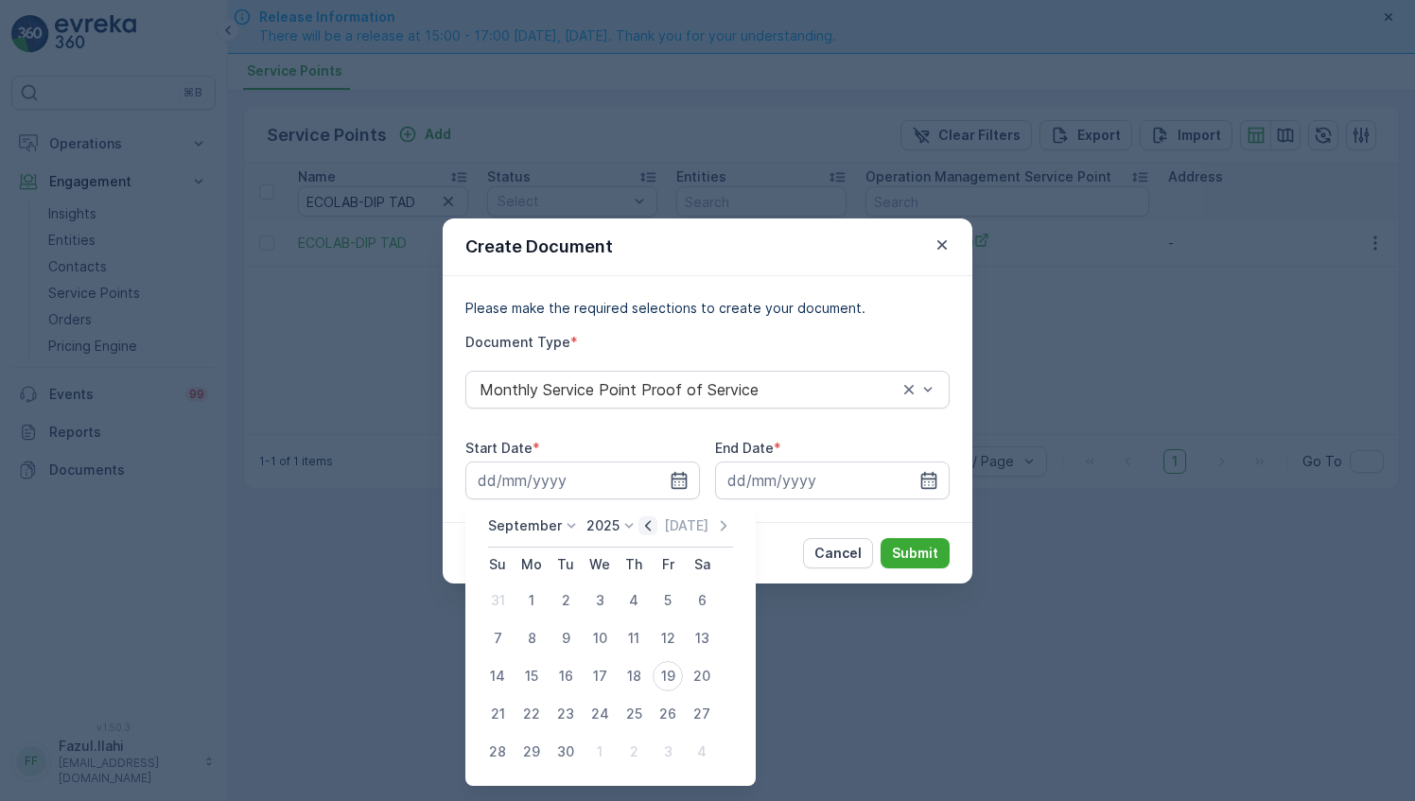
click at [640, 516] on icon "button" at bounding box center [647, 525] width 19 height 19
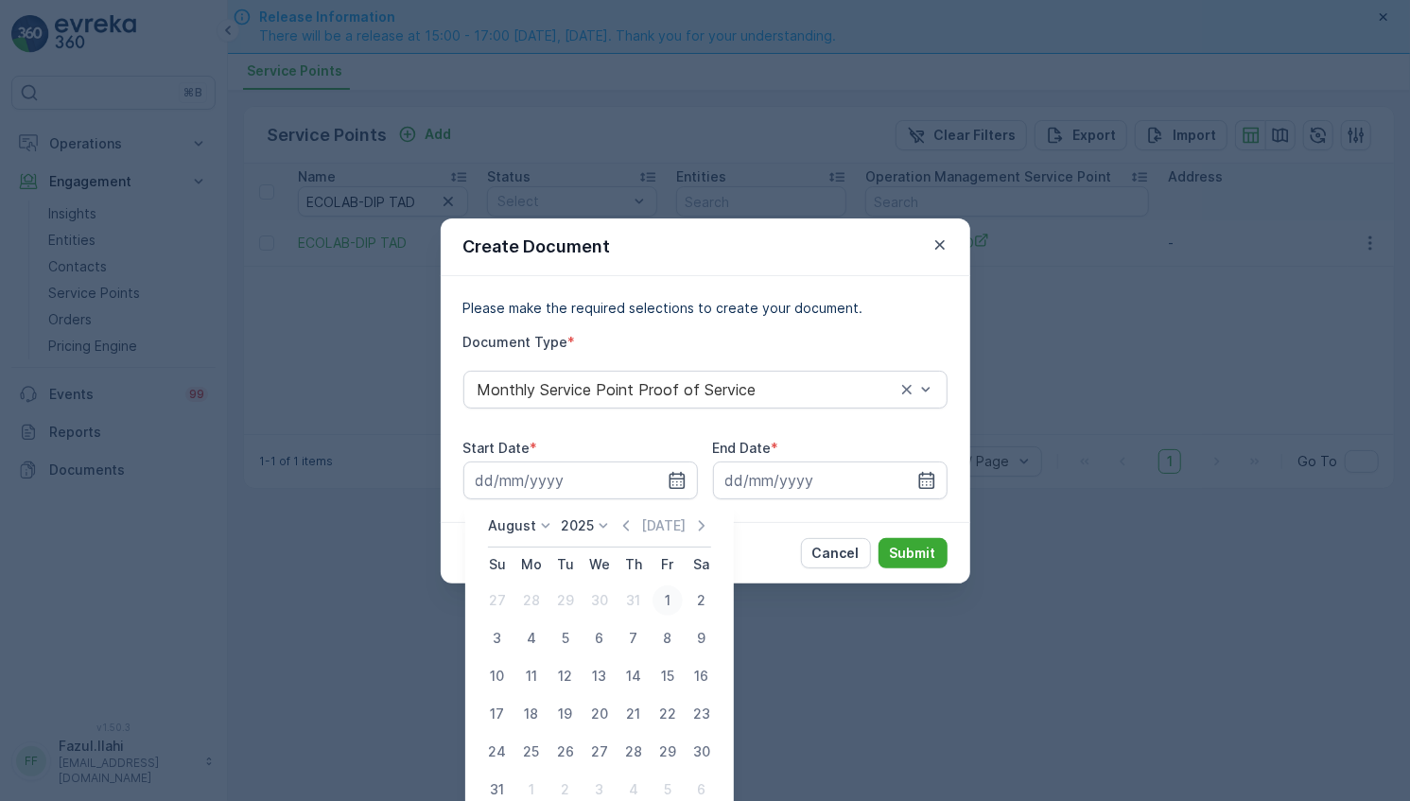
click at [670, 594] on div "1" at bounding box center [668, 600] width 30 height 30
type input "01.08.2025"
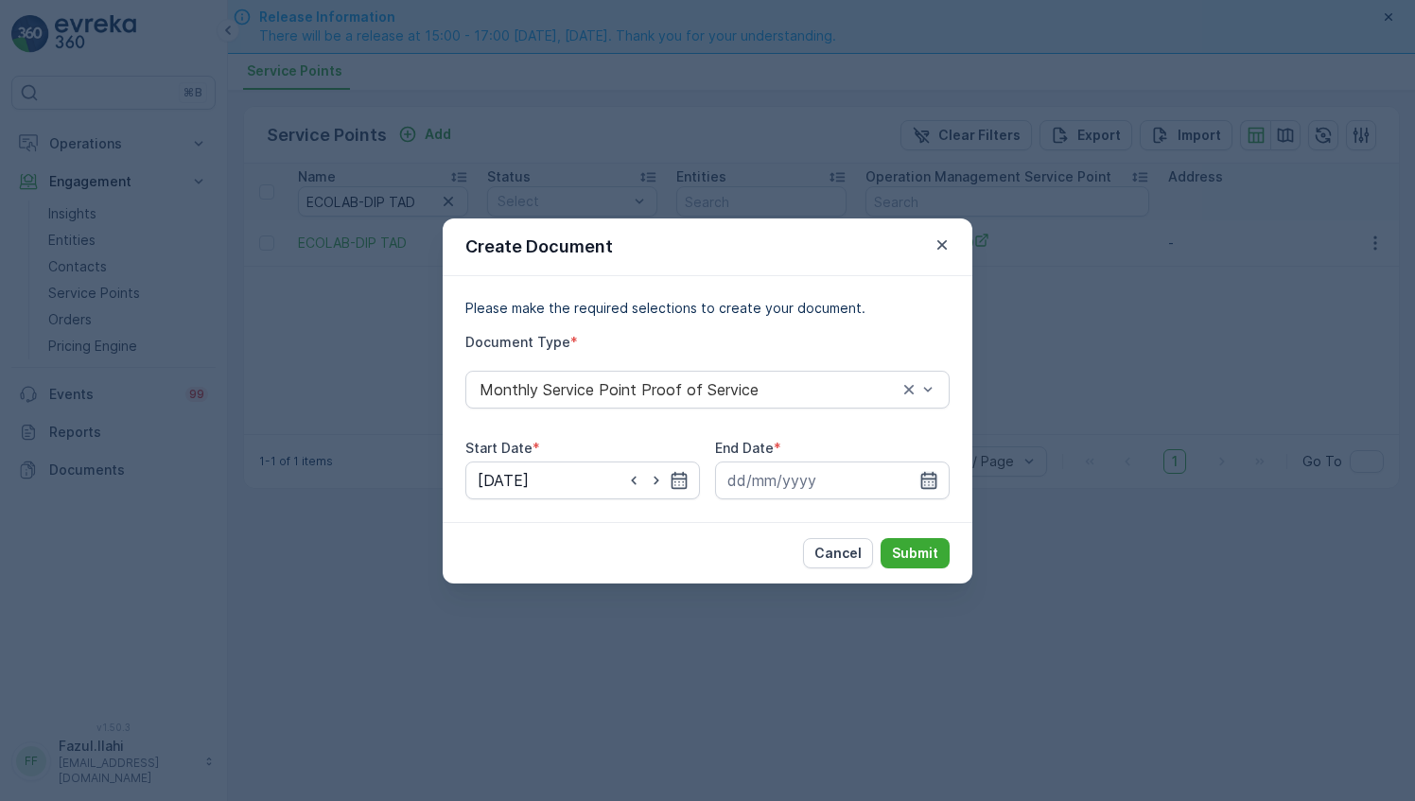
click at [928, 479] on icon "button" at bounding box center [928, 480] width 19 height 19
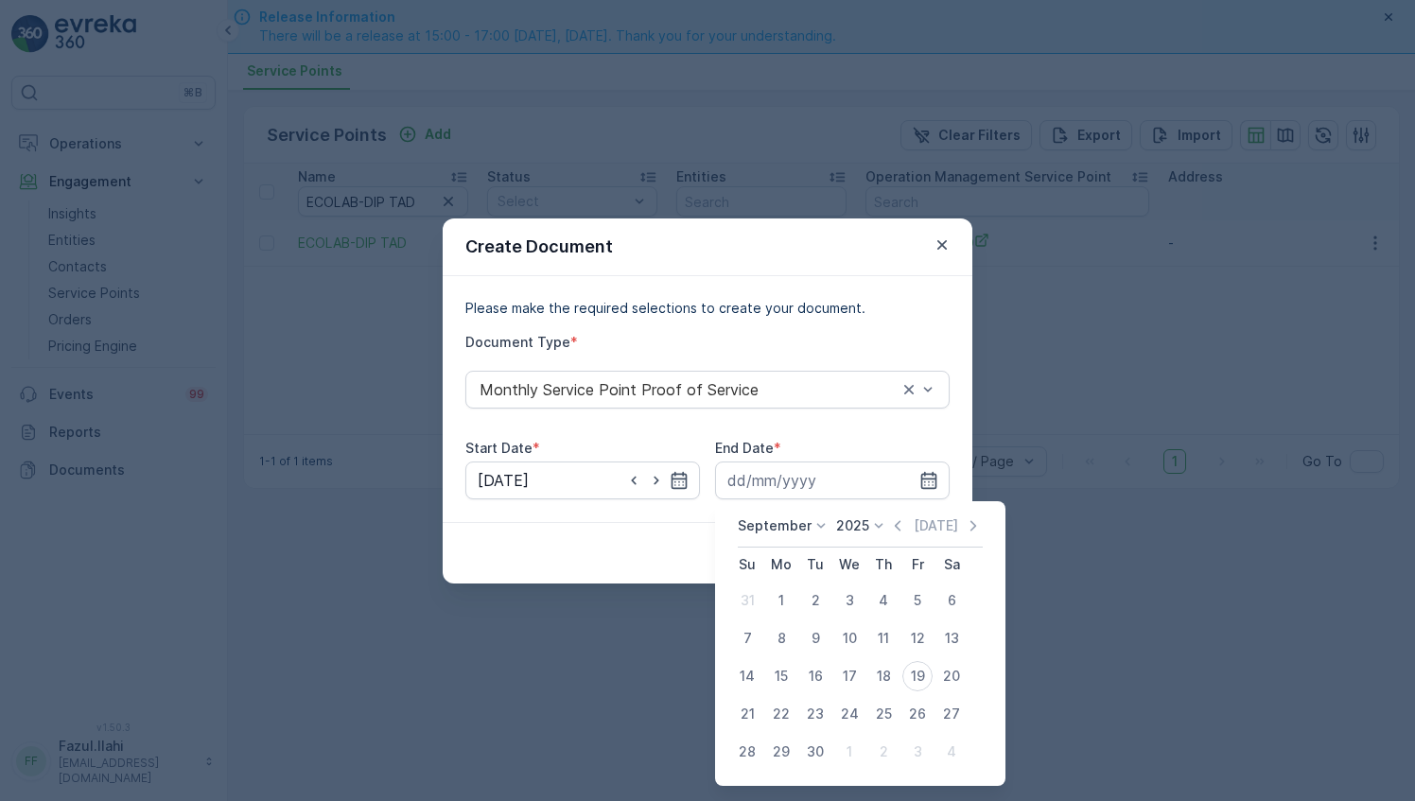
drag, startPoint x: 897, startPoint y: 524, endPoint x: 886, endPoint y: 543, distance: 21.6
click at [897, 521] on icon "button" at bounding box center [897, 525] width 19 height 19
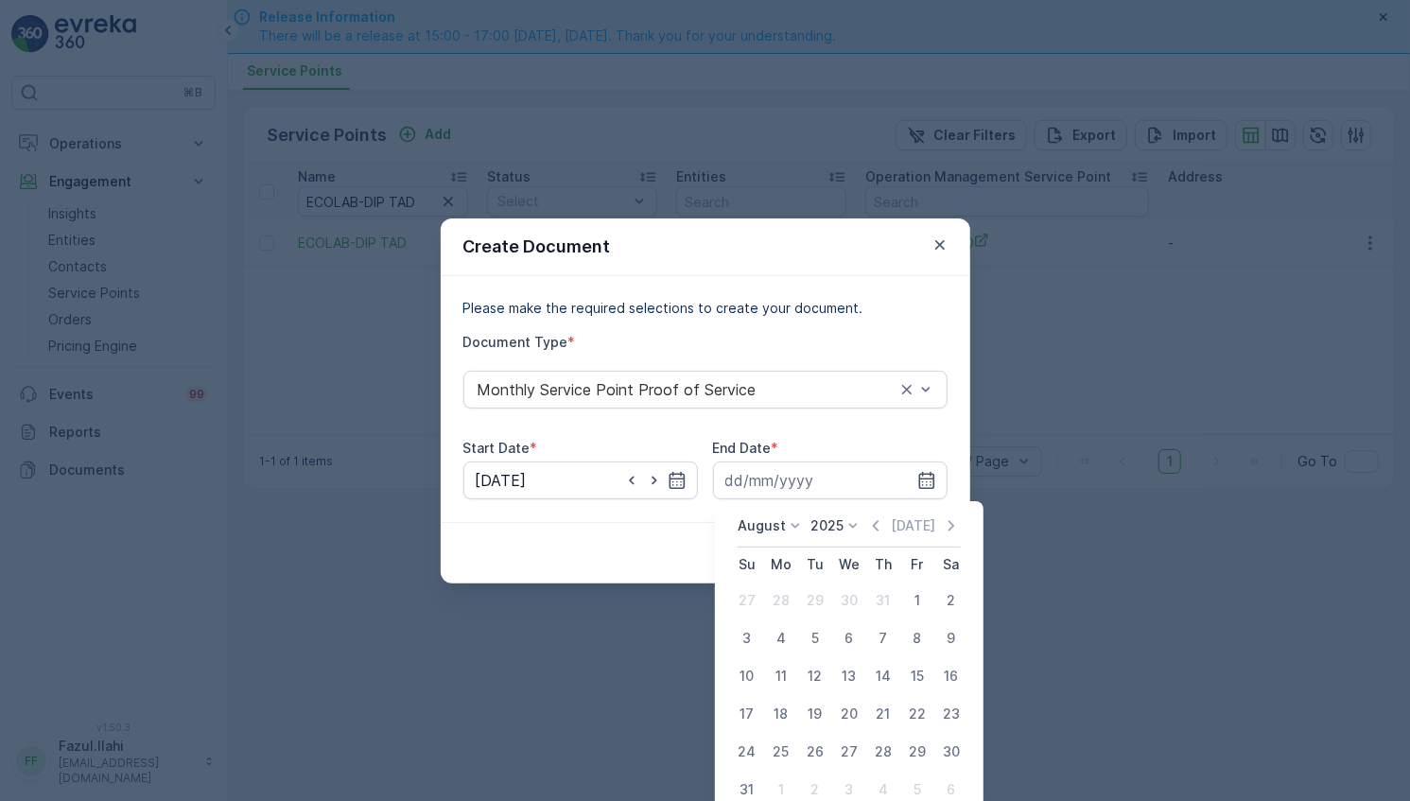
drag, startPoint x: 748, startPoint y: 785, endPoint x: 896, endPoint y: 612, distance: 227.4
click at [751, 781] on div "31" at bounding box center [747, 790] width 30 height 30
type input "31.08.2025"
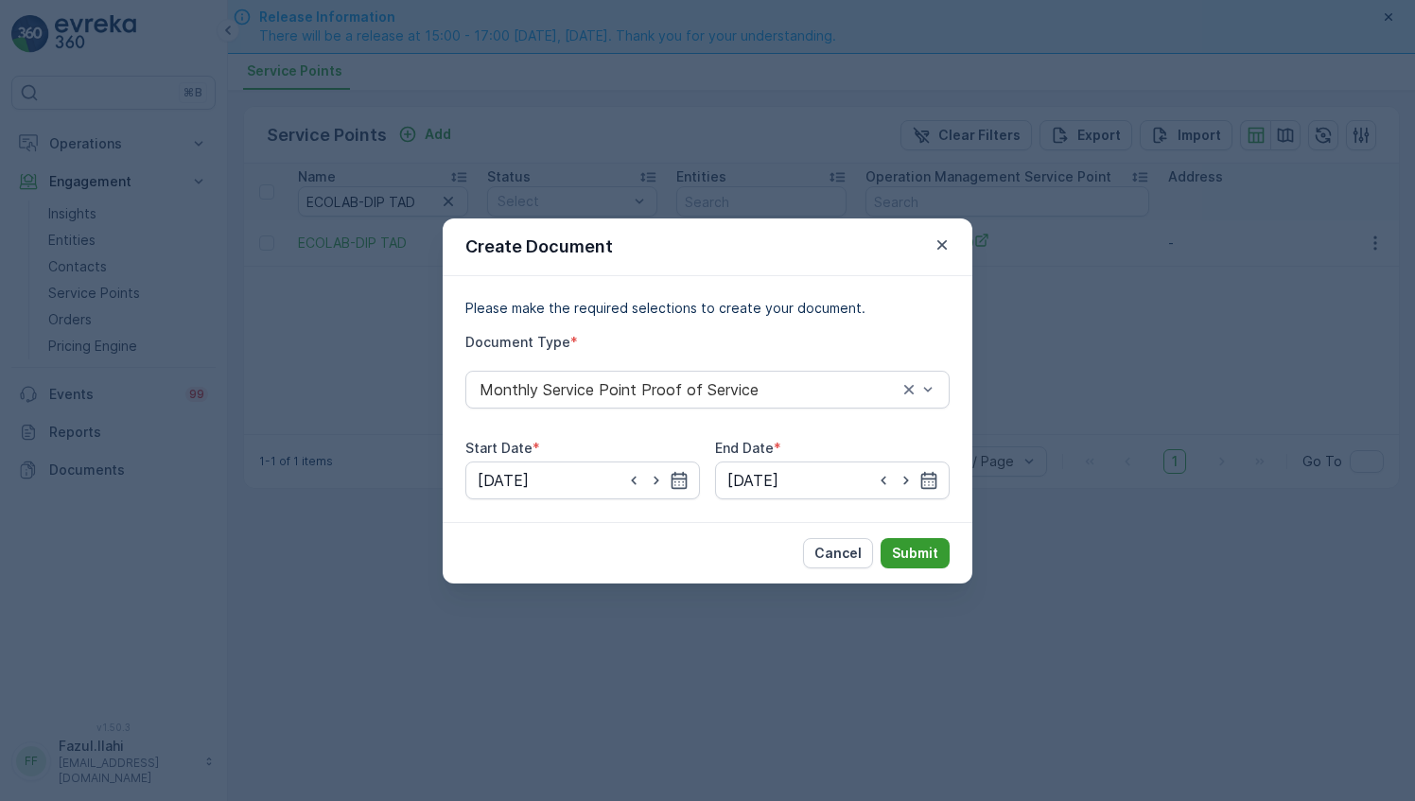
click at [919, 557] on p "Submit" at bounding box center [915, 553] width 46 height 19
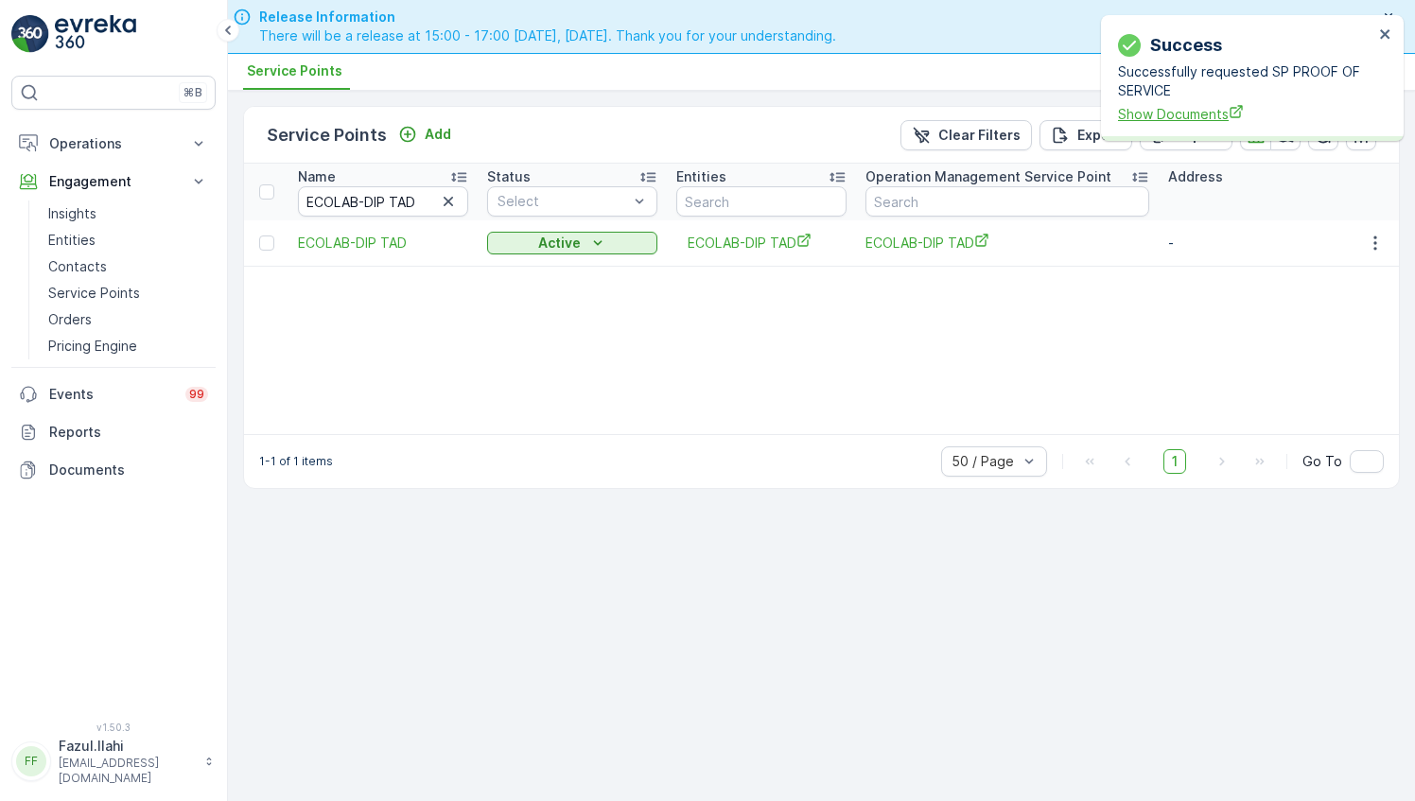
click at [1180, 118] on span "Show Documents" at bounding box center [1245, 114] width 255 height 20
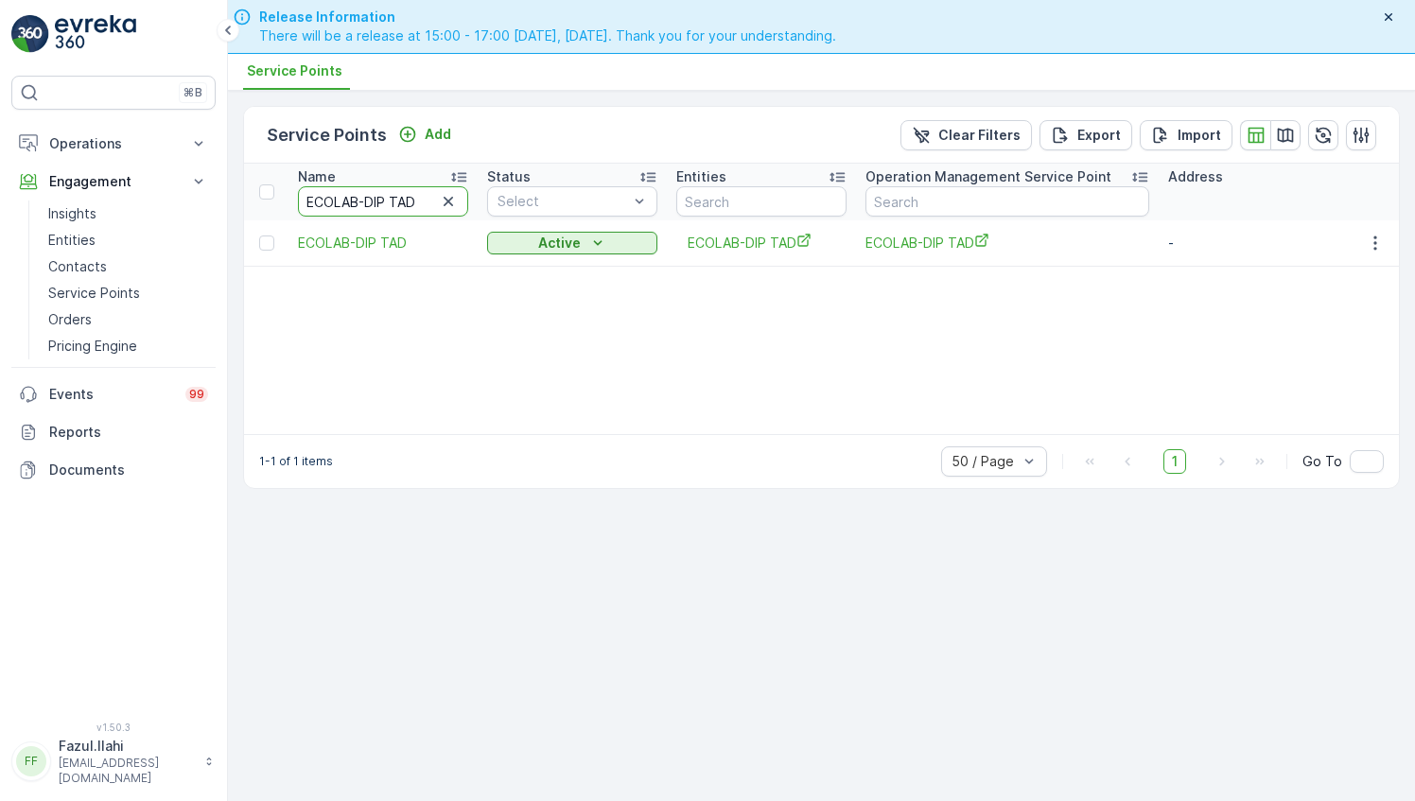
click at [392, 191] on input "ECOLAB-DIP TAD" at bounding box center [383, 201] width 170 height 30
type input "Reborn"
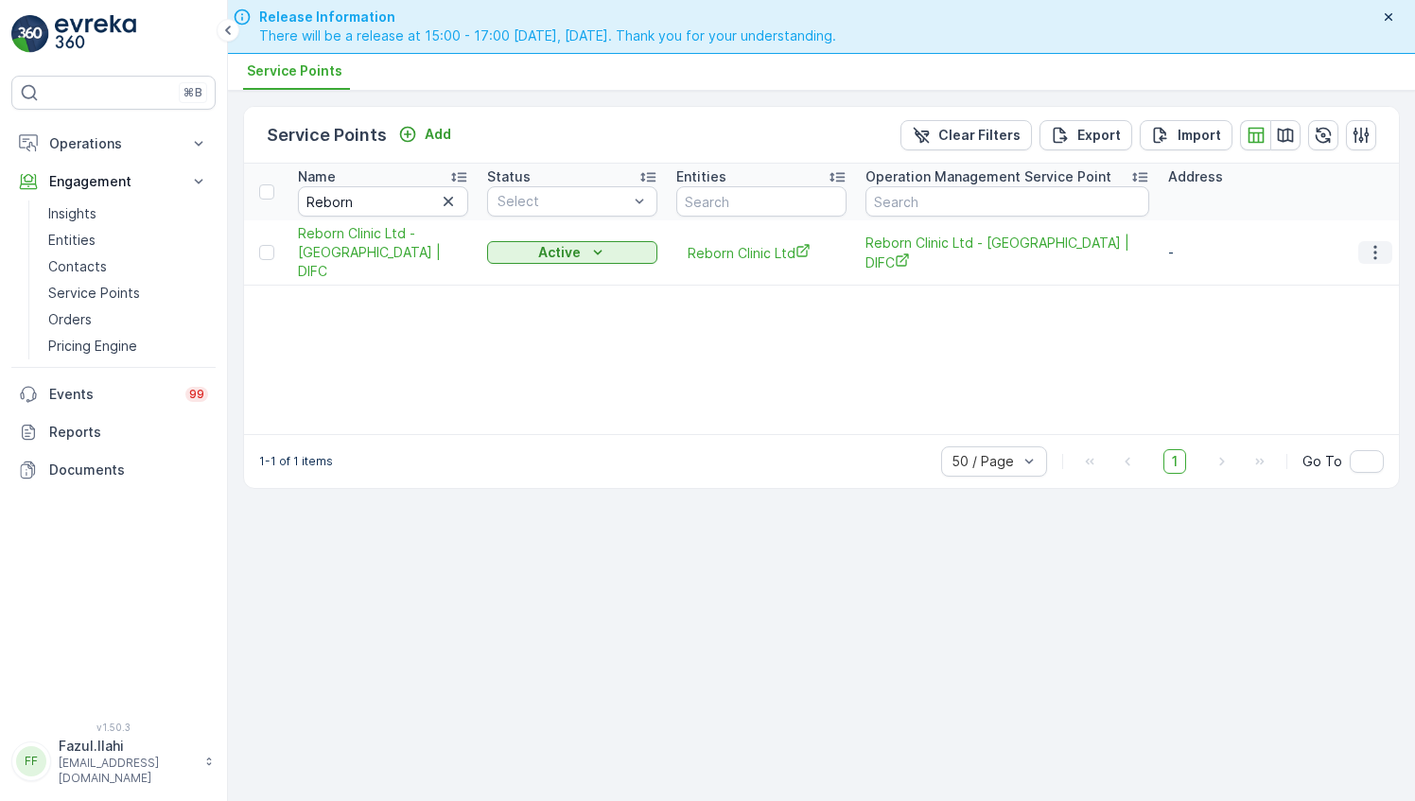
click at [1378, 243] on icon "button" at bounding box center [1375, 252] width 19 height 19
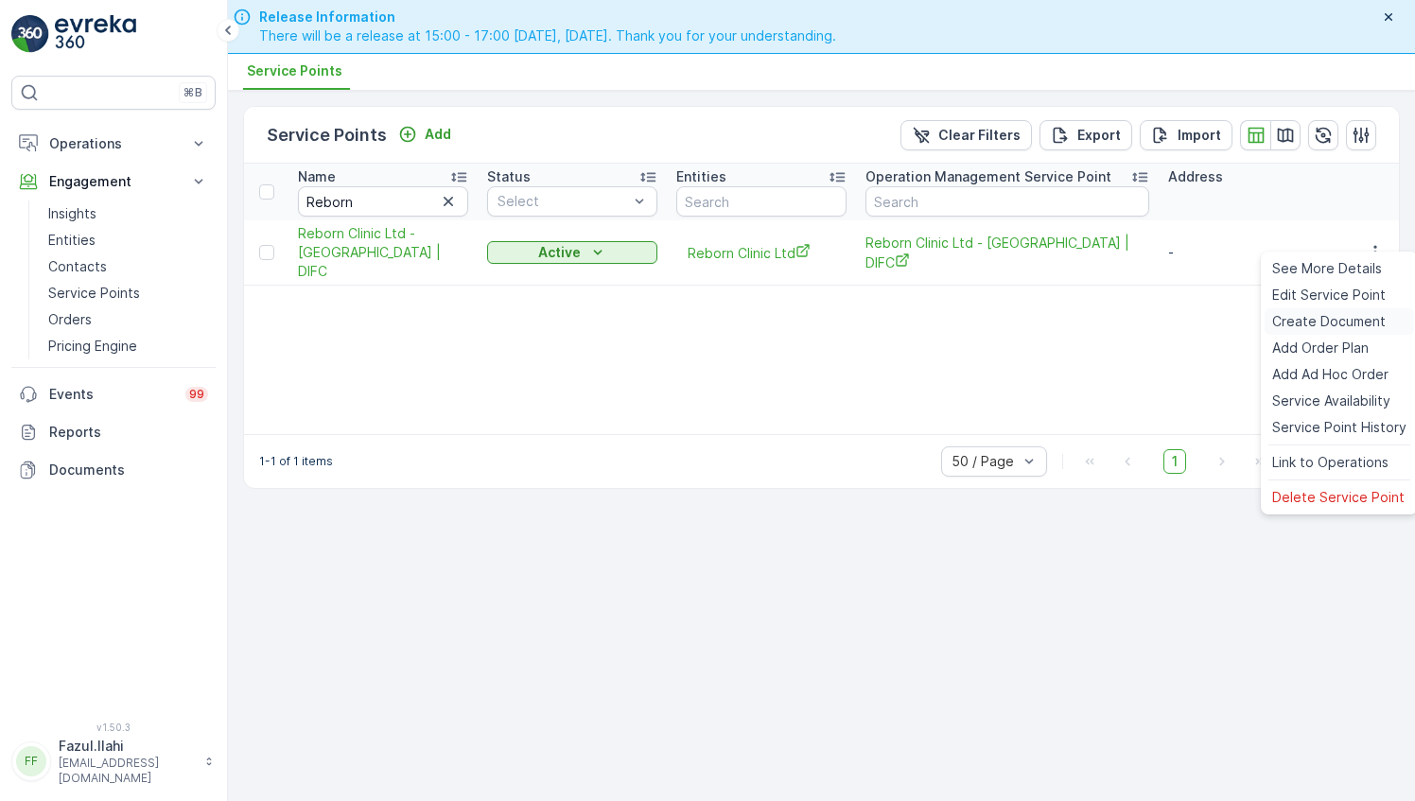
click at [1330, 321] on span "Create Document" at bounding box center [1328, 321] width 113 height 19
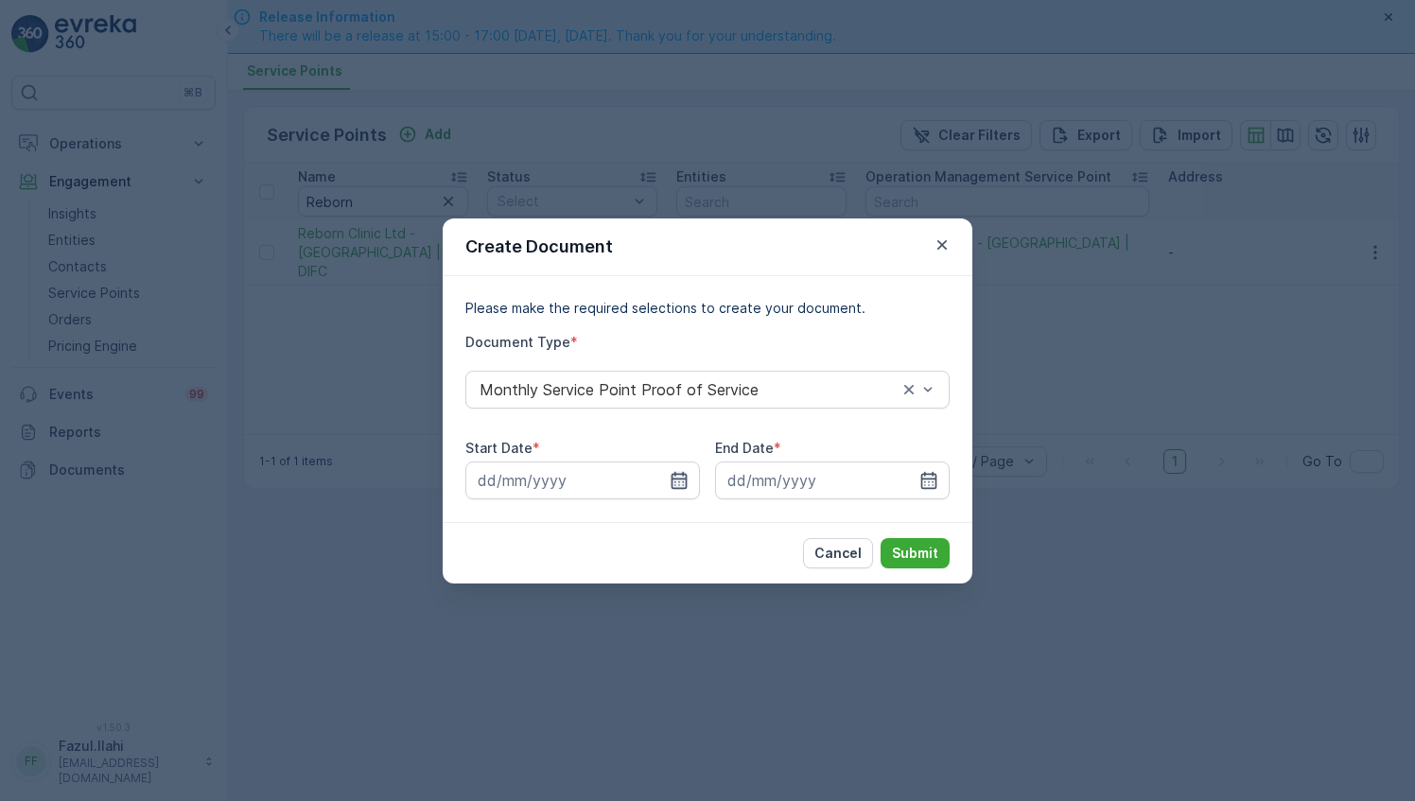
click at [673, 480] on icon "button" at bounding box center [679, 480] width 19 height 19
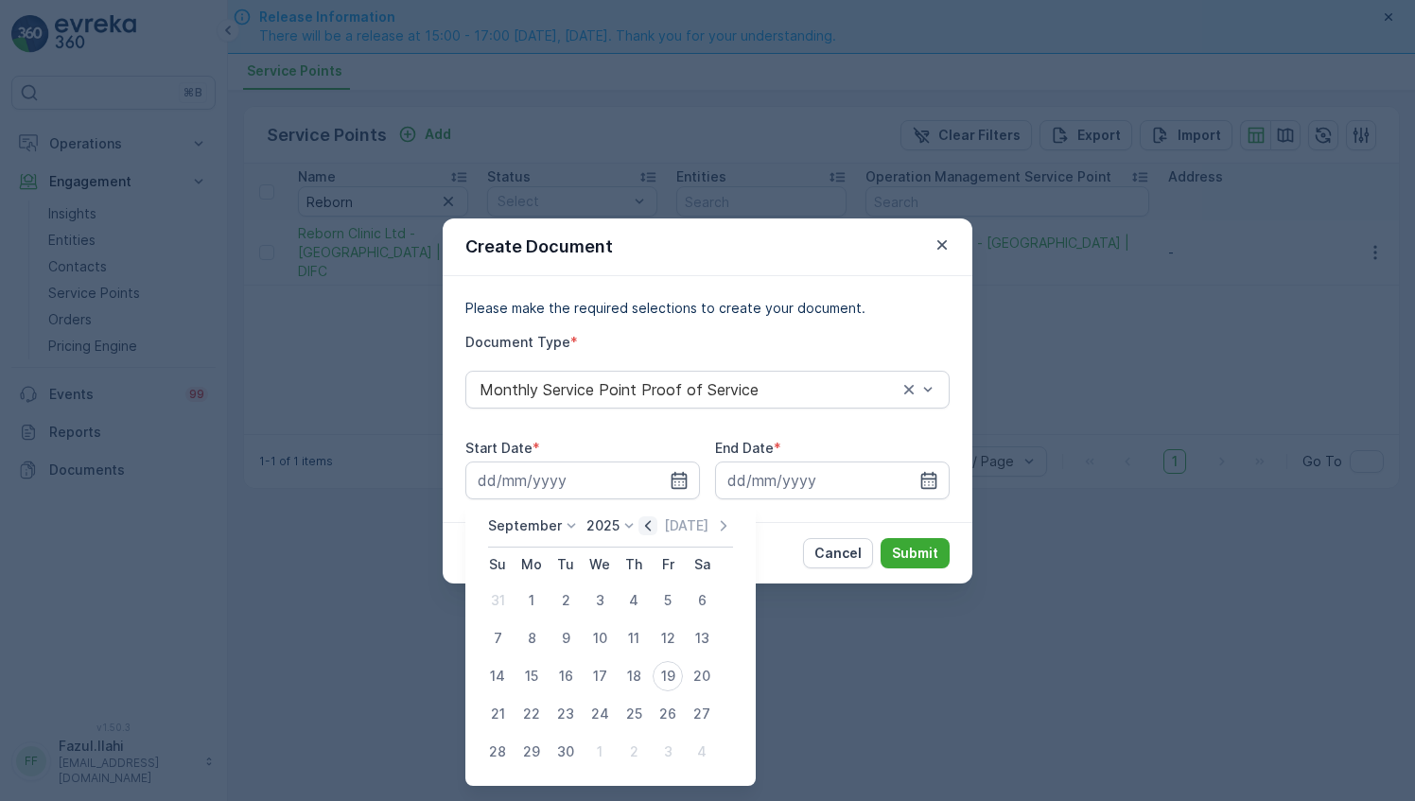
click at [649, 526] on icon "button" at bounding box center [647, 525] width 19 height 19
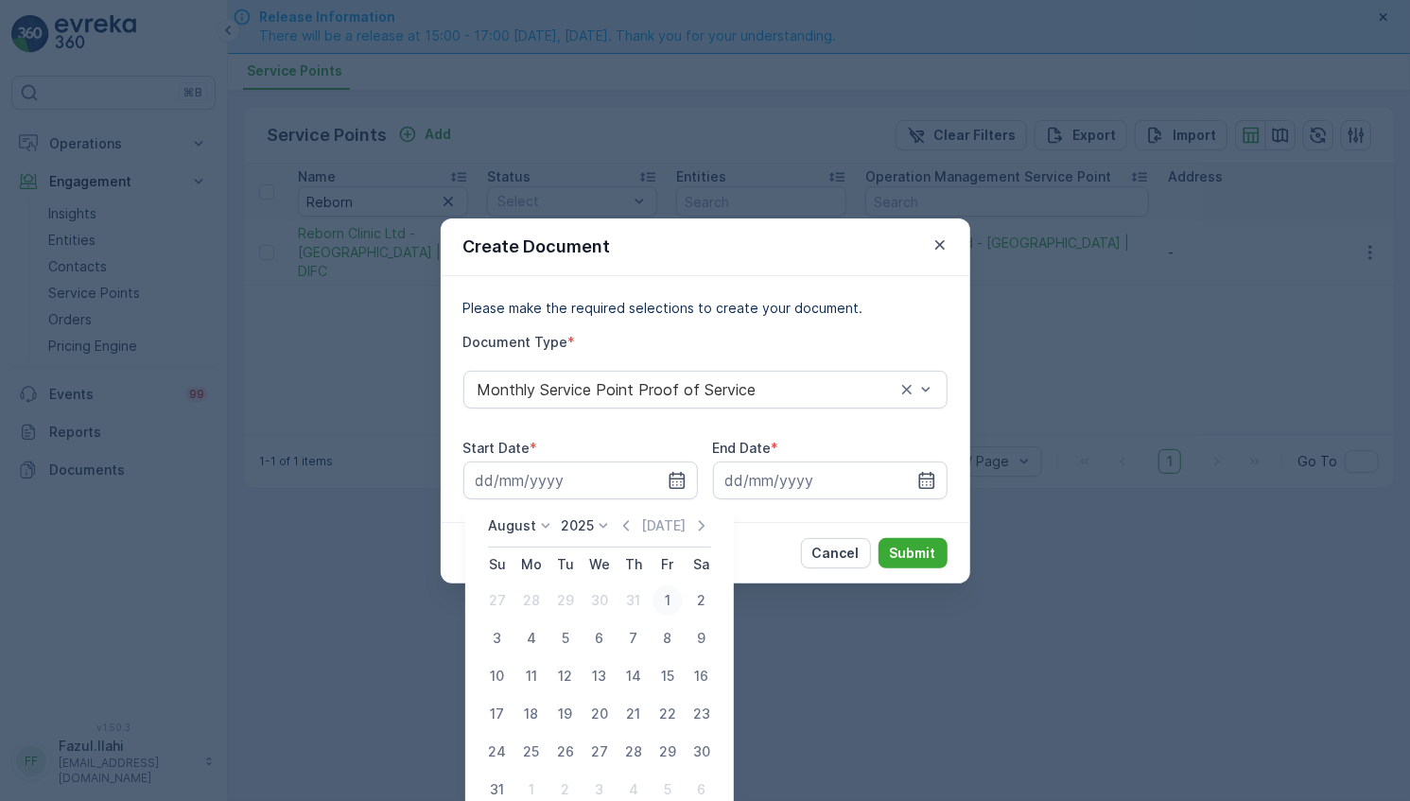
click at [659, 601] on div "1" at bounding box center [668, 600] width 30 height 30
type input "01.08.2025"
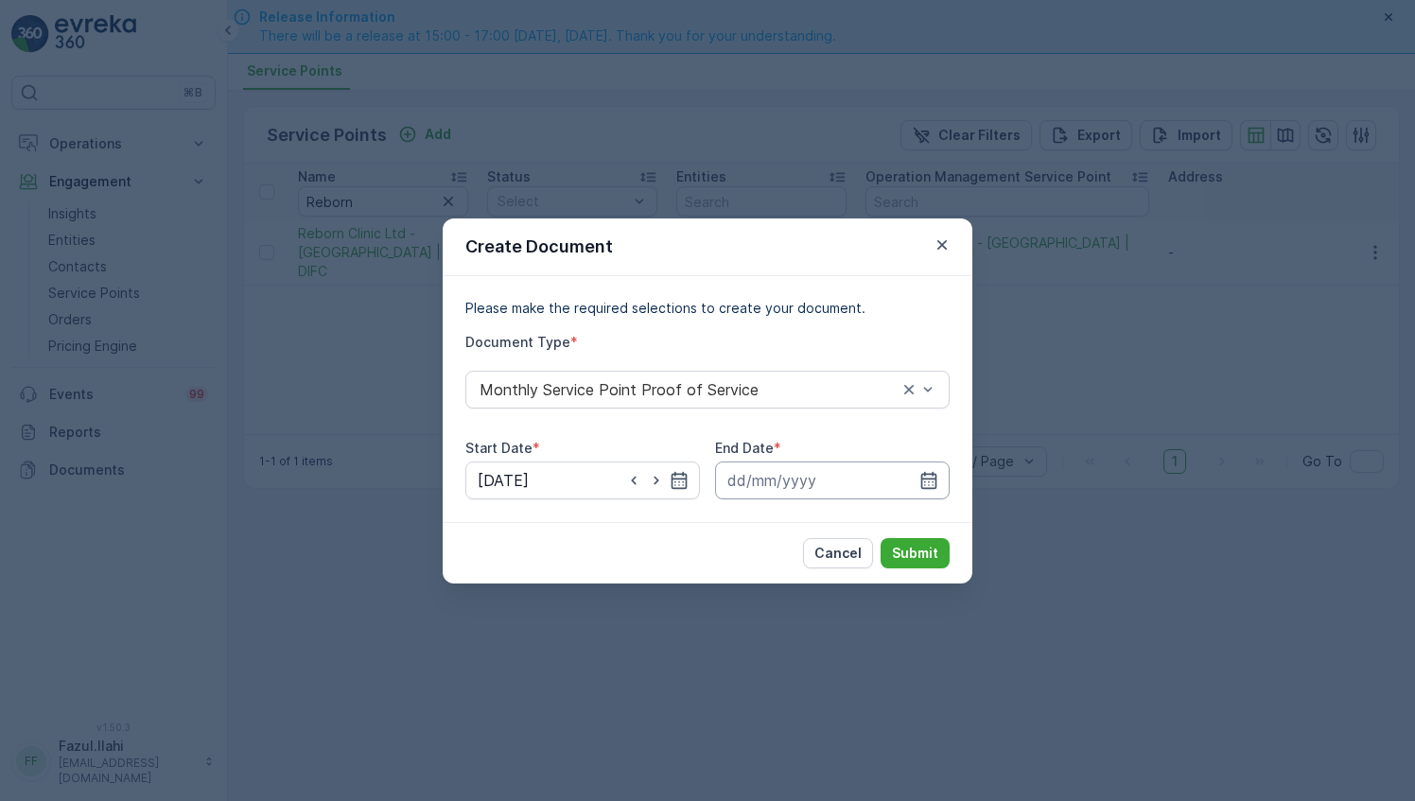
click at [943, 474] on input at bounding box center [832, 480] width 235 height 38
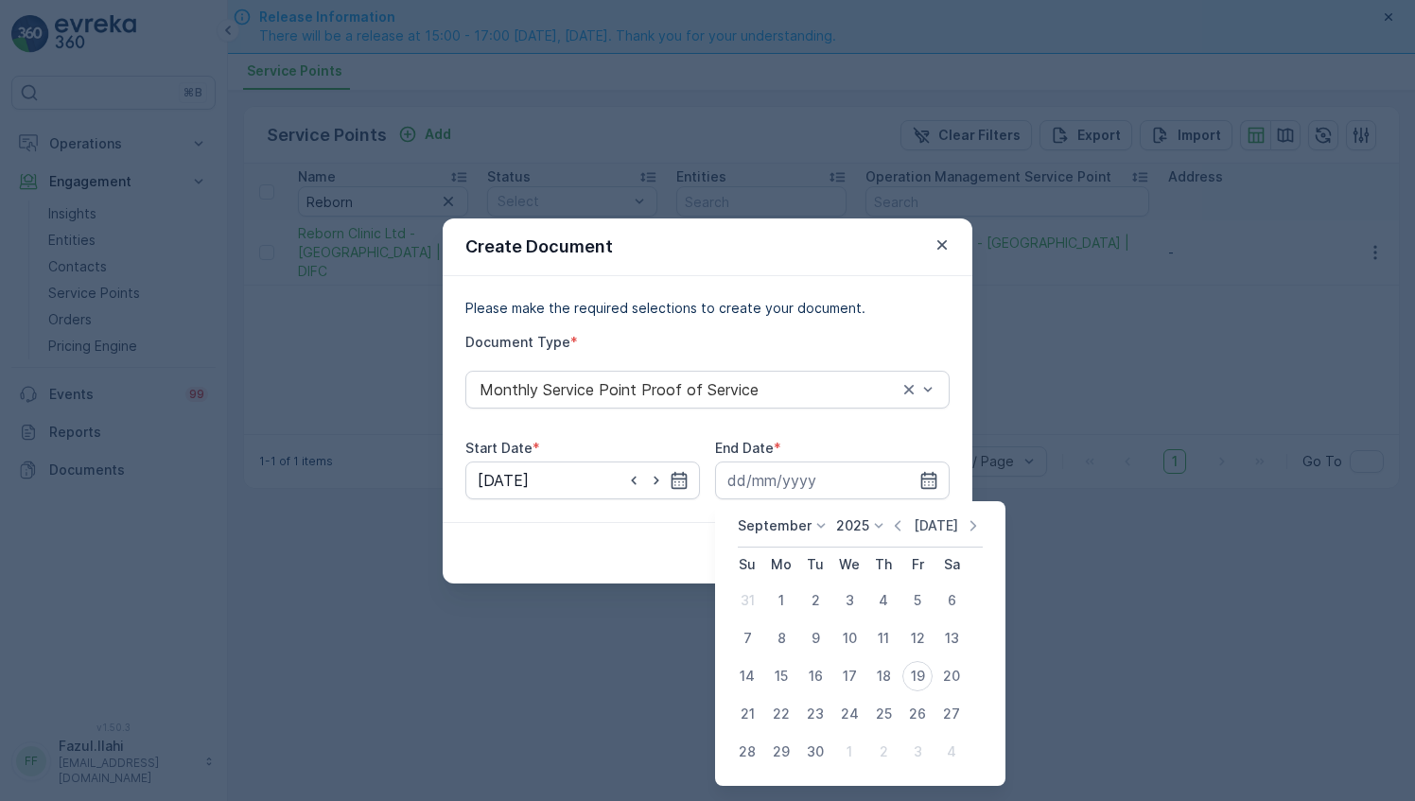
click at [898, 522] on icon "button" at bounding box center [897, 525] width 19 height 19
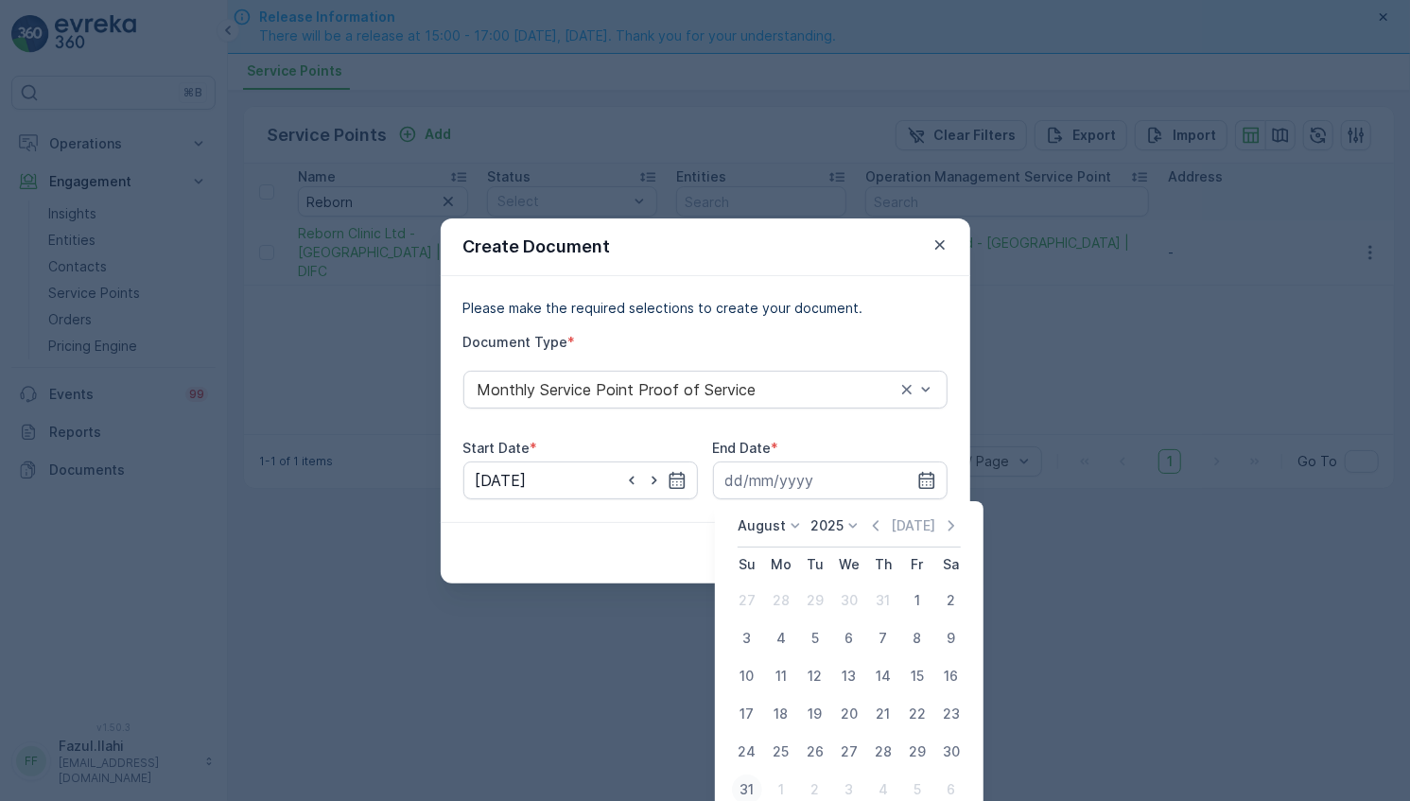
click at [748, 788] on div "31" at bounding box center [747, 790] width 30 height 30
type input "31.08.2025"
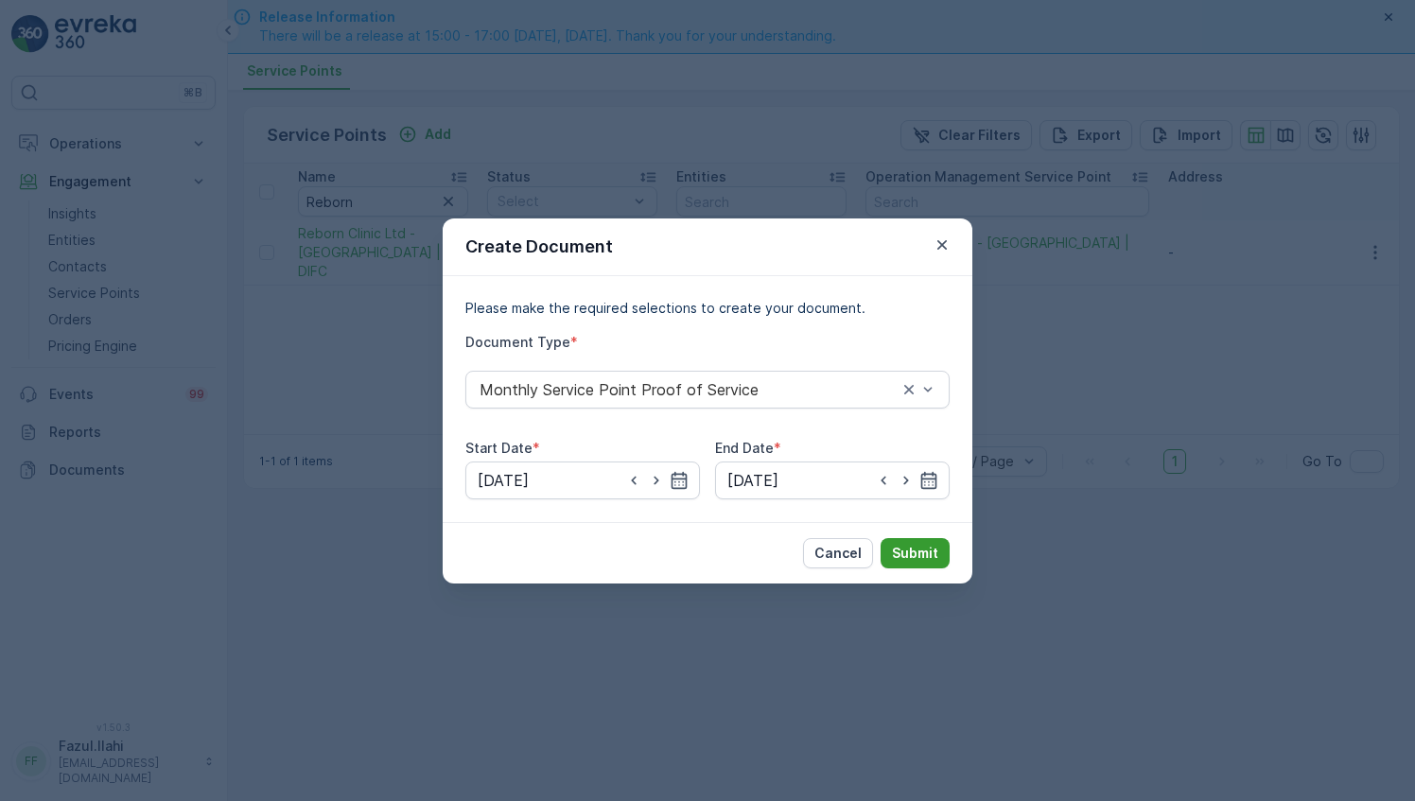
click at [930, 554] on p "Submit" at bounding box center [915, 553] width 46 height 19
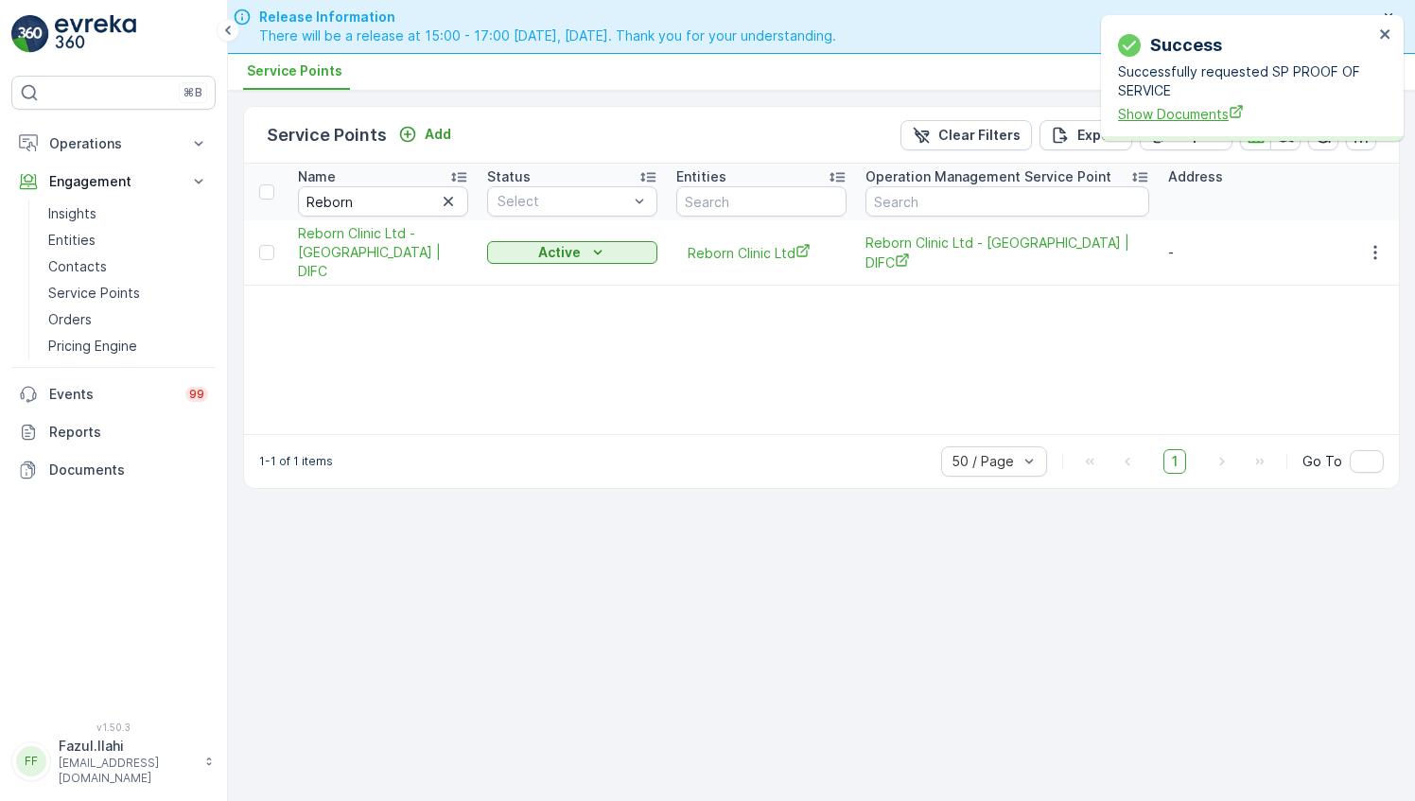
click at [1175, 109] on span "Show Documents" at bounding box center [1245, 114] width 255 height 20
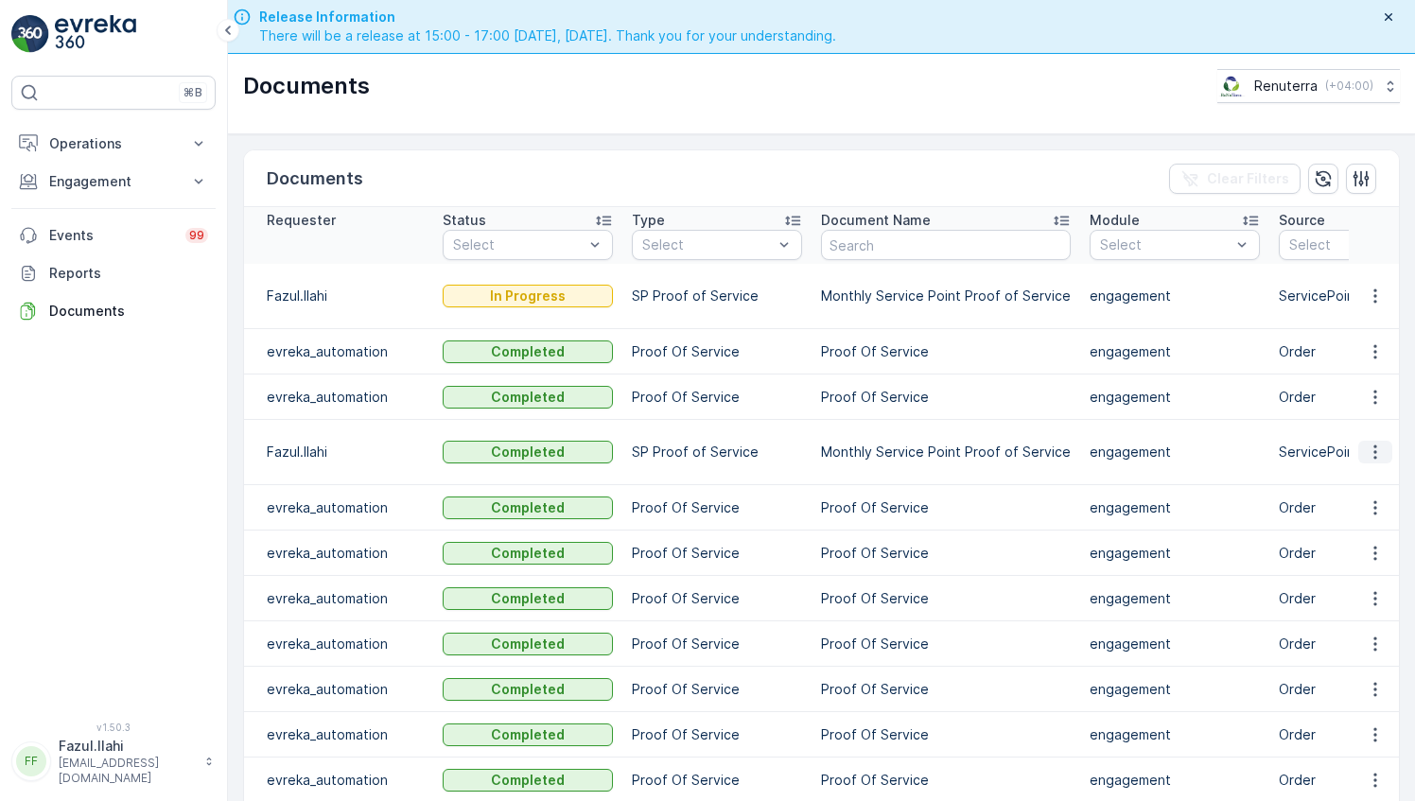
click at [1369, 452] on icon "button" at bounding box center [1375, 452] width 19 height 19
click at [1349, 480] on span "See Details" at bounding box center [1369, 478] width 73 height 19
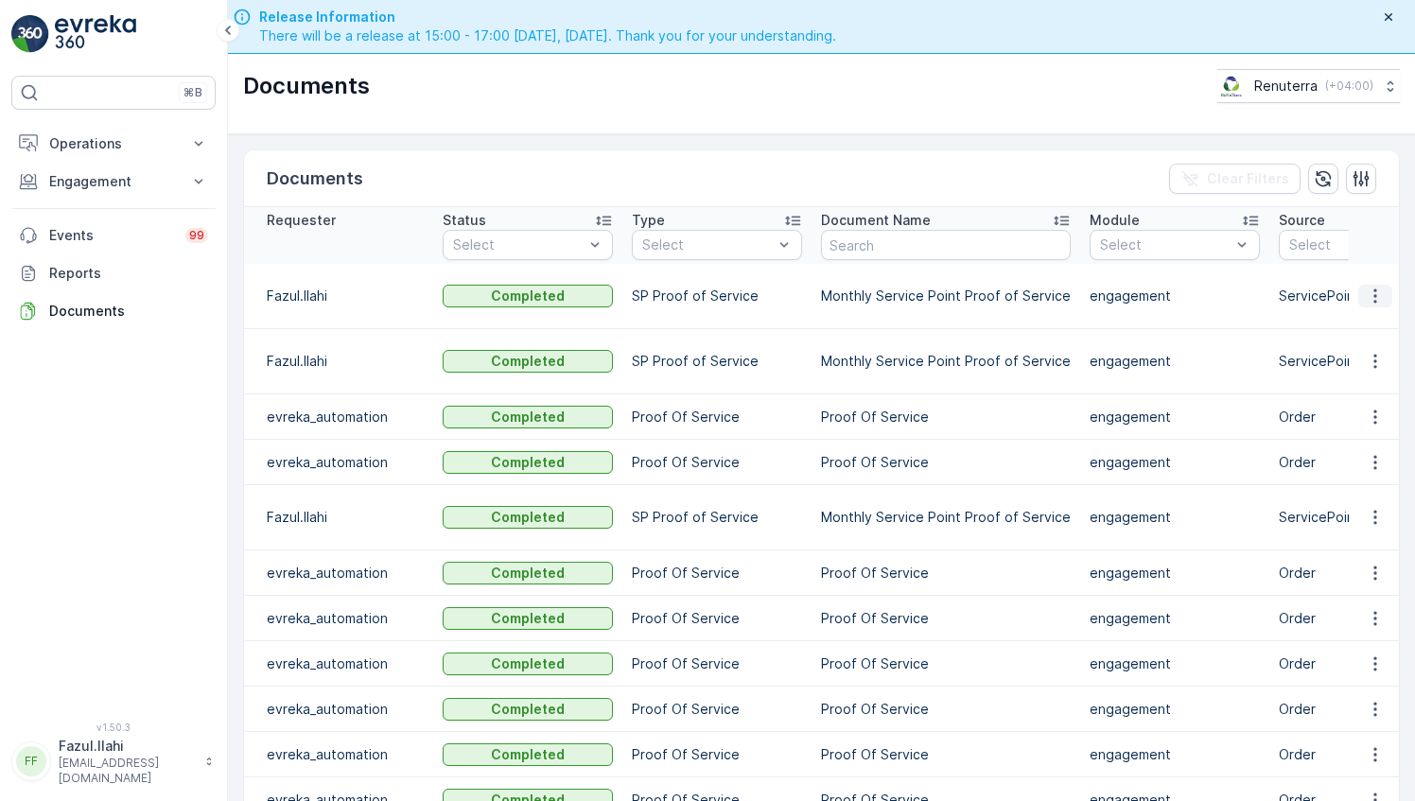
click at [1369, 293] on icon "button" at bounding box center [1375, 296] width 19 height 19
click at [1358, 325] on span "See Details" at bounding box center [1369, 322] width 73 height 19
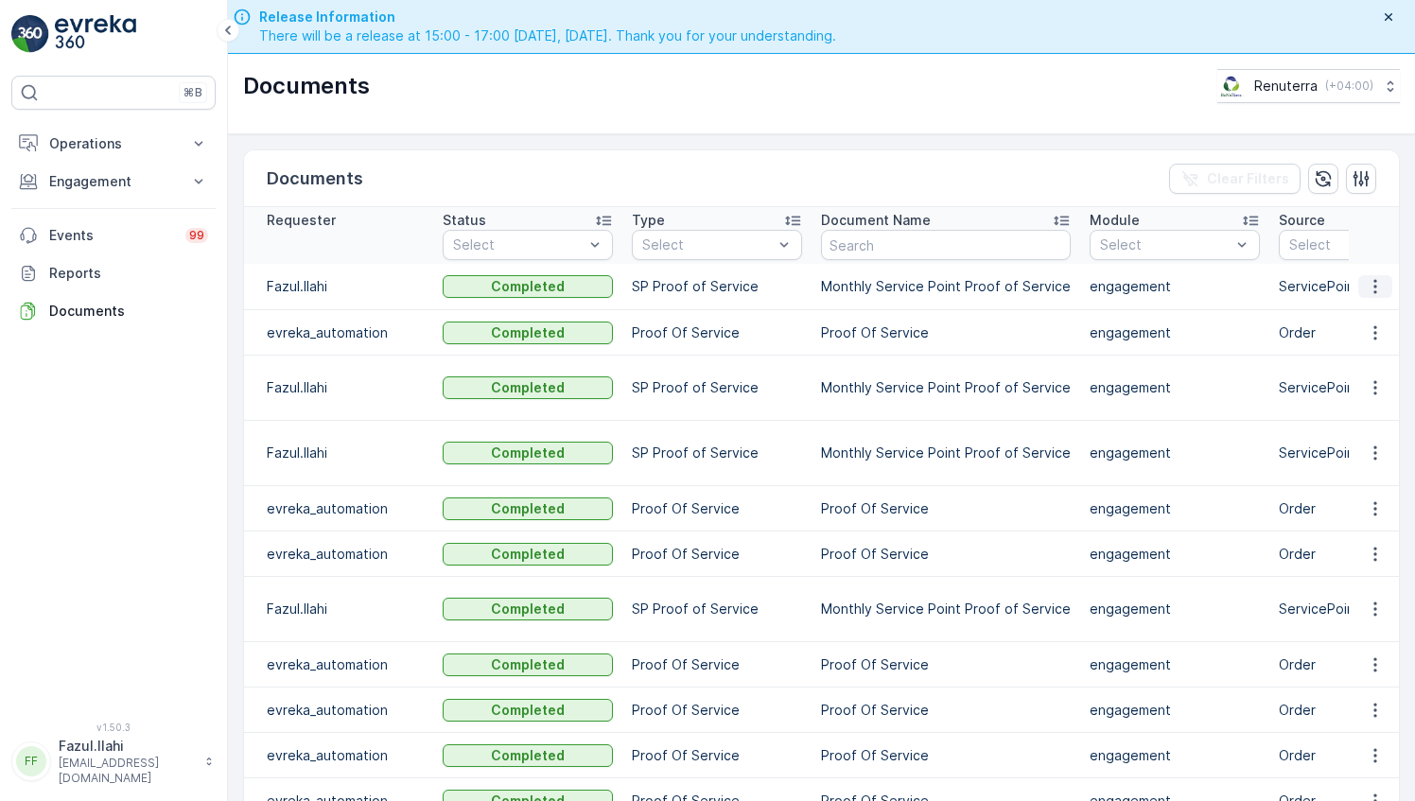
click at [1366, 282] on icon "button" at bounding box center [1375, 286] width 19 height 19
click at [1375, 315] on span "See Details" at bounding box center [1369, 313] width 73 height 19
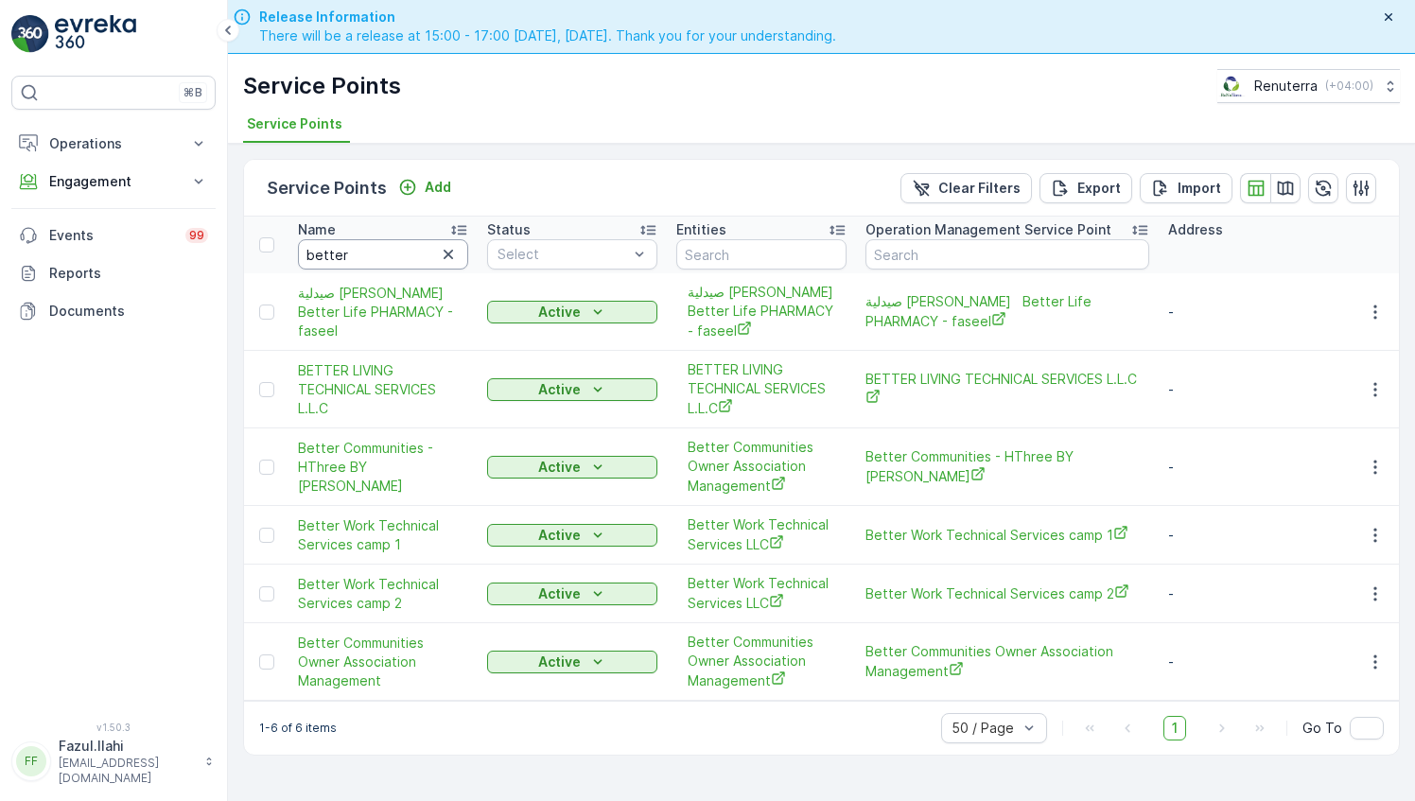
click at [356, 248] on input "better" at bounding box center [383, 254] width 170 height 30
type input "tripod"
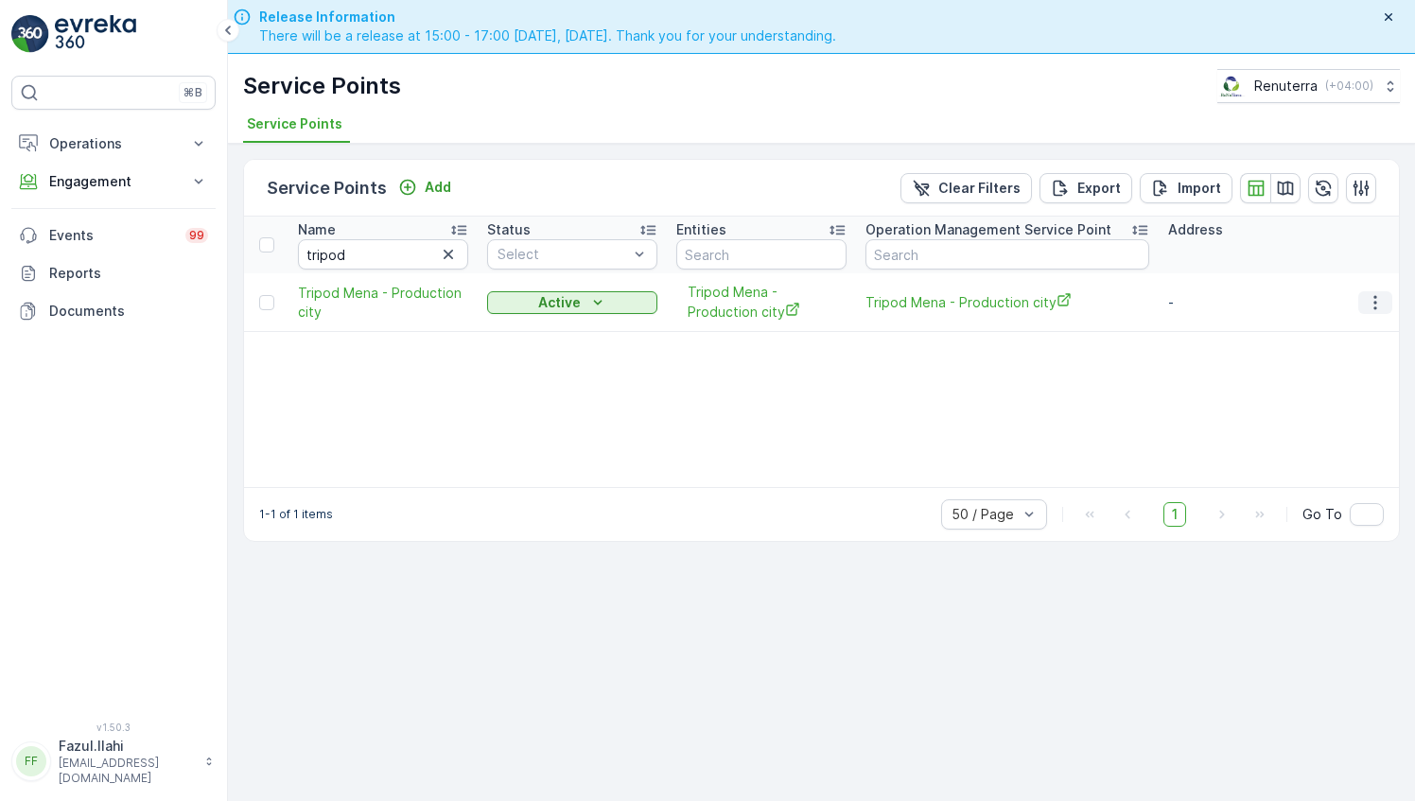
click at [1362, 303] on button "button" at bounding box center [1375, 302] width 34 height 23
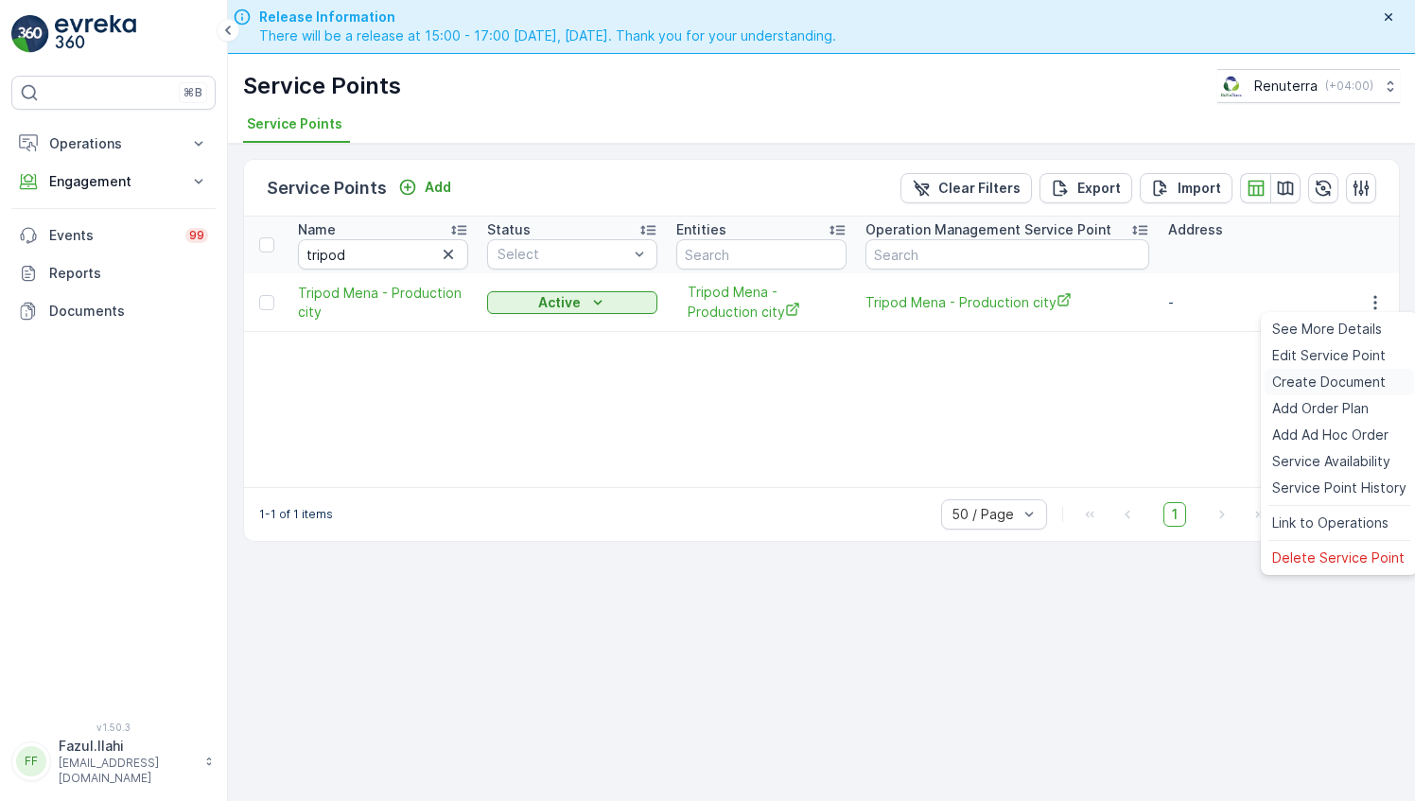
click at [1330, 380] on span "Create Document" at bounding box center [1328, 382] width 113 height 19
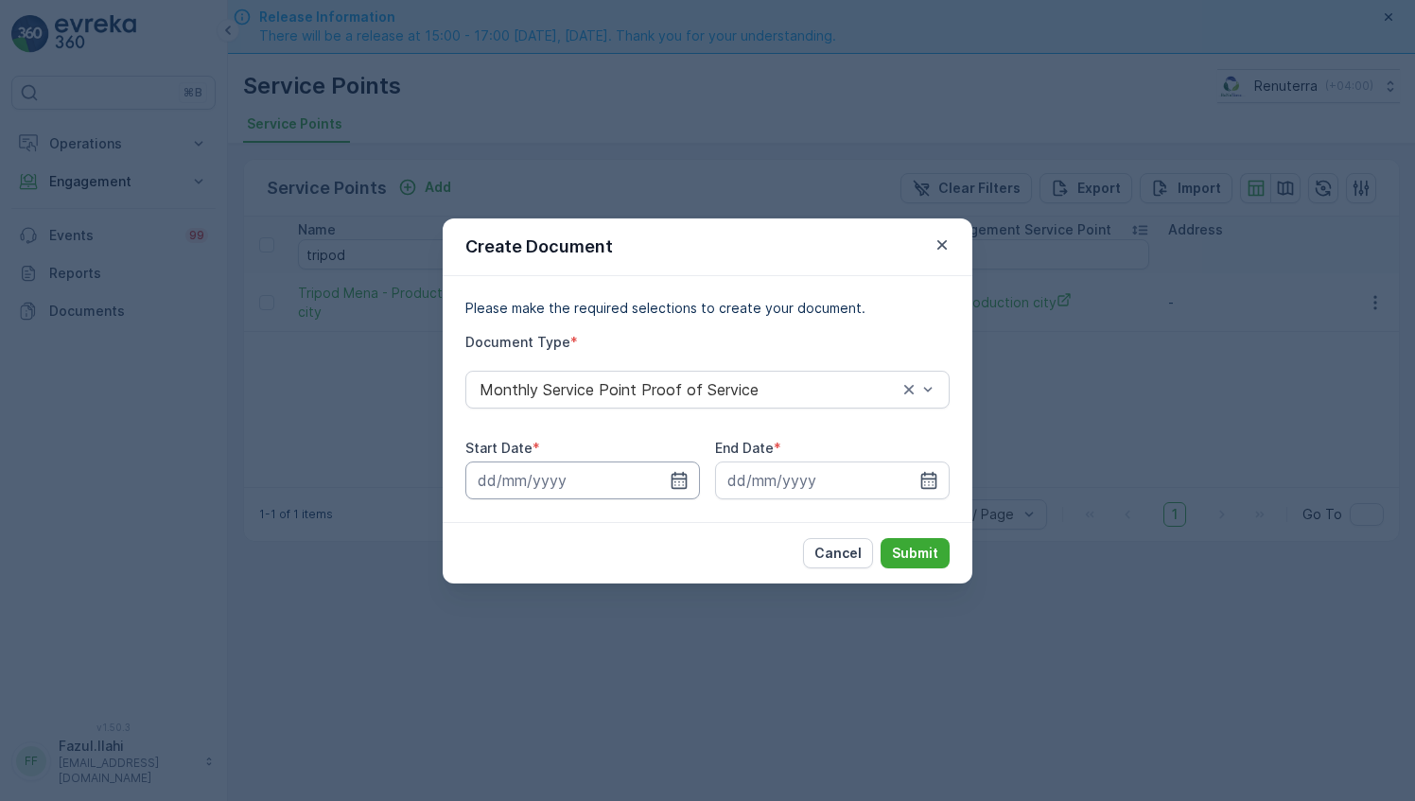
click at [690, 483] on input at bounding box center [582, 480] width 235 height 38
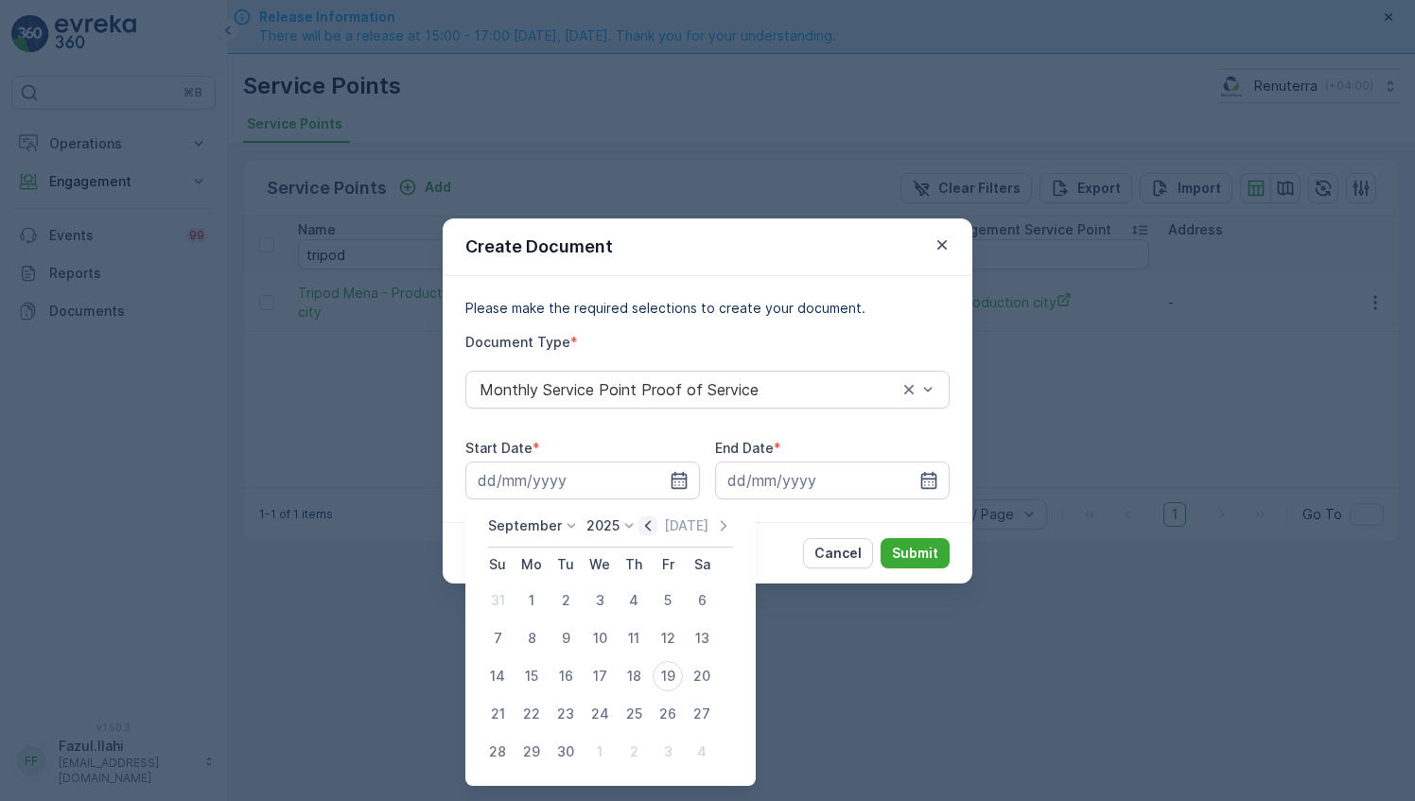
click at [651, 528] on icon "button" at bounding box center [647, 525] width 19 height 19
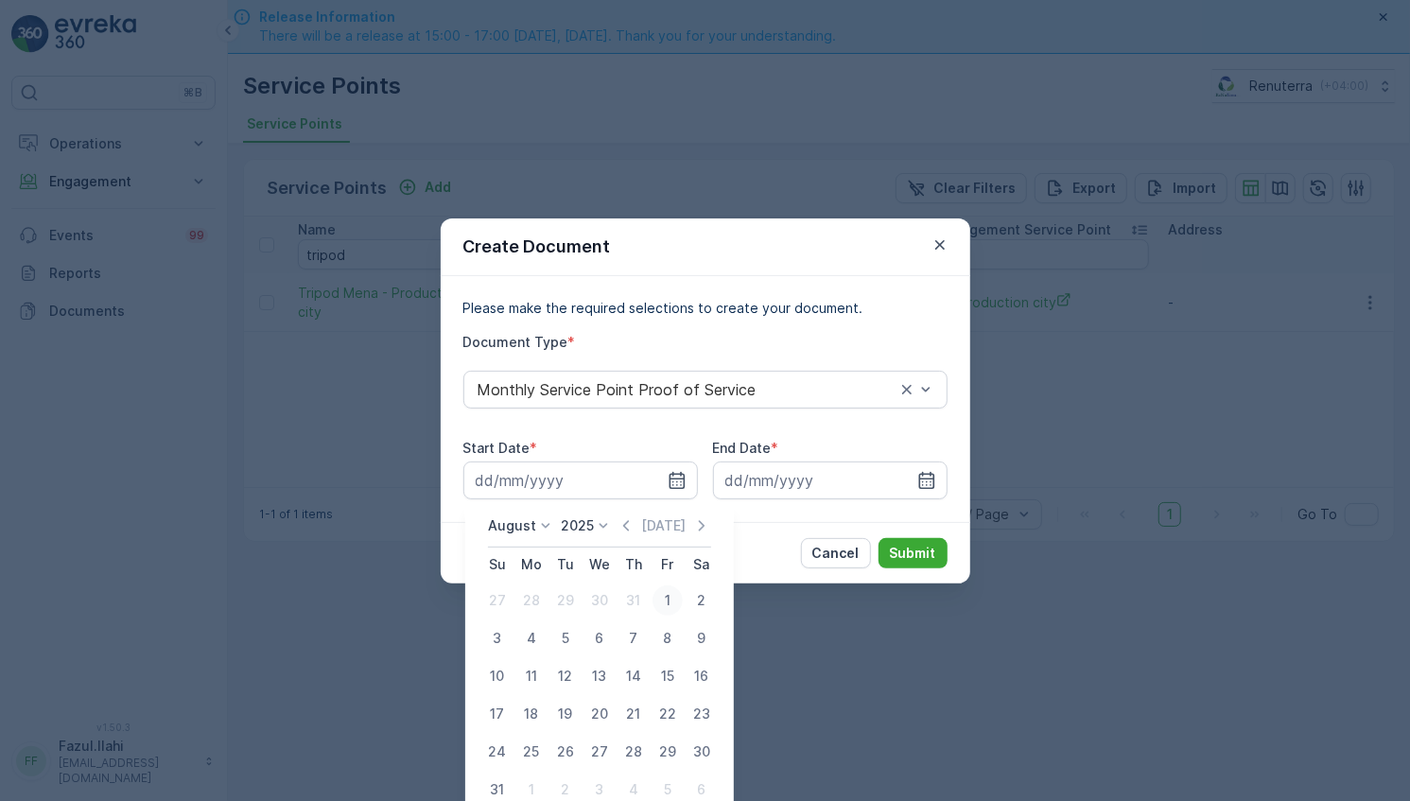
click at [662, 604] on div "1" at bounding box center [668, 600] width 30 height 30
type input "[DATE]"
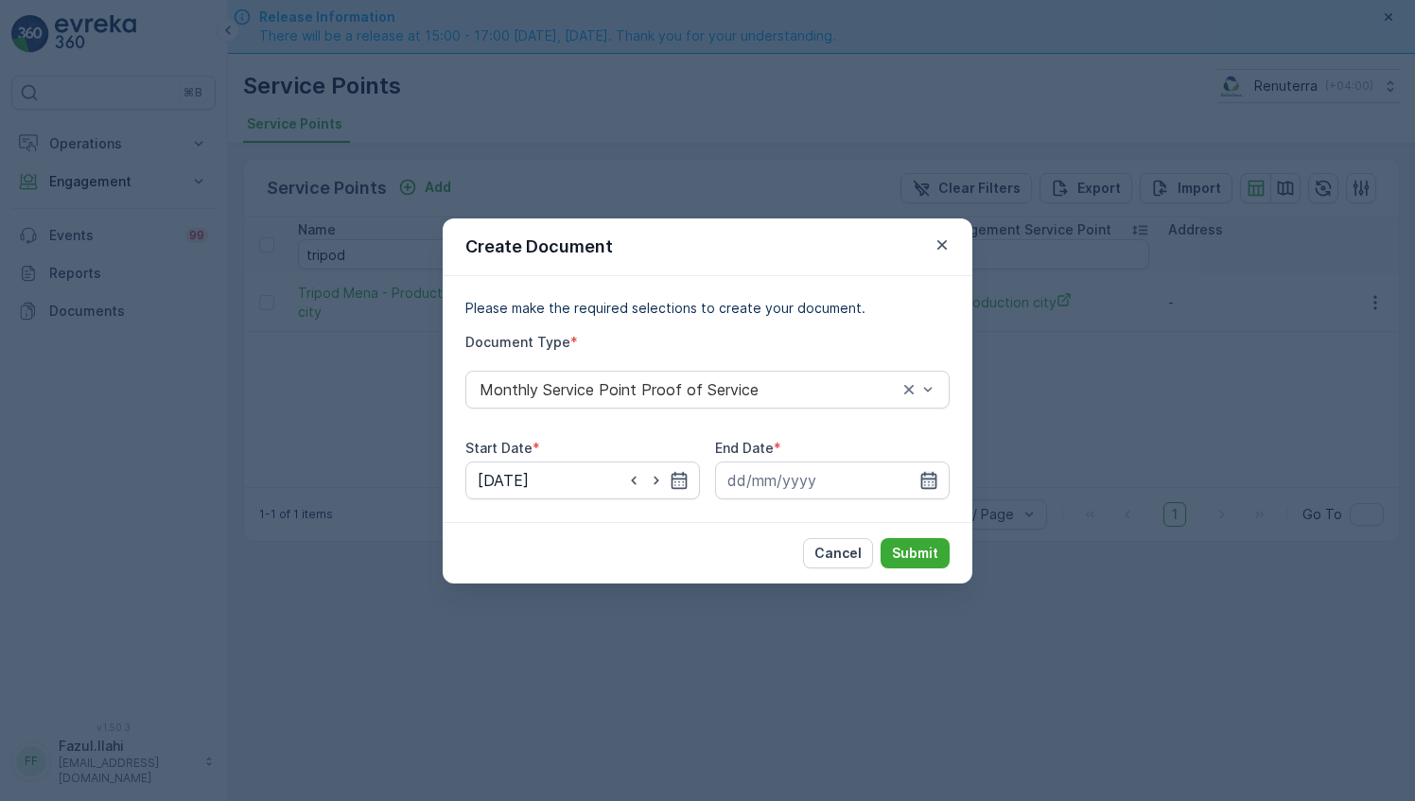
click at [937, 483] on icon "button" at bounding box center [928, 480] width 19 height 19
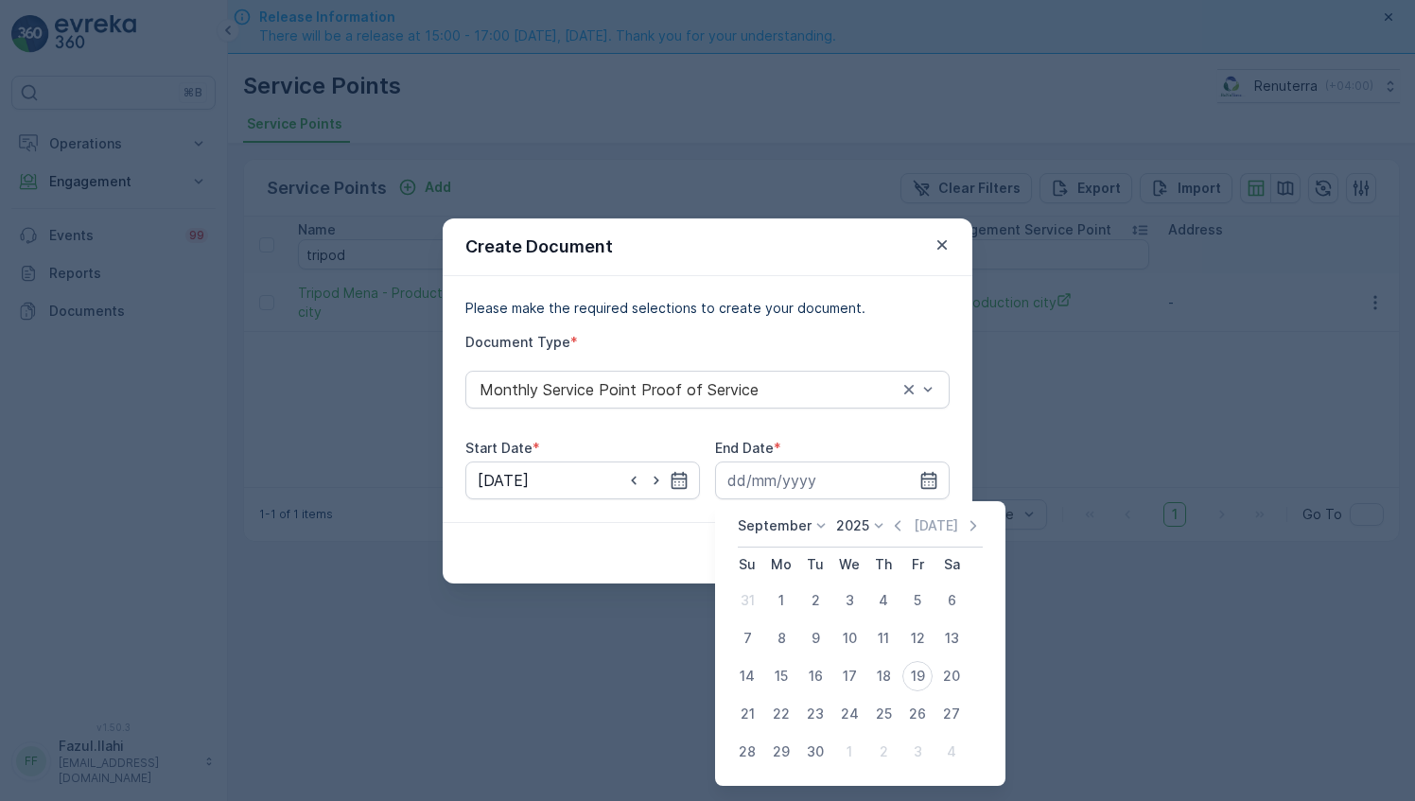
drag, startPoint x: 895, startPoint y: 531, endPoint x: 889, endPoint y: 564, distance: 32.6
click at [894, 530] on icon "button" at bounding box center [897, 525] width 19 height 19
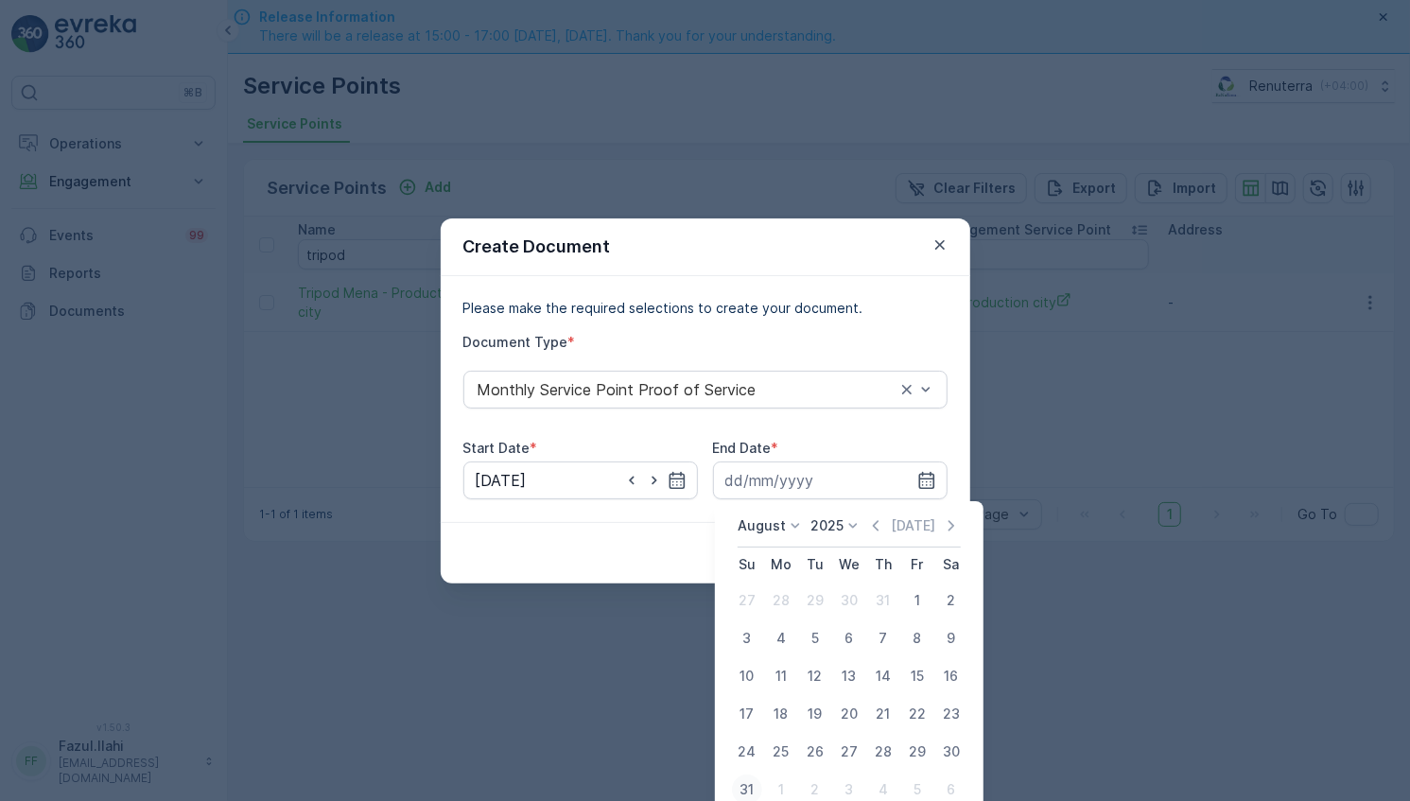
click at [751, 791] on div "31" at bounding box center [747, 790] width 30 height 30
type input "31.08.2025"
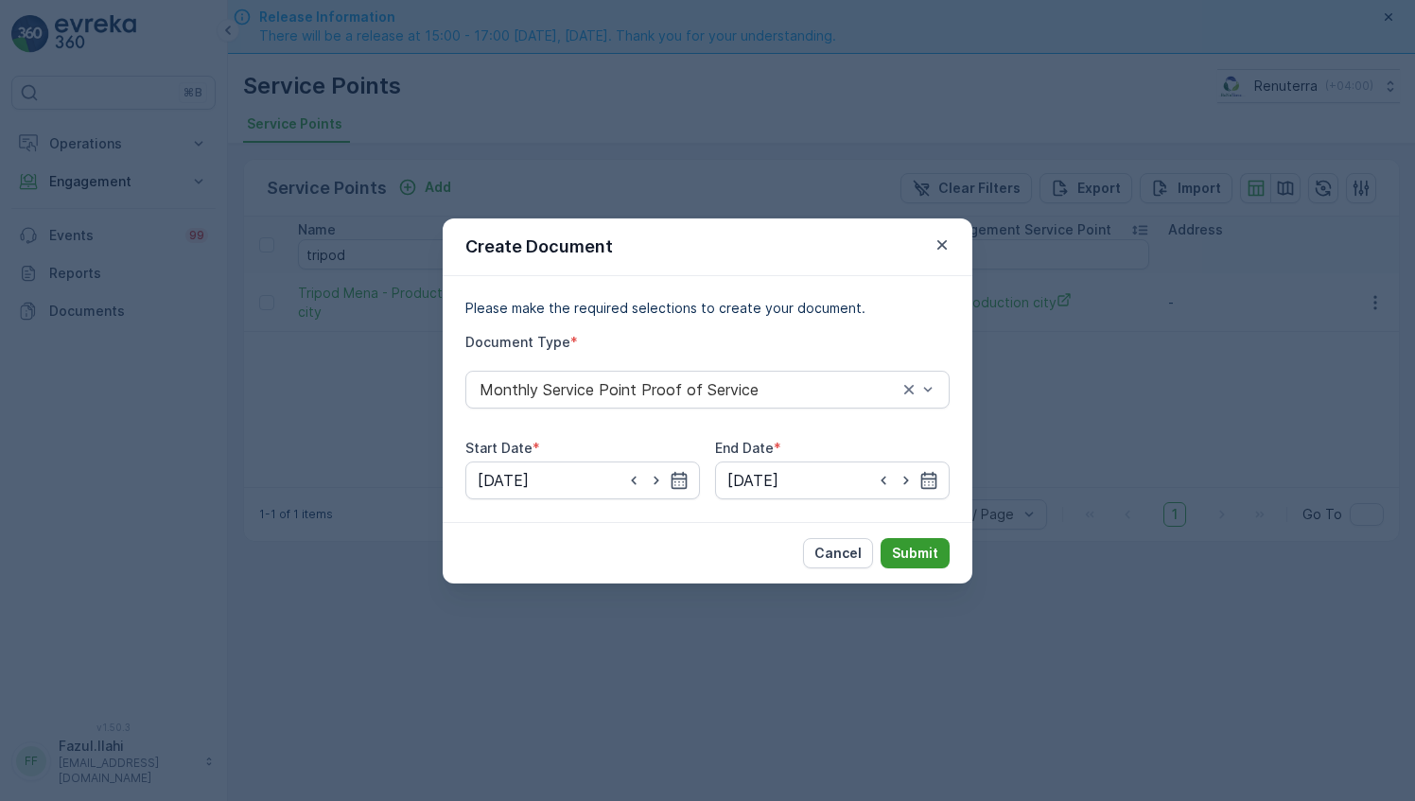
click at [925, 554] on p "Submit" at bounding box center [915, 553] width 46 height 19
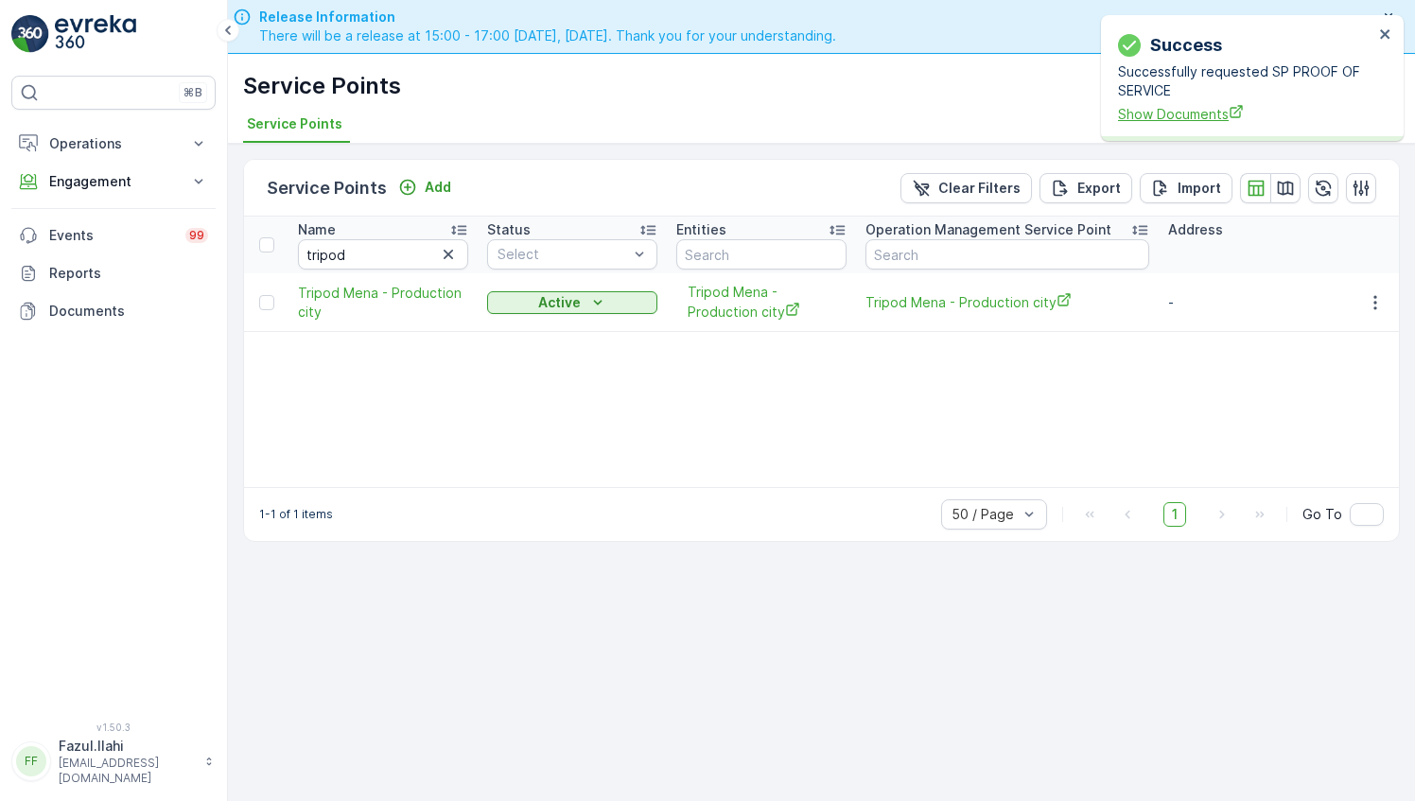
click at [1199, 110] on span "Show Documents" at bounding box center [1245, 114] width 255 height 20
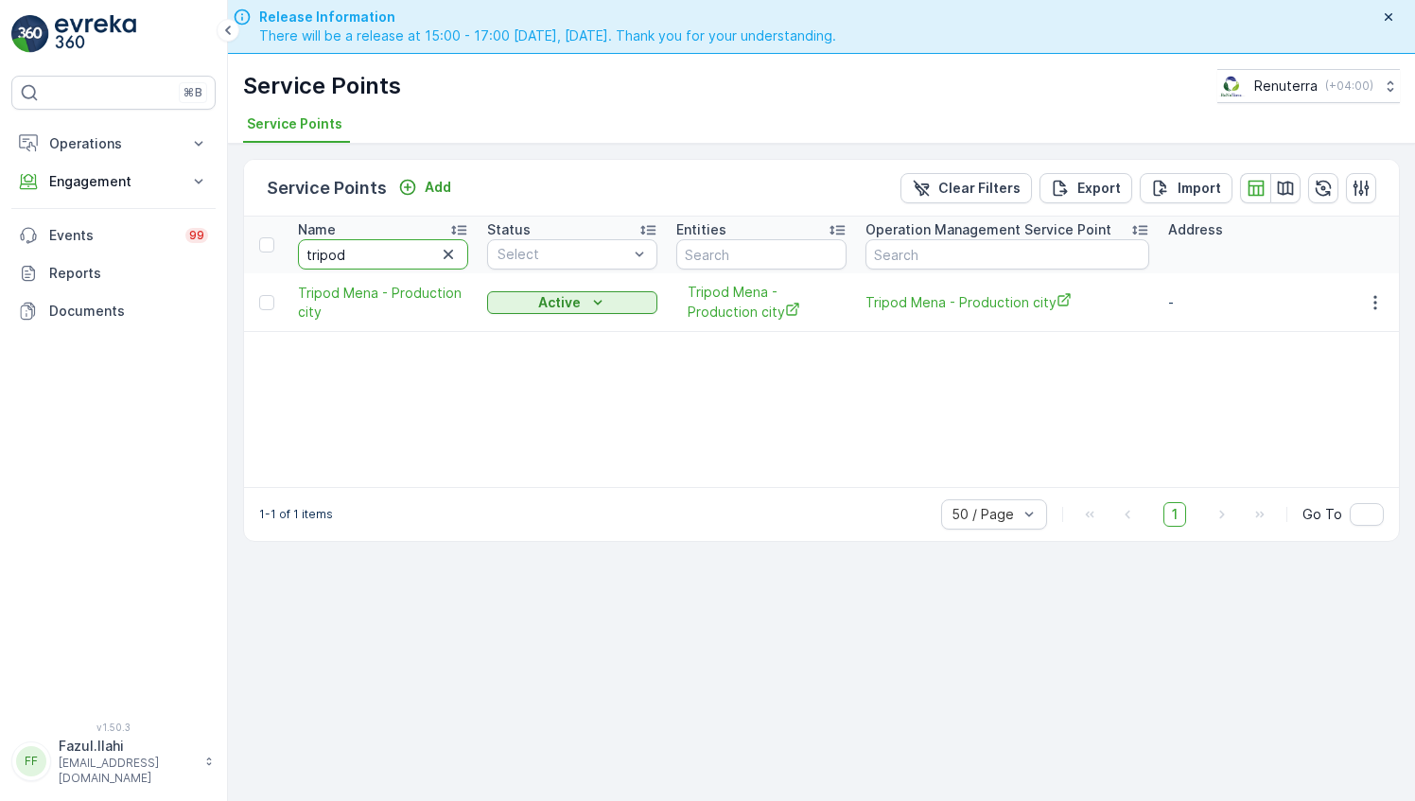
click at [390, 255] on input "tripod" at bounding box center [383, 254] width 170 height 30
type input "al"
click at [390, 255] on input "al" at bounding box center [383, 254] width 170 height 30
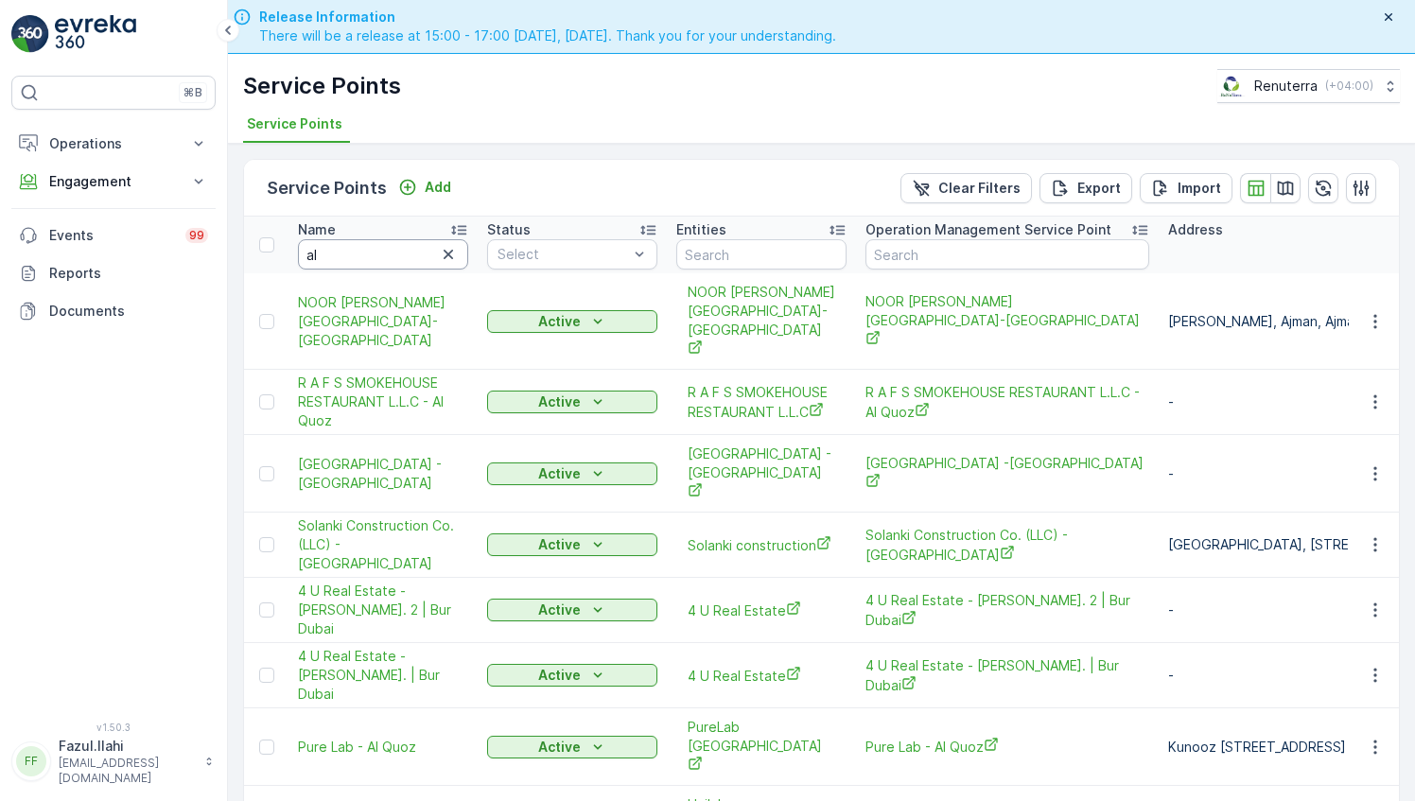
click at [390, 255] on input "al" at bounding box center [383, 254] width 170 height 30
type input "al om"
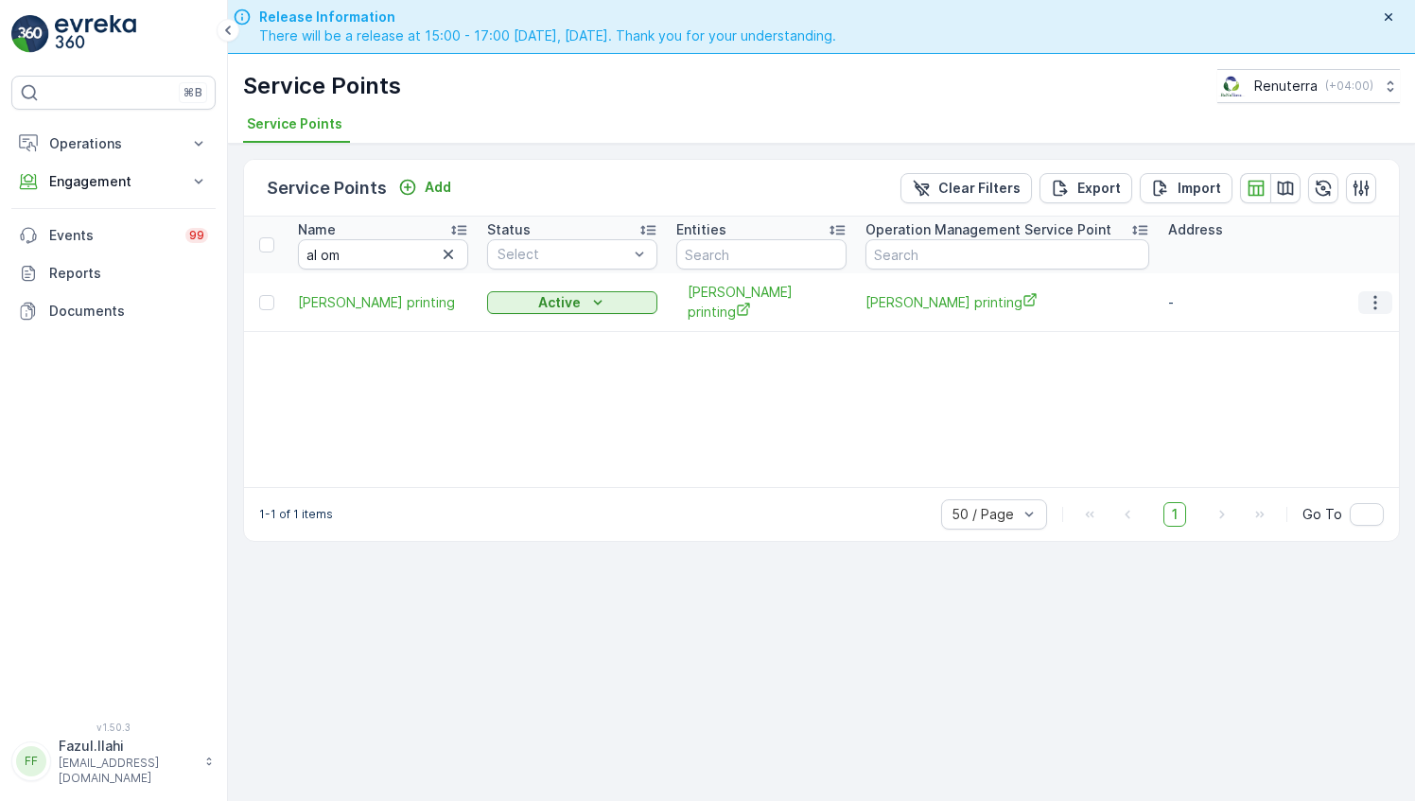
click at [1373, 293] on icon "button" at bounding box center [1375, 302] width 19 height 19
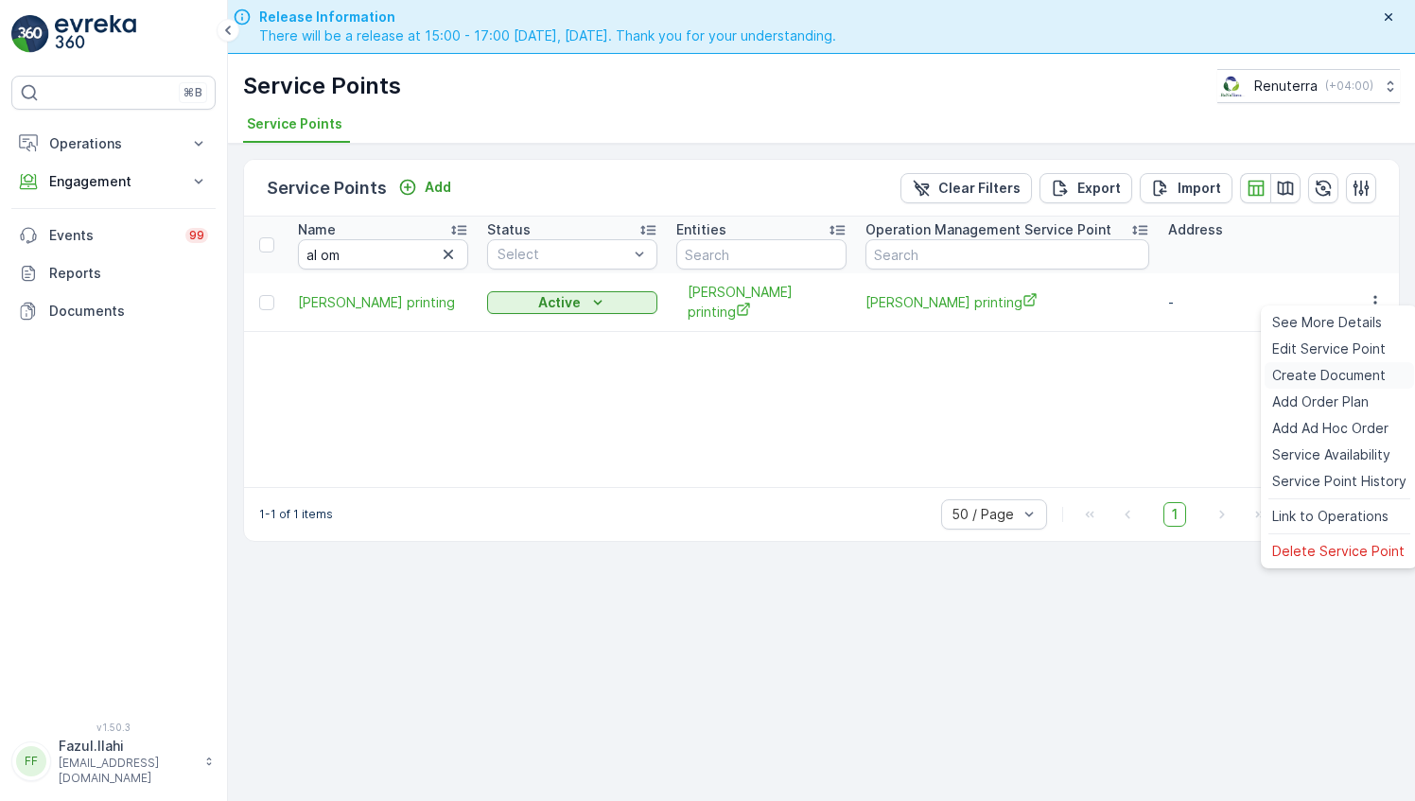
click at [1313, 384] on span "Create Document" at bounding box center [1328, 375] width 113 height 19
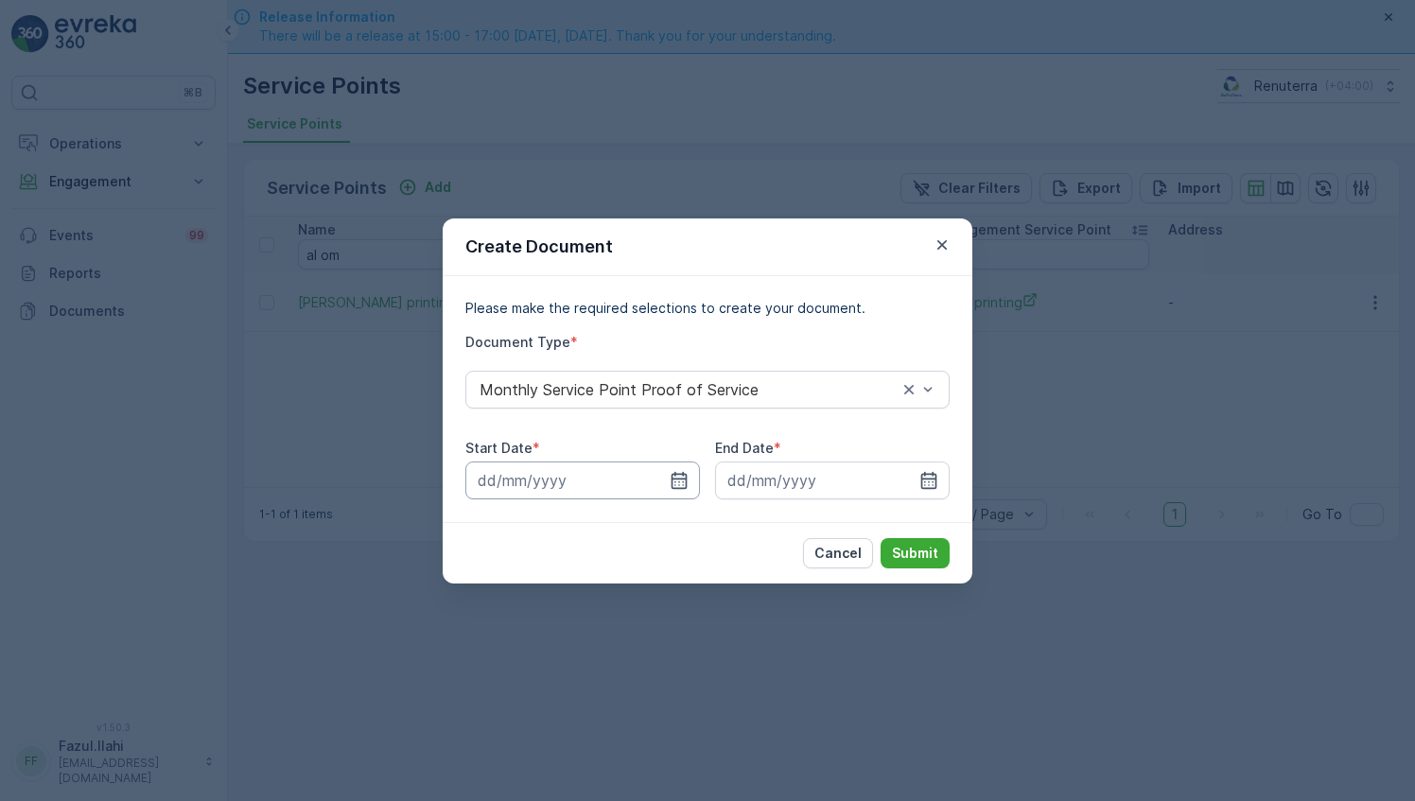
click at [664, 480] on input at bounding box center [582, 480] width 235 height 38
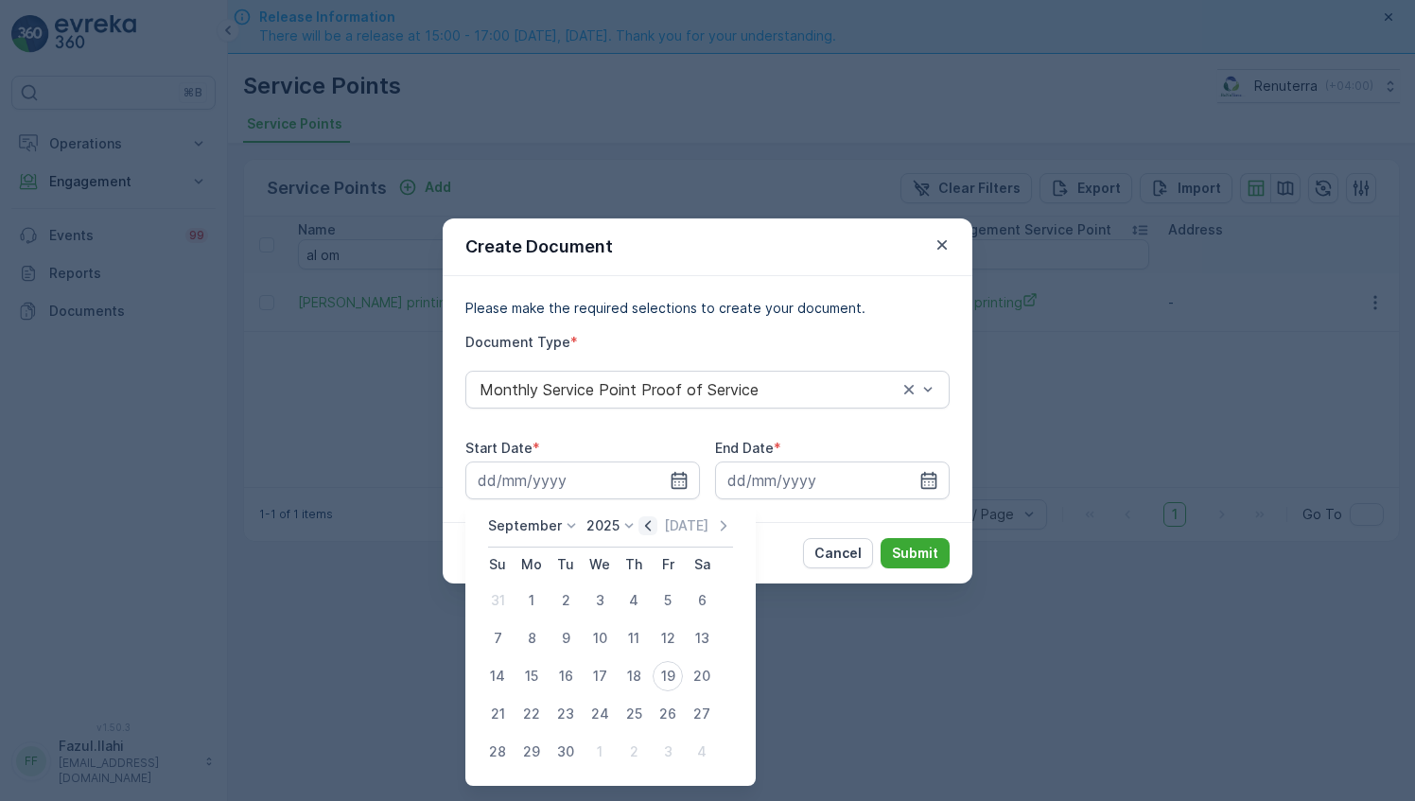
click at [645, 534] on icon "button" at bounding box center [647, 525] width 19 height 19
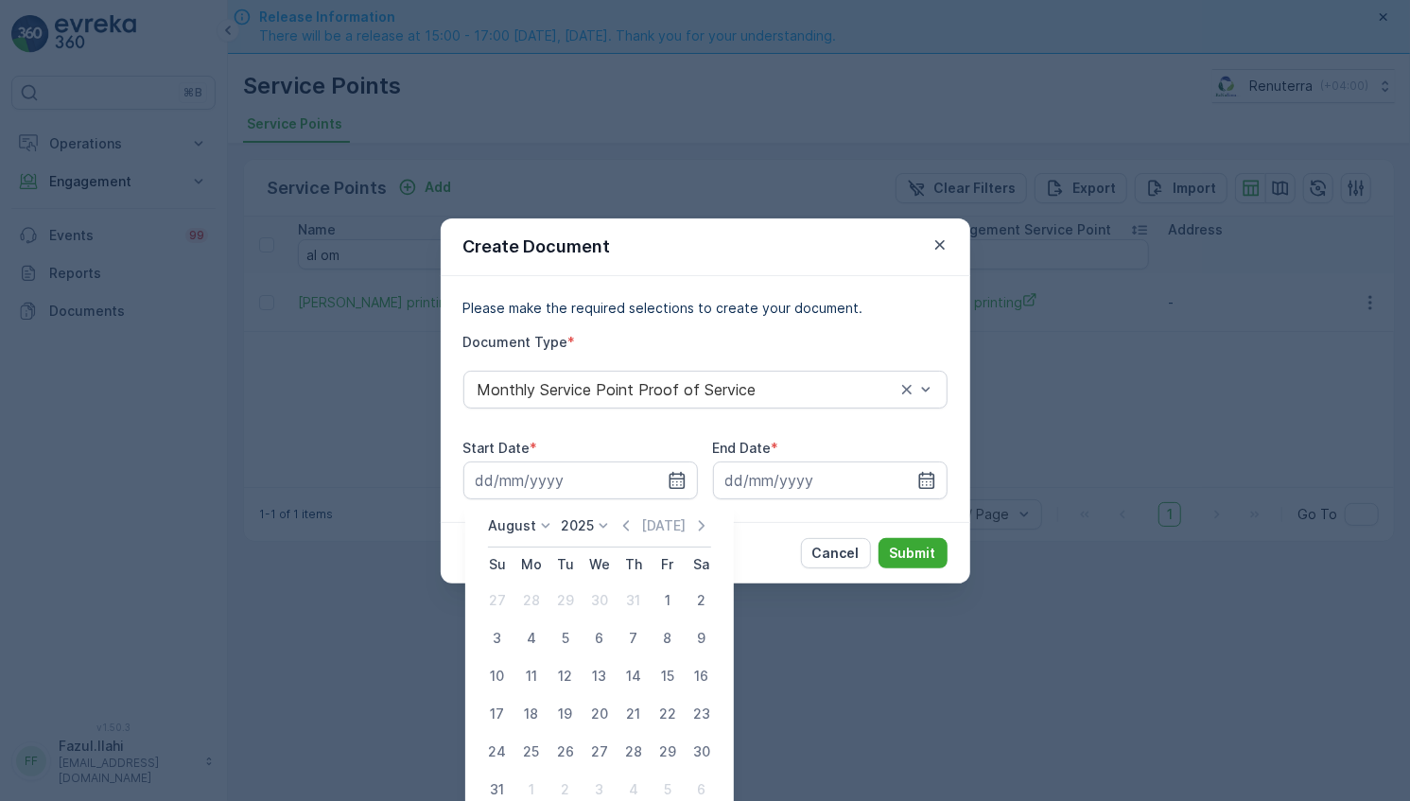
click at [632, 535] on div "August 2025 Today" at bounding box center [599, 531] width 223 height 31
click at [634, 526] on icon "button" at bounding box center [626, 525] width 19 height 19
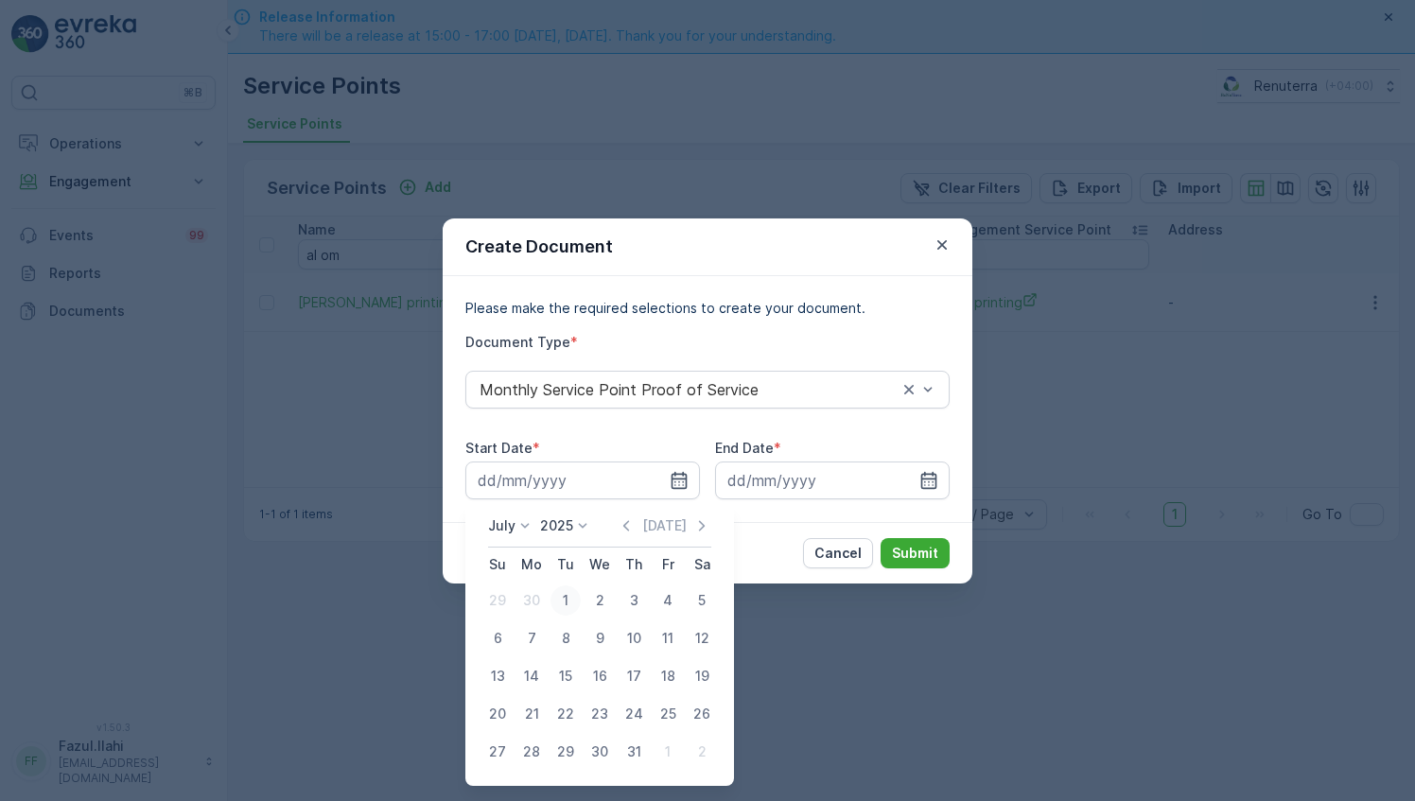
click at [571, 598] on div "1" at bounding box center [565, 600] width 30 height 30
type input "01.07.2025"
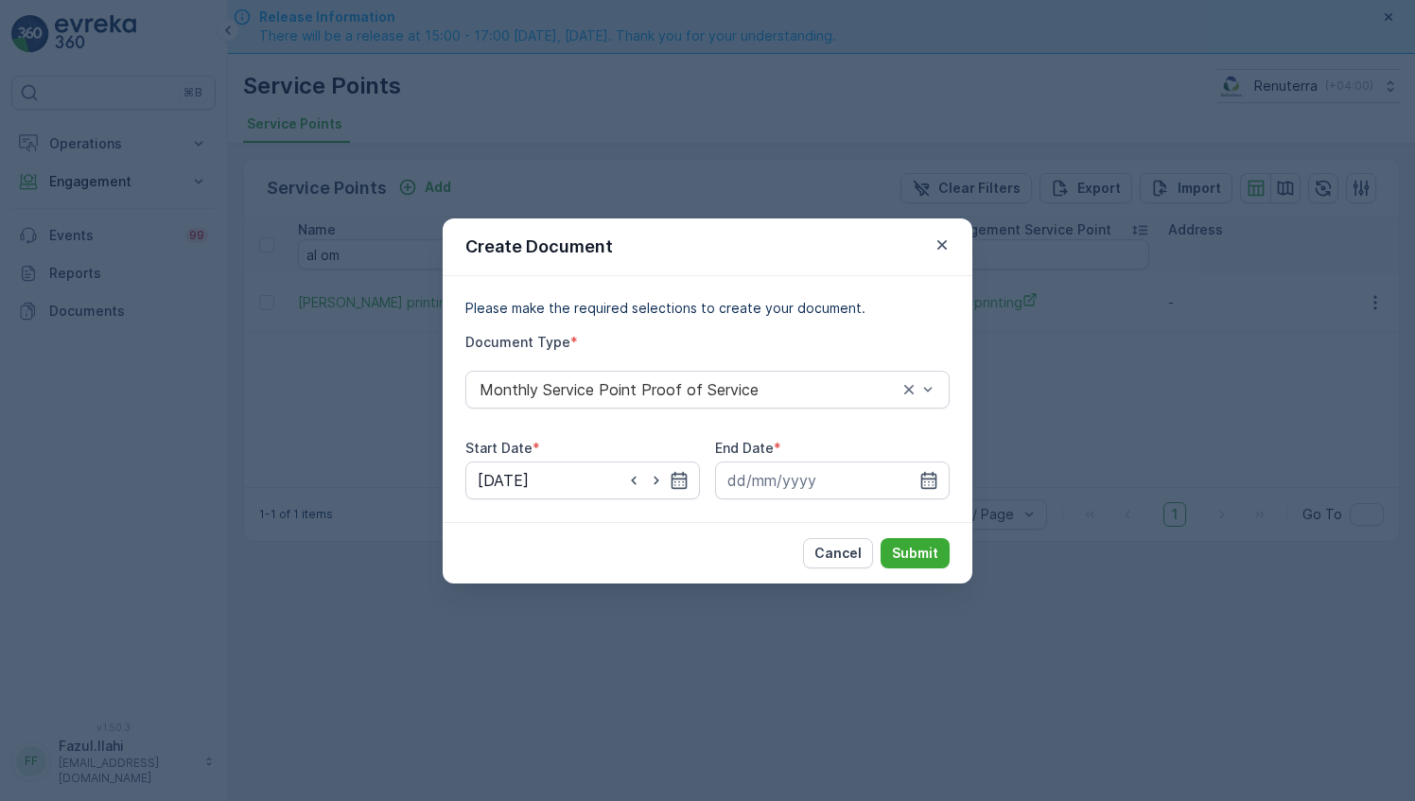
drag, startPoint x: 931, startPoint y: 473, endPoint x: 931, endPoint y: 500, distance: 27.4
click at [932, 473] on icon "button" at bounding box center [929, 479] width 16 height 17
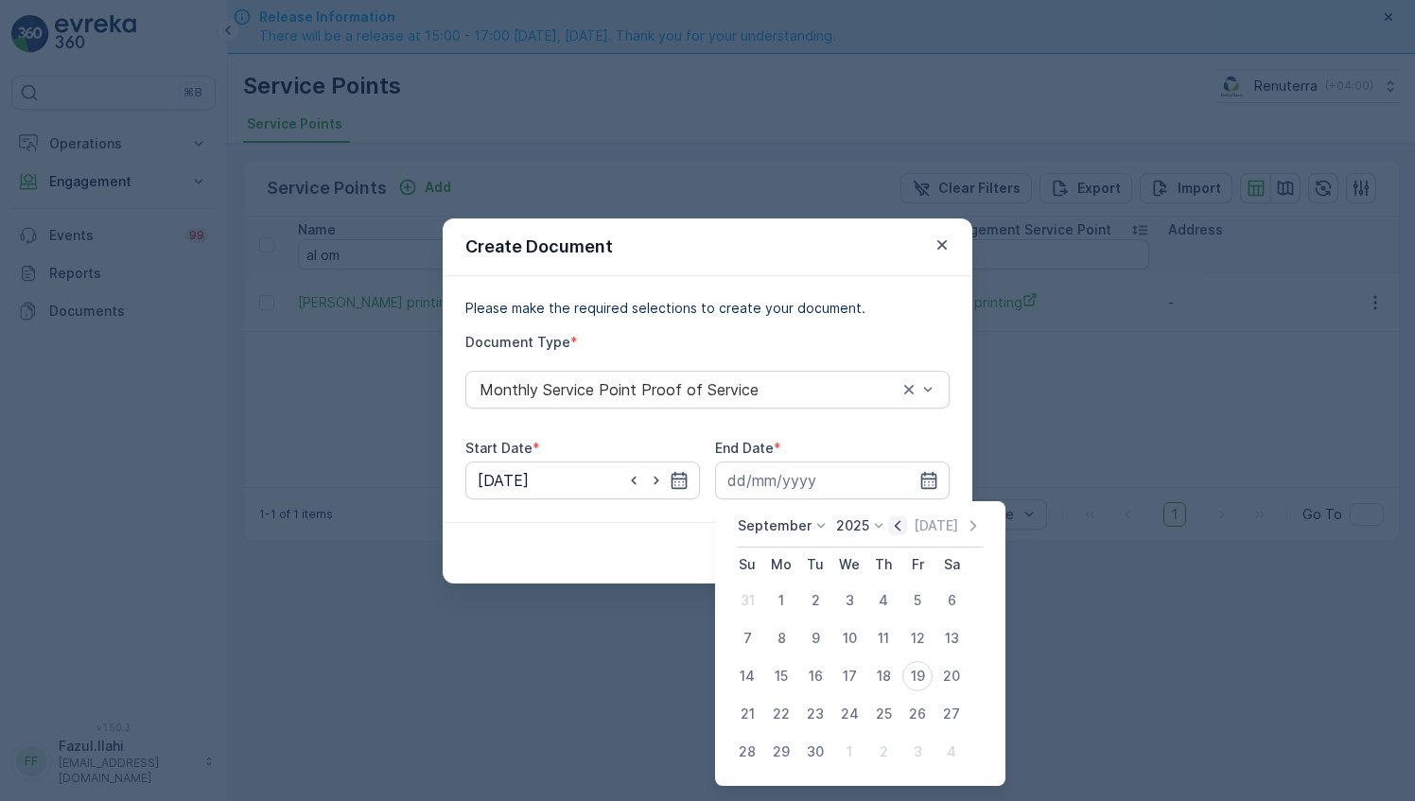
click at [893, 522] on icon "button" at bounding box center [897, 525] width 19 height 19
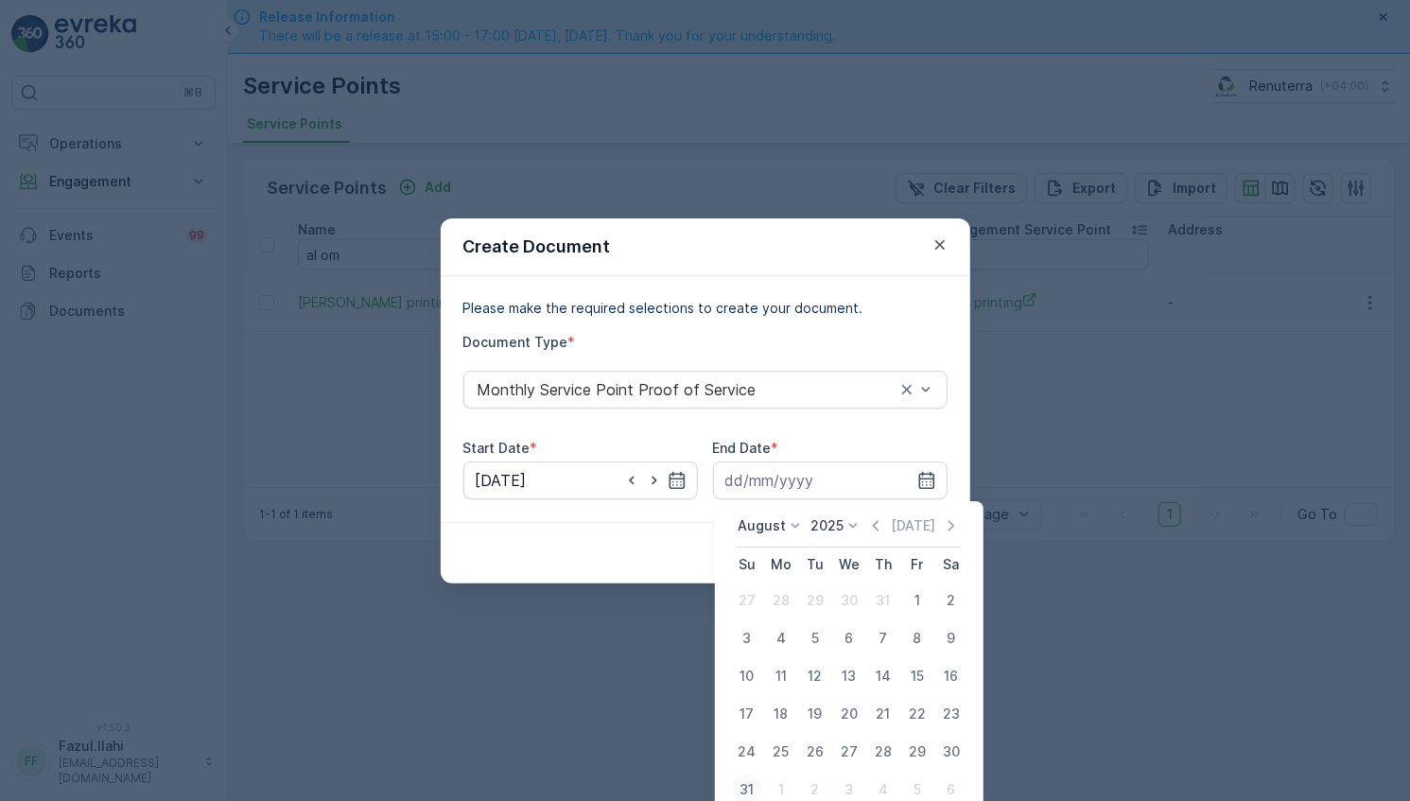
click at [752, 782] on div "31" at bounding box center [747, 790] width 30 height 30
type input "31.08.2025"
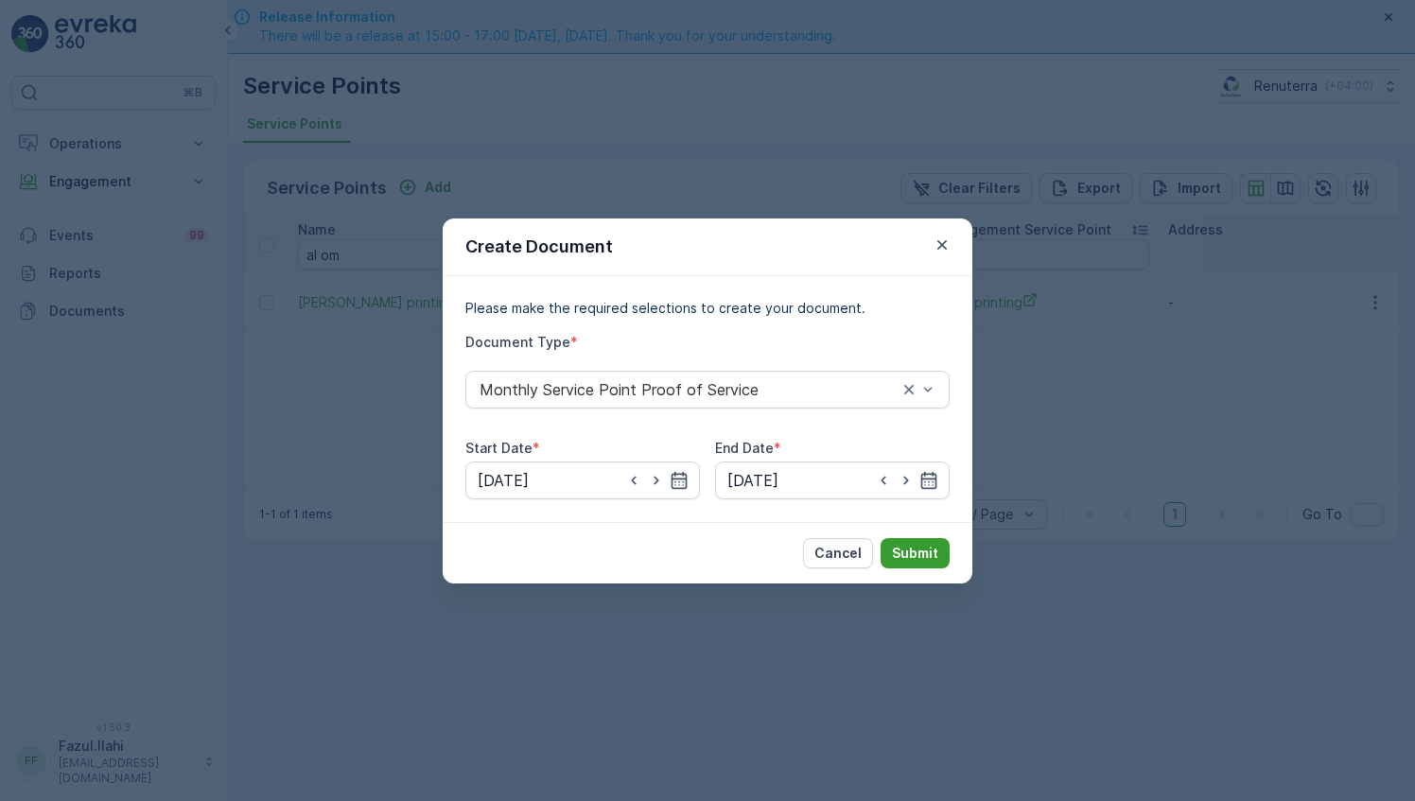
click at [912, 558] on p "Submit" at bounding box center [915, 553] width 46 height 19
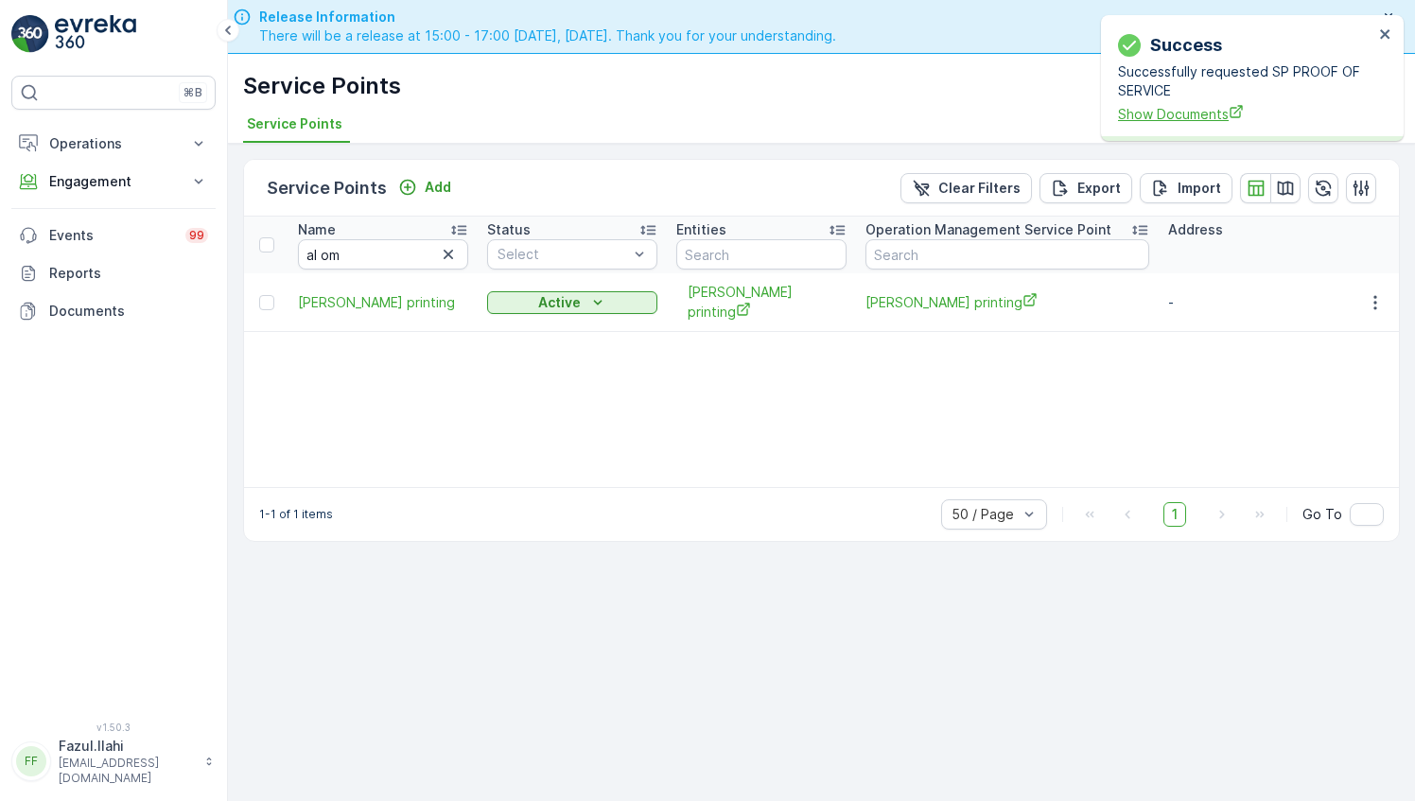
click at [1181, 115] on span "Show Documents" at bounding box center [1245, 114] width 255 height 20
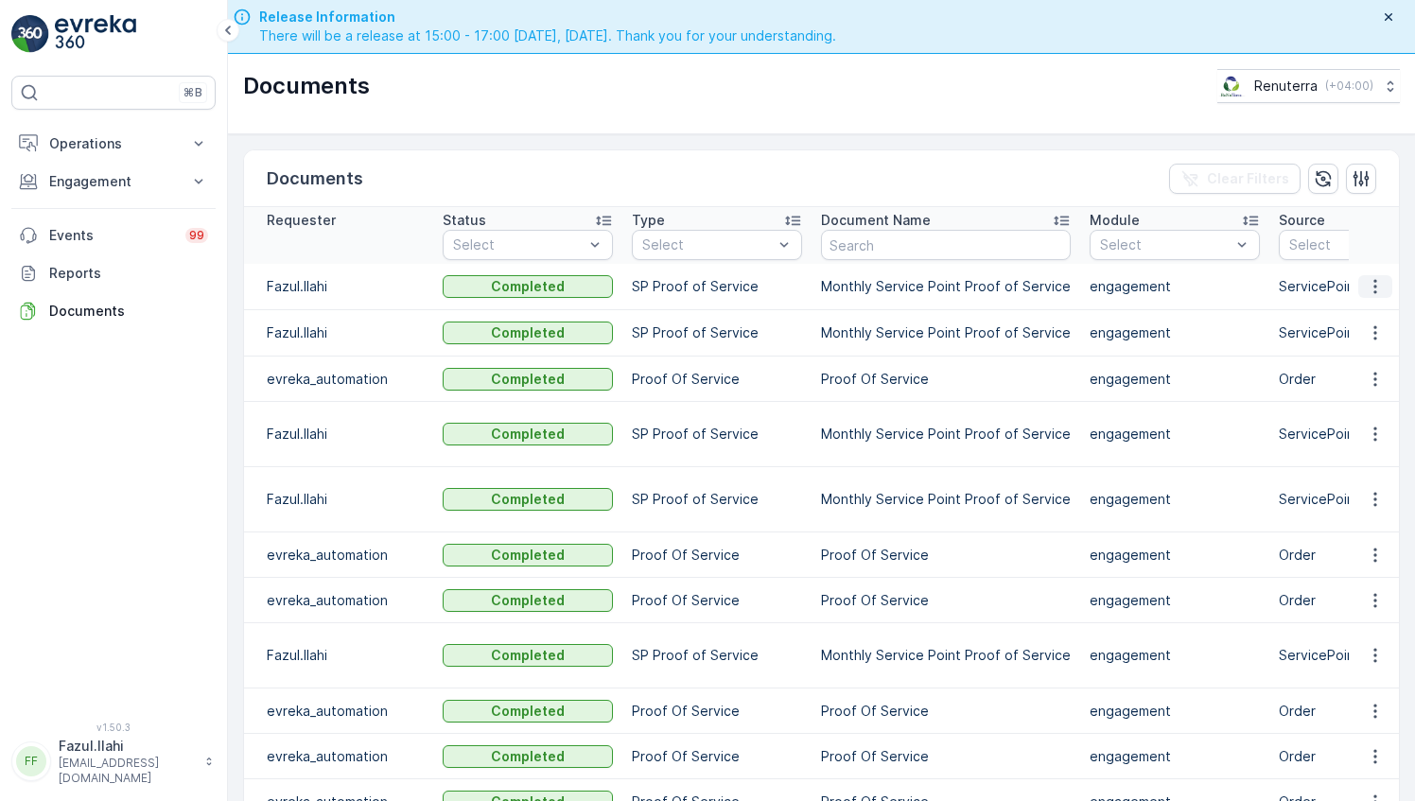
click at [1371, 292] on icon "button" at bounding box center [1375, 286] width 19 height 19
click at [1377, 322] on span "See Details" at bounding box center [1369, 313] width 73 height 19
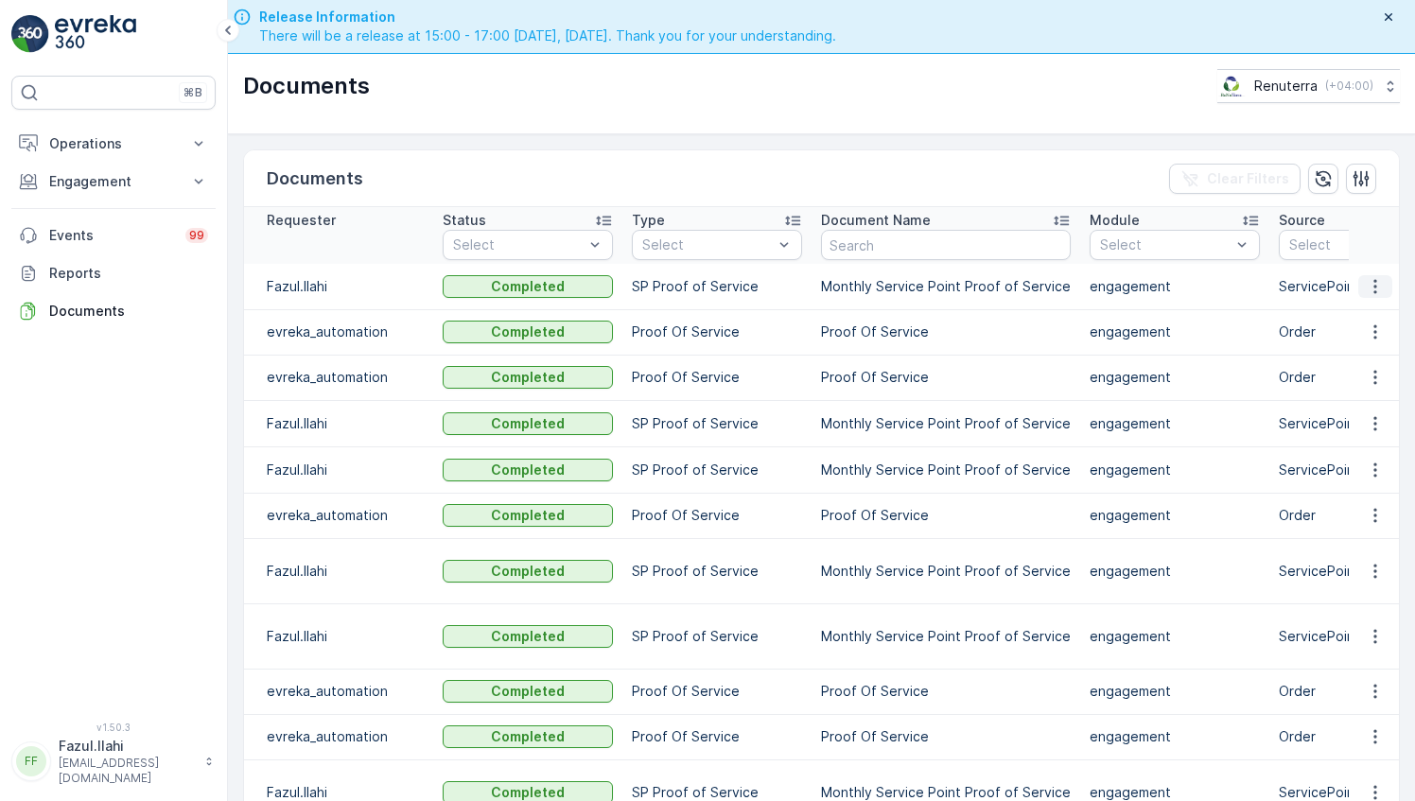
click at [1359, 287] on button "button" at bounding box center [1375, 286] width 34 height 23
click at [1366, 322] on span "See Details" at bounding box center [1381, 314] width 73 height 19
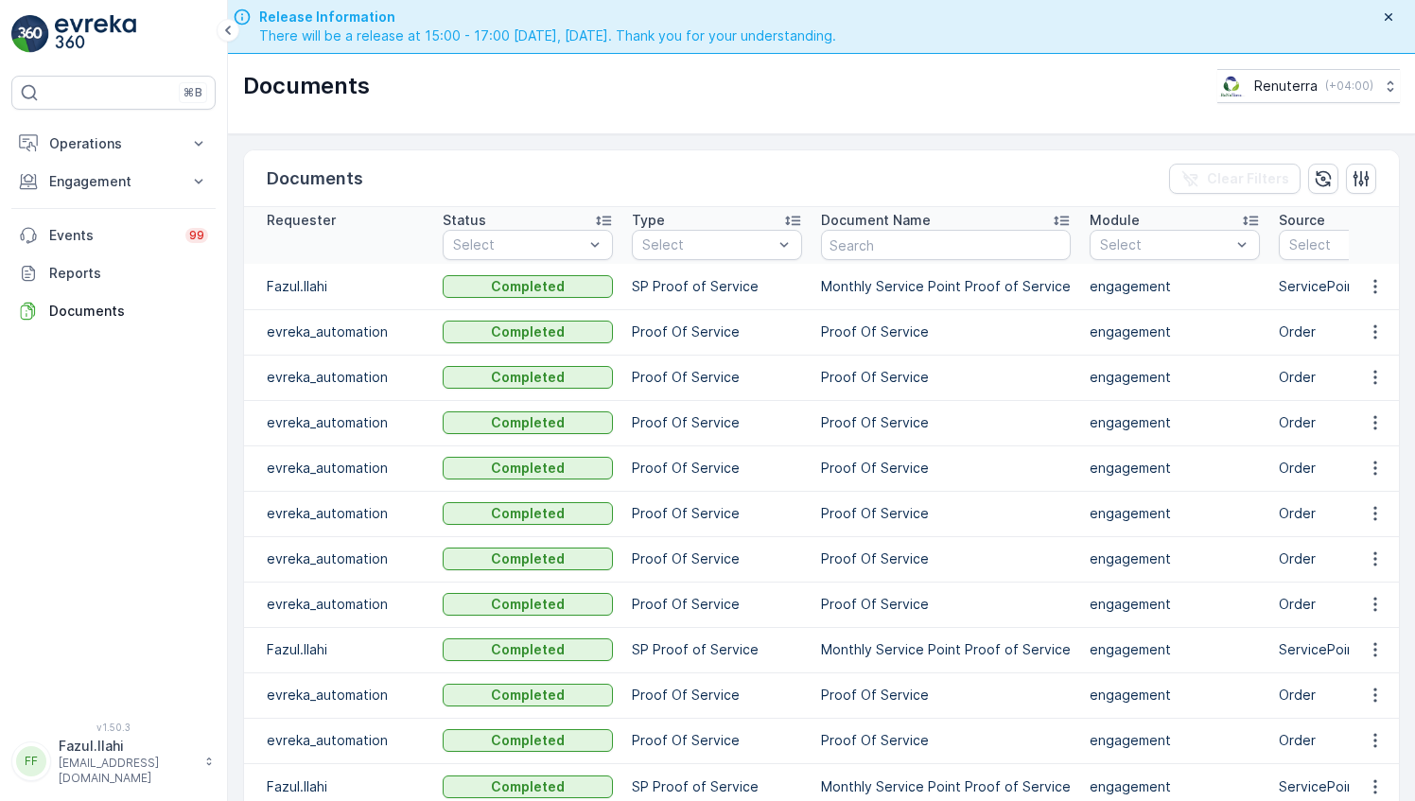
click at [1376, 284] on icon "button" at bounding box center [1375, 286] width 19 height 19
click at [1367, 315] on span "See Details" at bounding box center [1369, 313] width 73 height 19
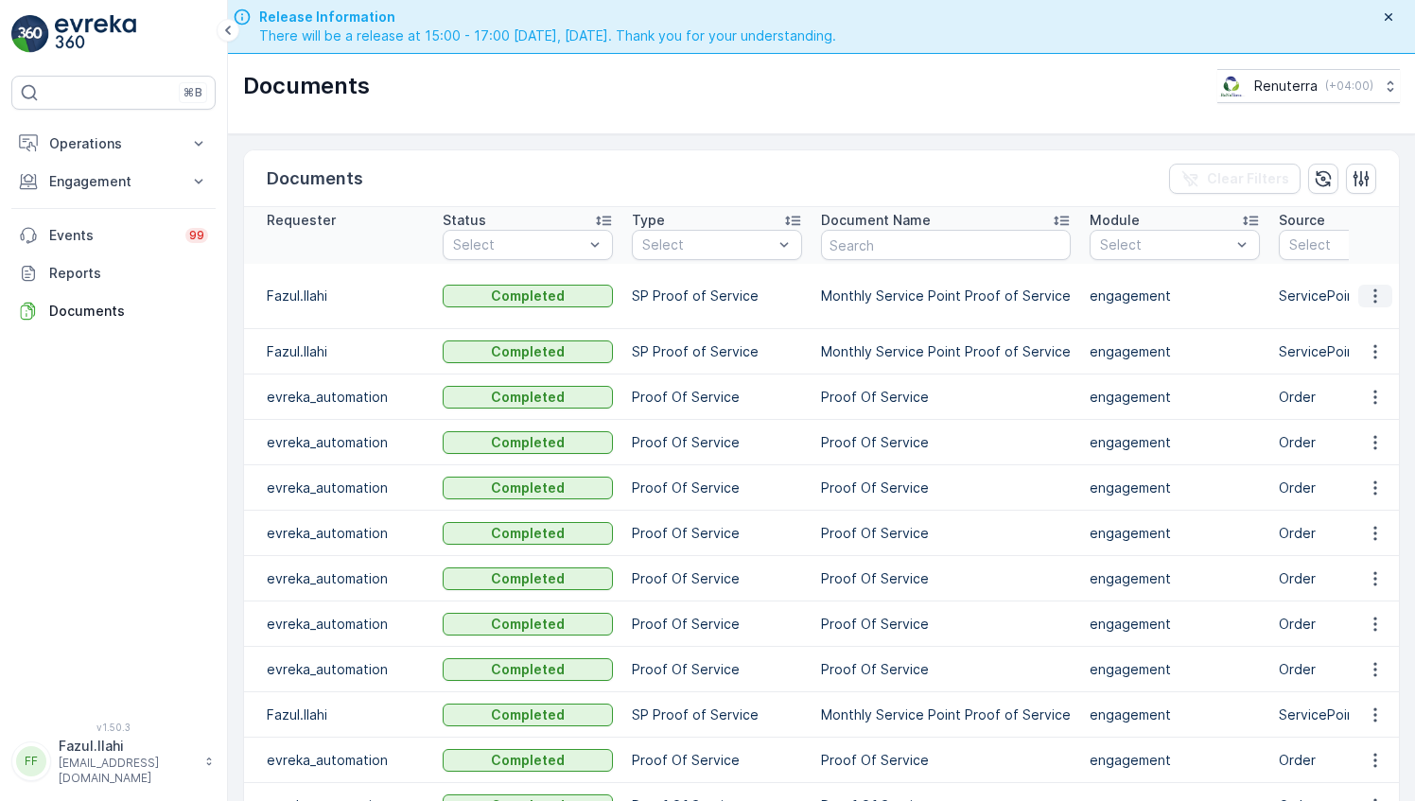
click at [1366, 287] on icon "button" at bounding box center [1375, 296] width 19 height 19
click at [1365, 318] on span "See Details" at bounding box center [1369, 313] width 73 height 19
